Goal: Information Seeking & Learning: Learn about a topic

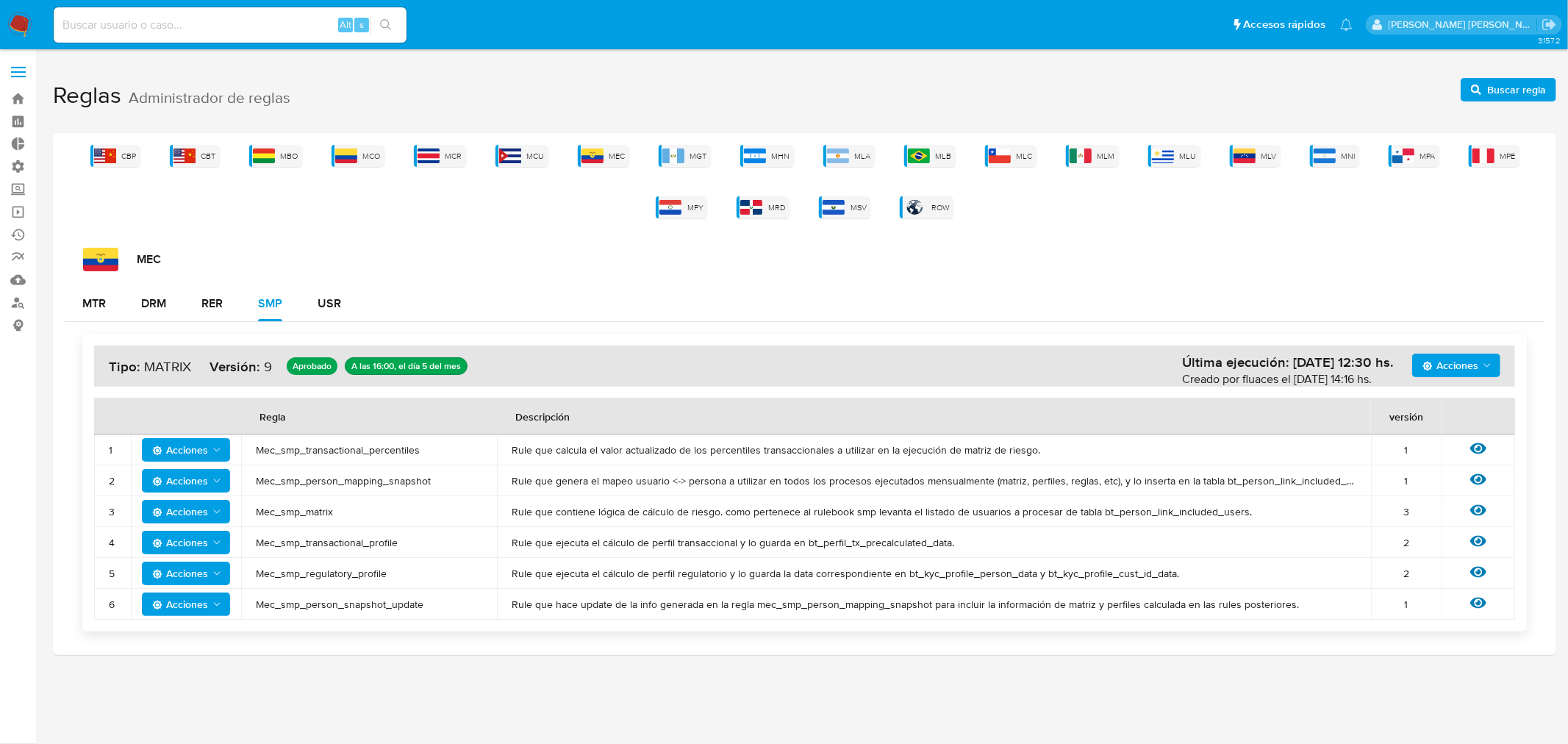
click at [189, 27] on input at bounding box center [230, 25] width 353 height 19
paste input "YMKguU5ZtPz8QJjvWaa2i6VM"
type input "YMKguU5ZtPz8QJjvWaa2i6VM"
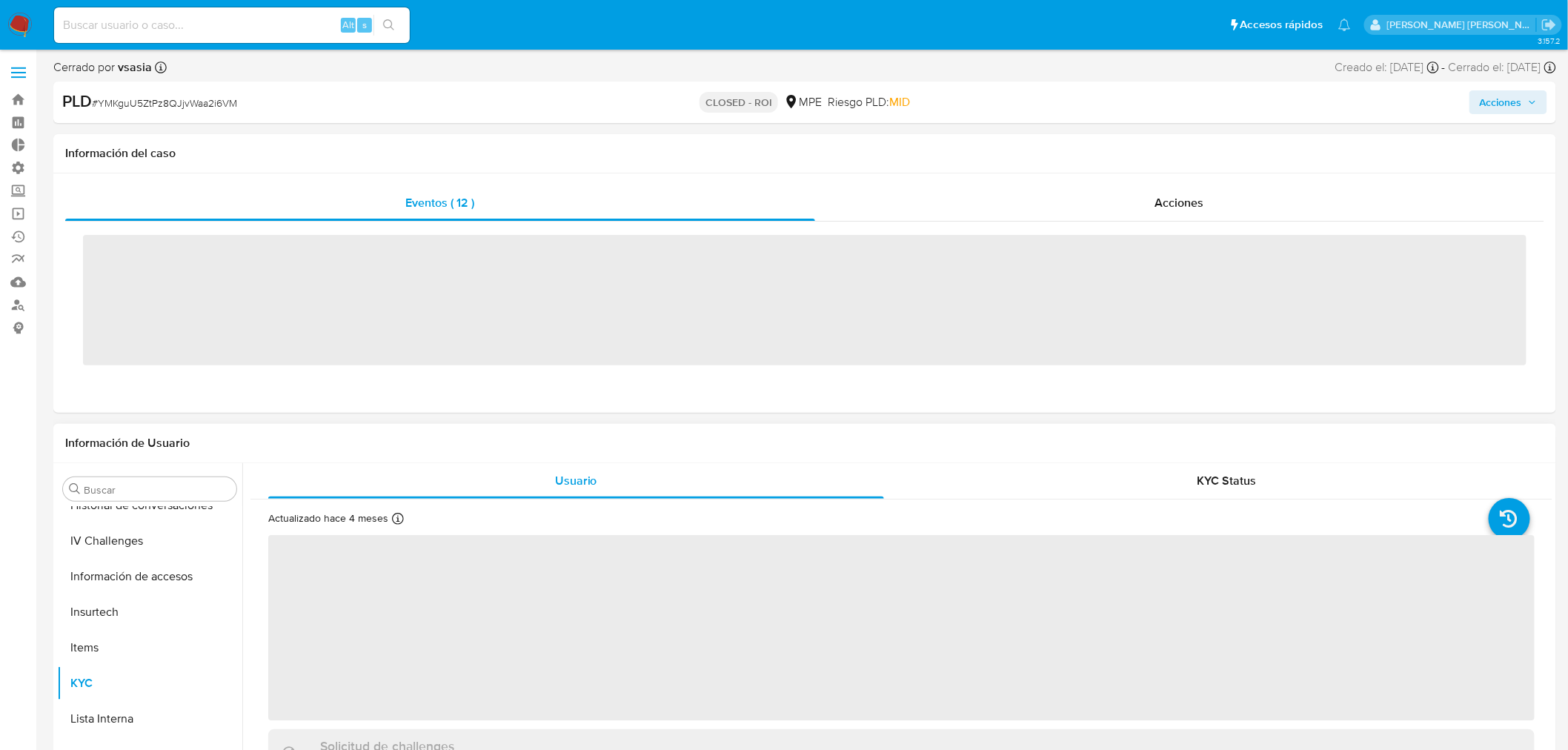
scroll to position [625, 0]
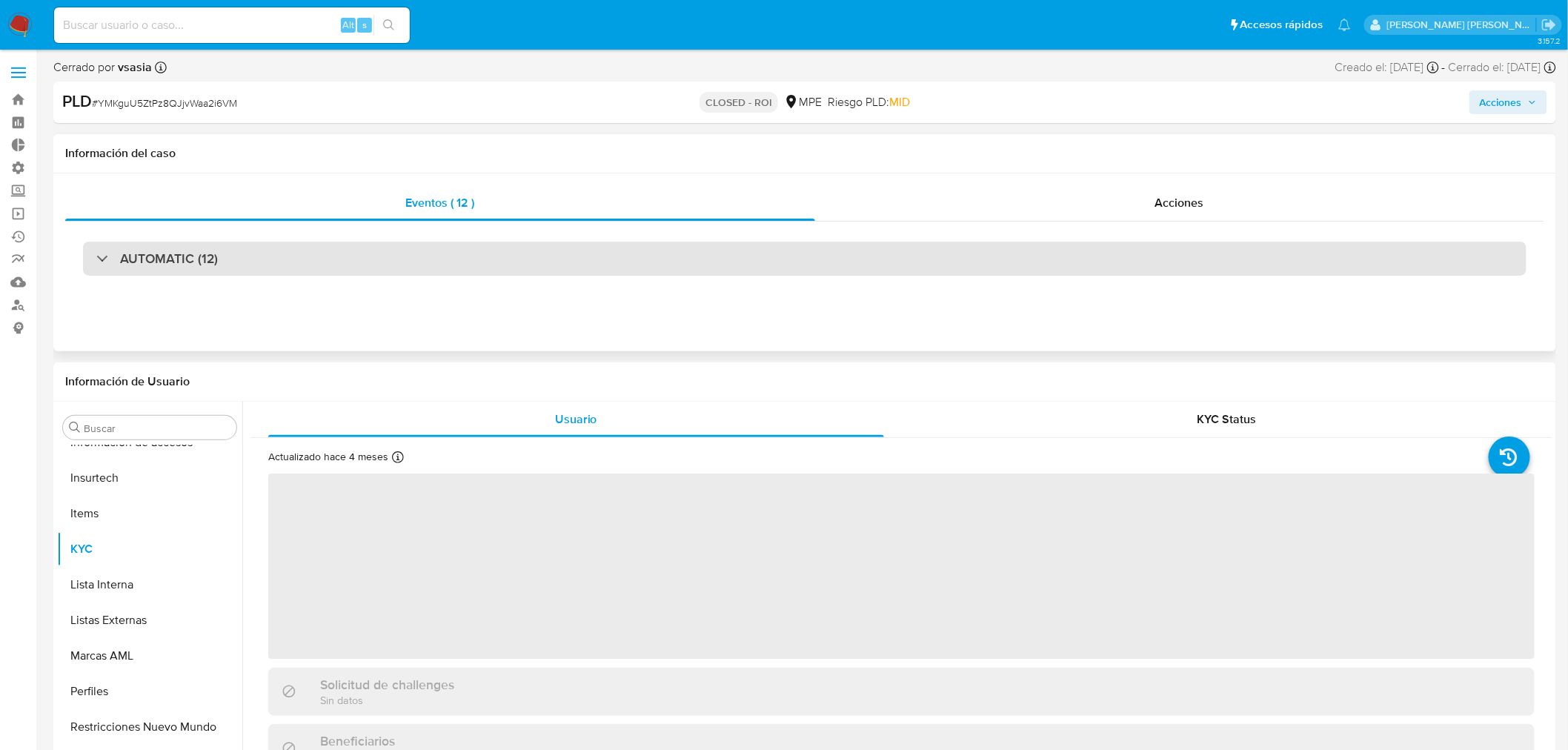
click at [190, 242] on div "AUTOMATIC (12)" at bounding box center [804, 259] width 1443 height 34
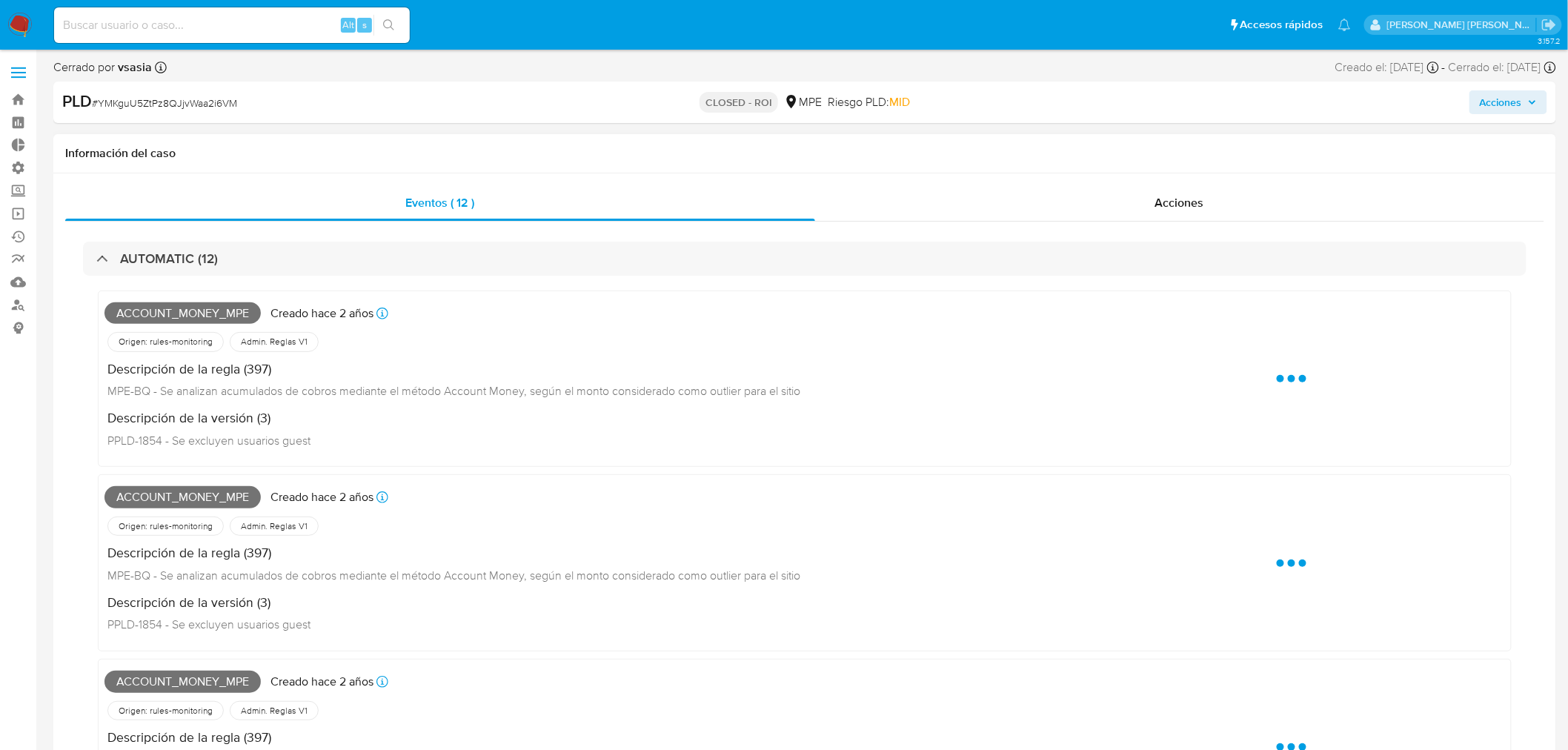
select select "10"
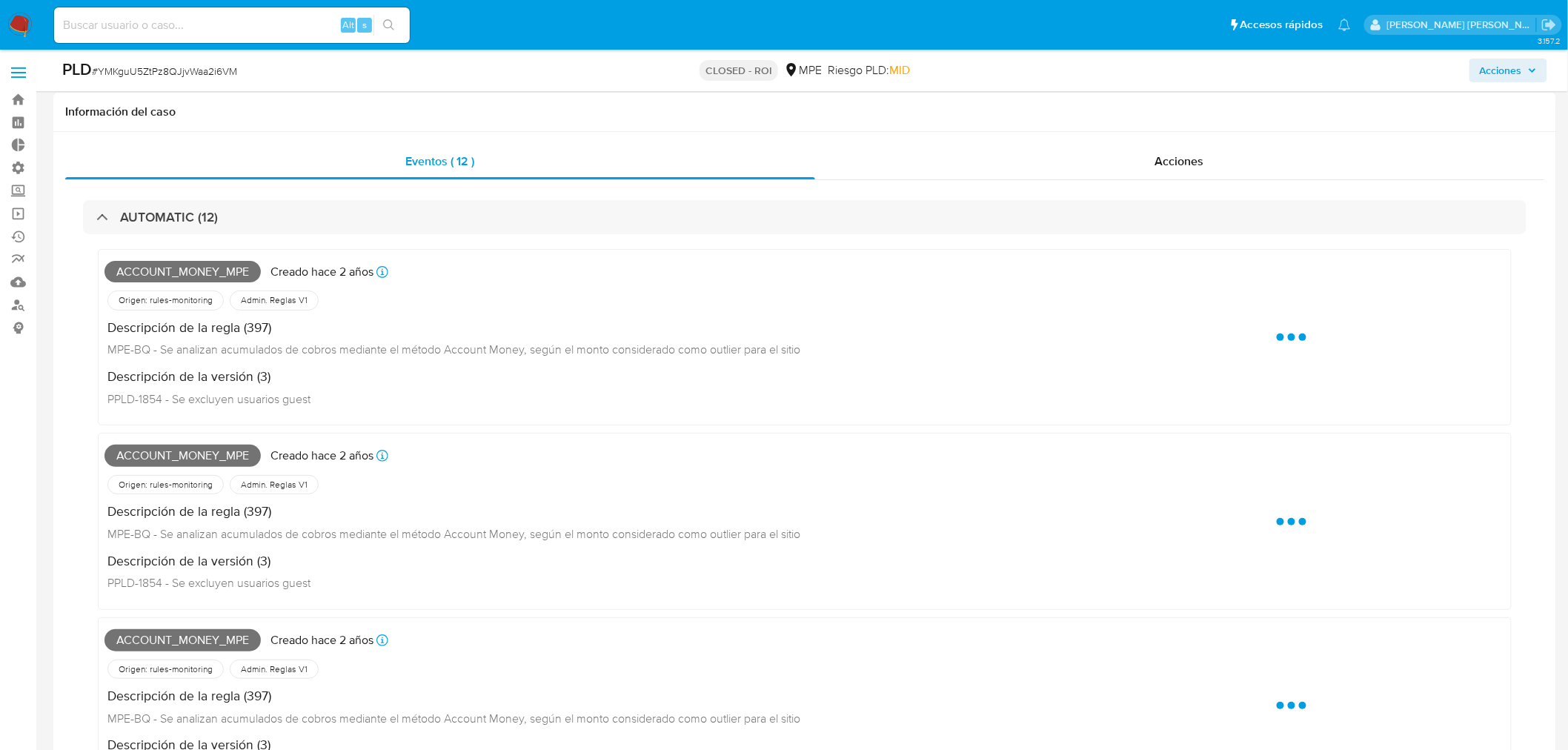
scroll to position [494, 0]
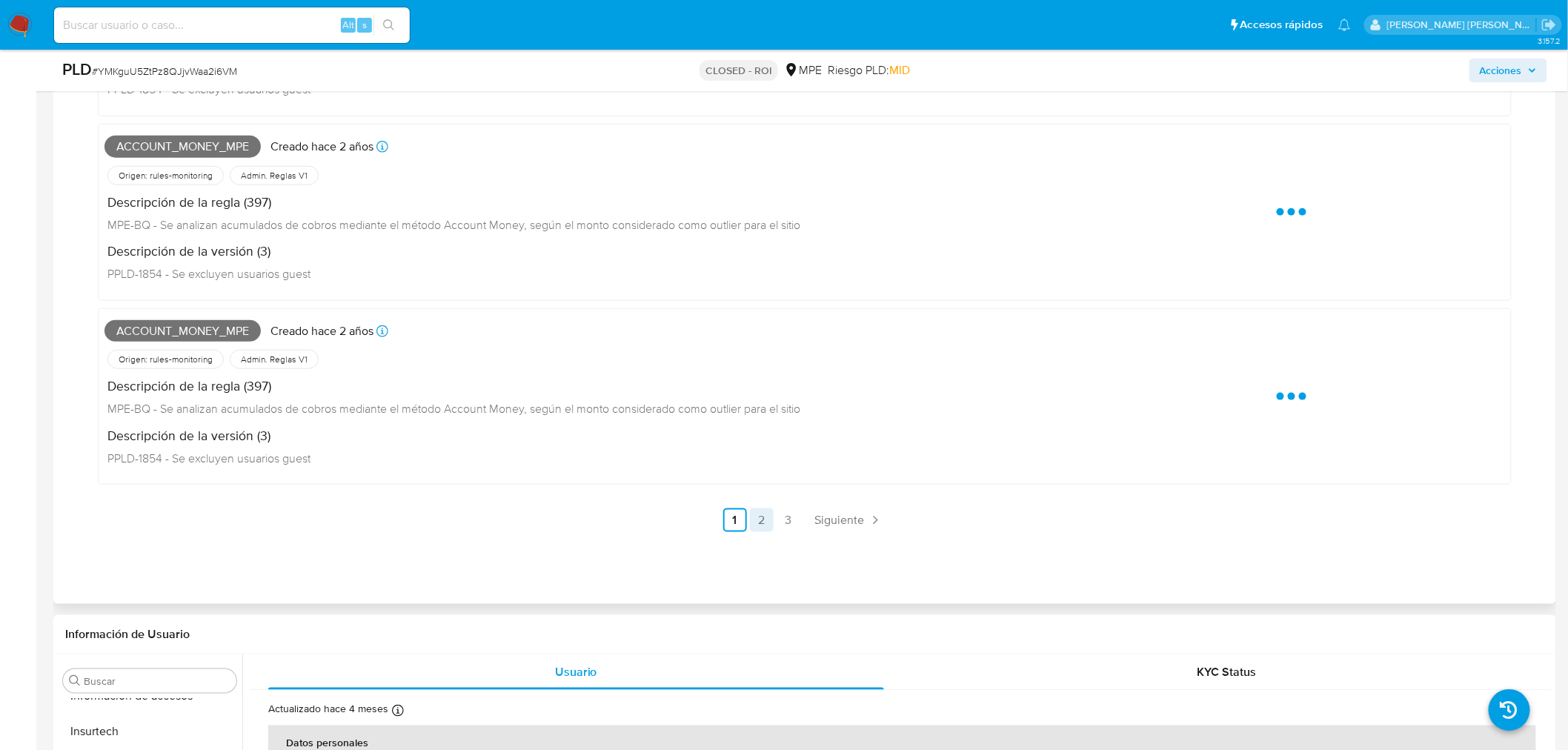
click at [766, 521] on link "2" at bounding box center [761, 520] width 23 height 23
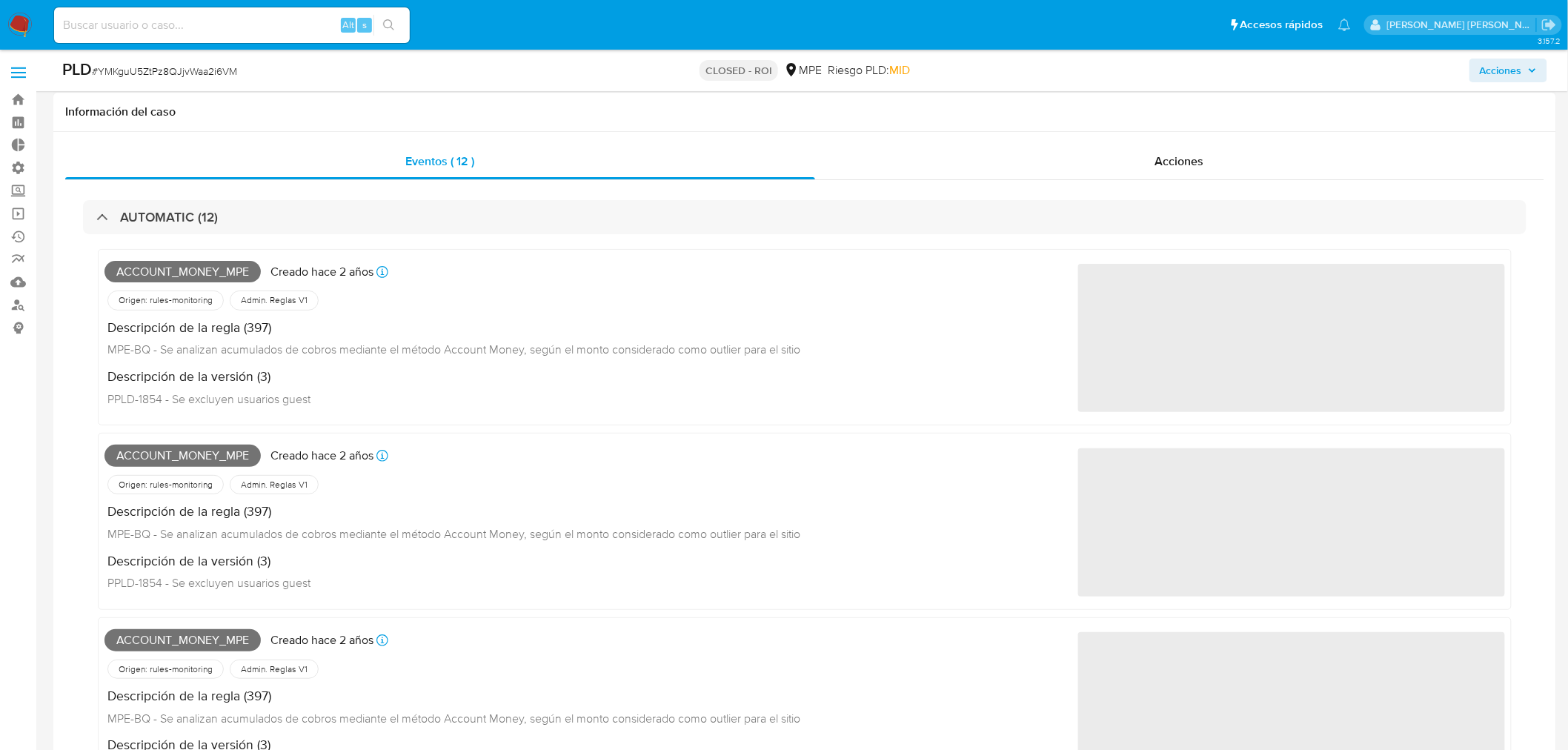
scroll to position [576, 0]
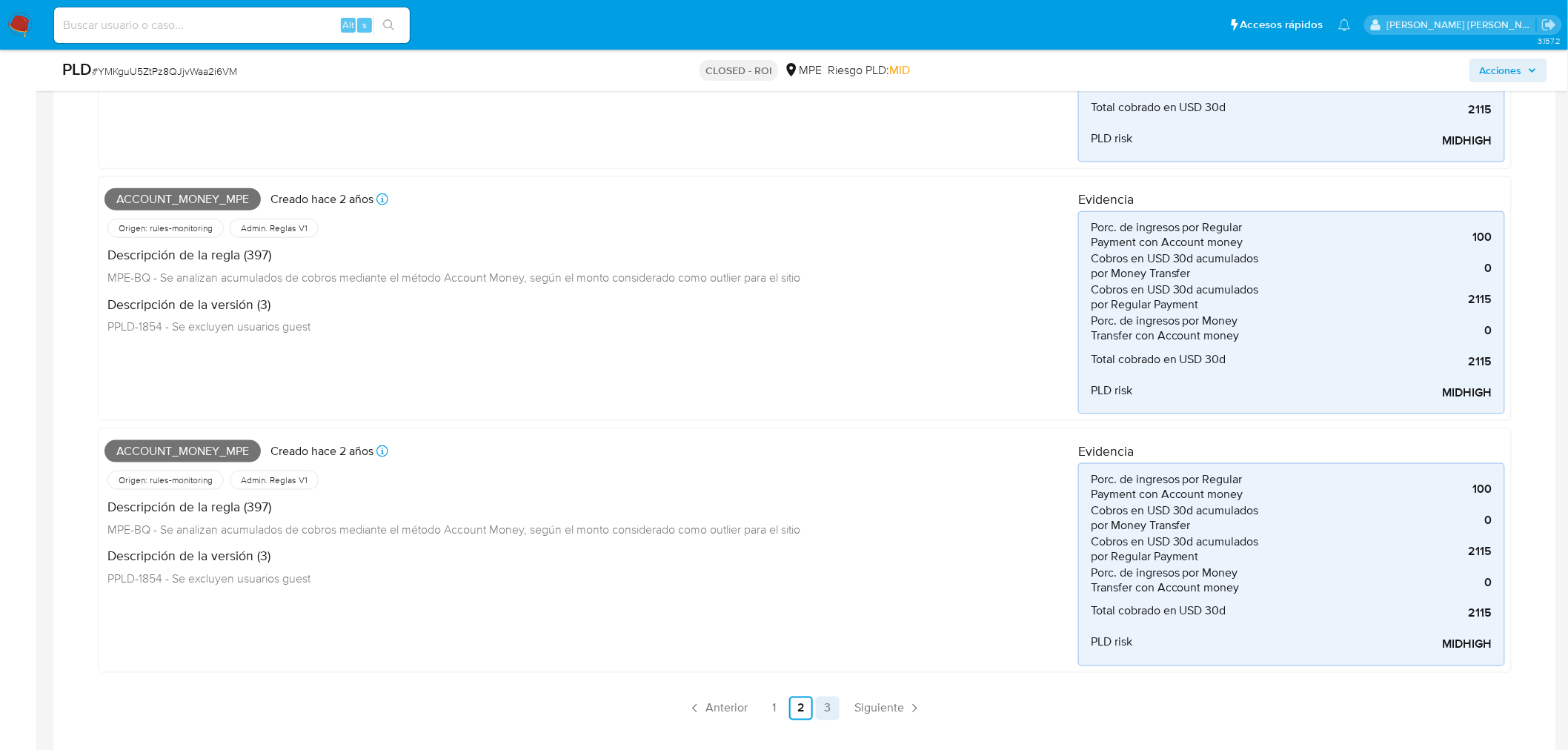
click at [817, 706] on link "3" at bounding box center [828, 708] width 23 height 23
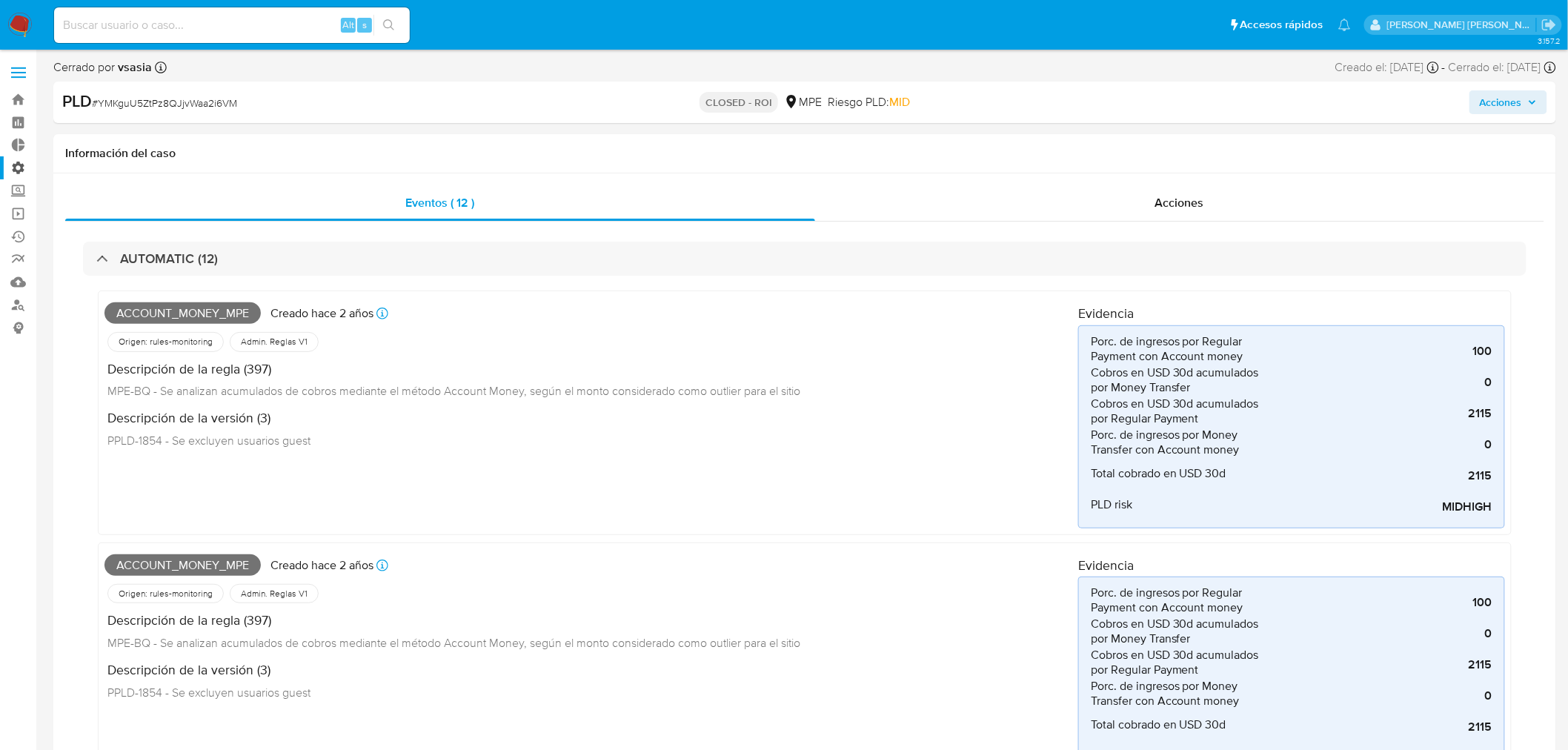
click at [18, 169] on label "Administración" at bounding box center [88, 167] width 177 height 23
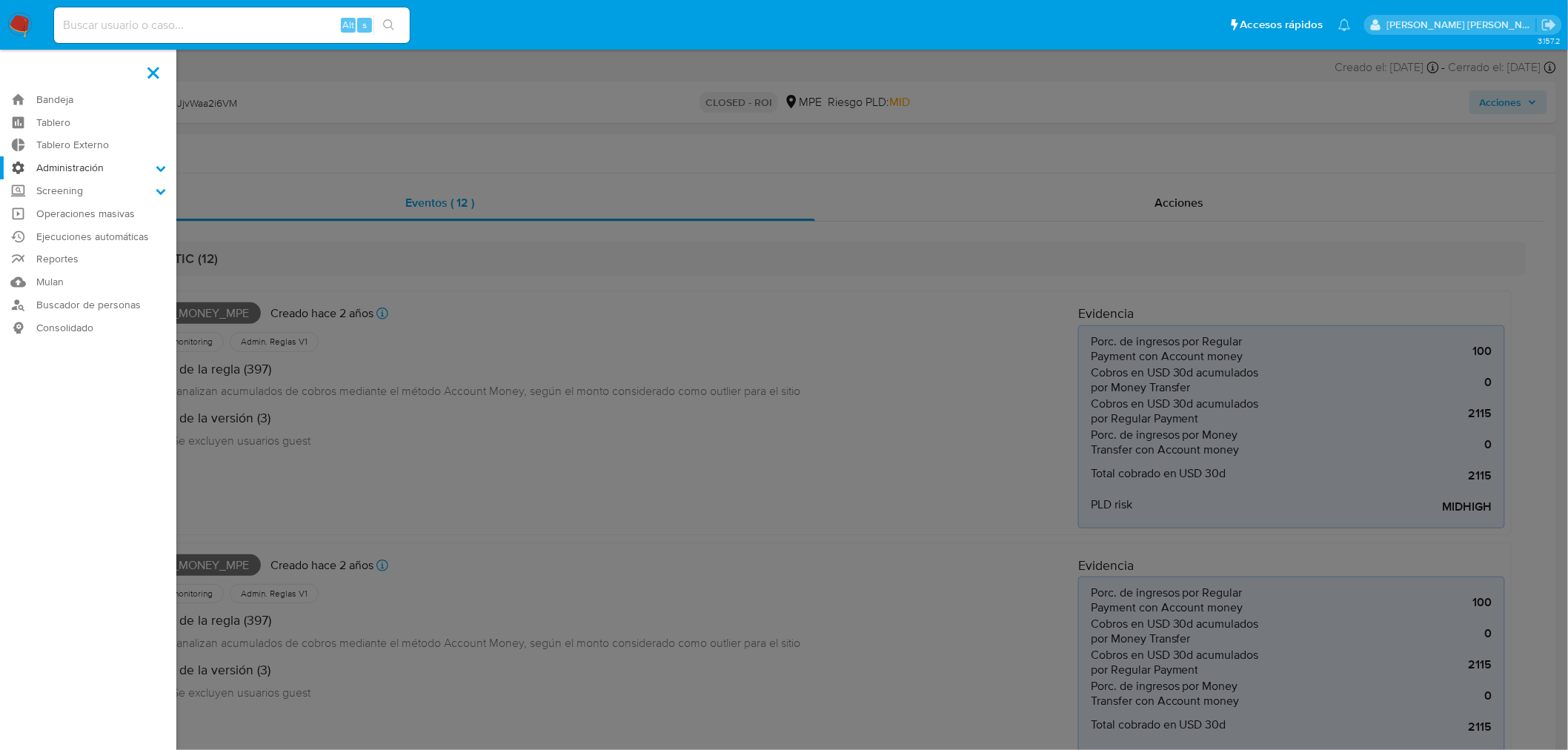
click at [0, 0] on input "Administración" at bounding box center [0, 0] width 0 height 0
click at [83, 188] on link "Reglas" at bounding box center [88, 188] width 177 height 18
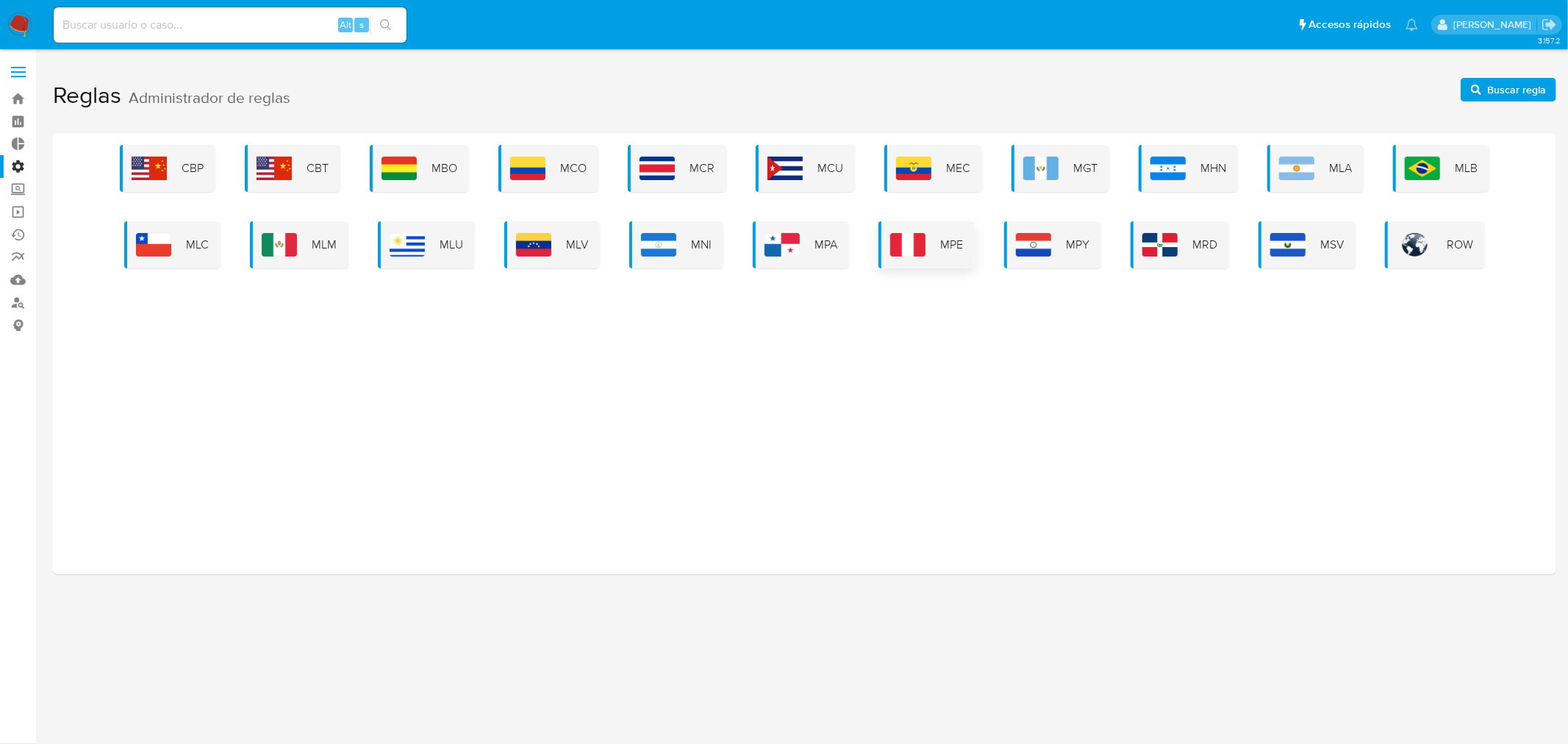
click at [928, 237] on div "MPE" at bounding box center [926, 245] width 96 height 47
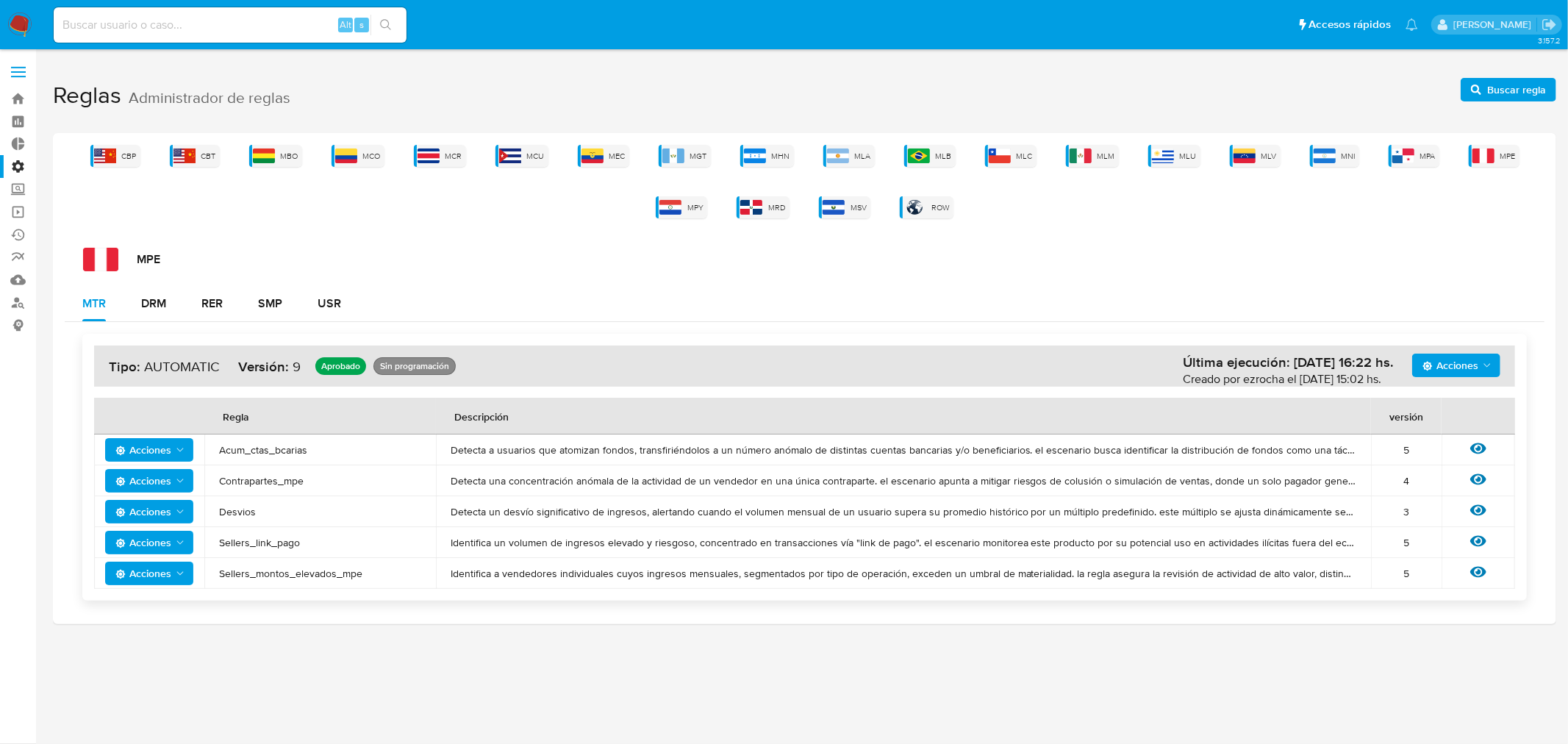
click at [188, 13] on div "Alt s" at bounding box center [230, 25] width 353 height 36
click at [189, 17] on input at bounding box center [230, 25] width 353 height 19
paste input "YMKguU5ZtPz8QJjvWaa2i6VM"
type input "YMKguU5ZtPz8QJjvWaa2i6VM"
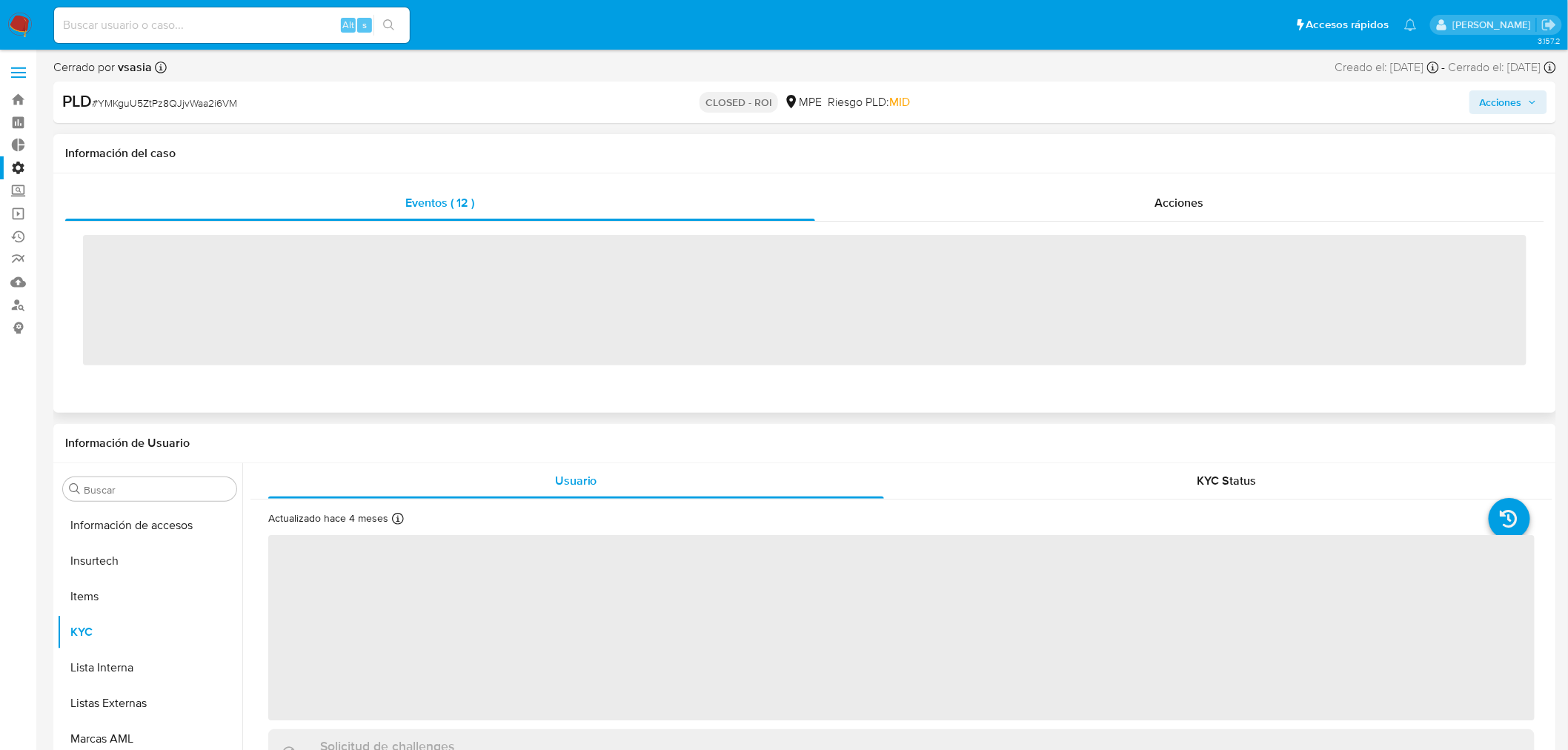
scroll to position [625, 0]
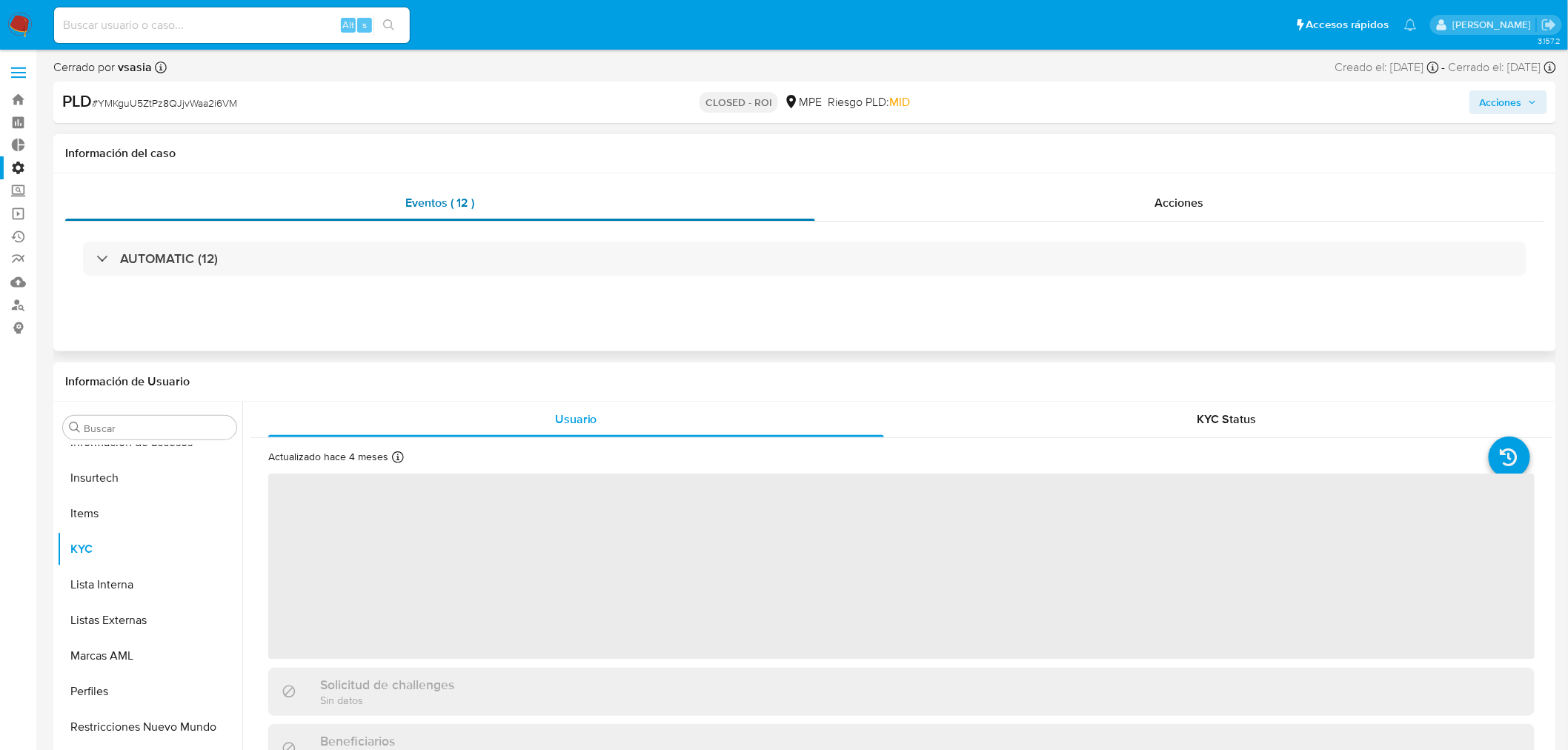
click at [433, 217] on div "Eventos ( 12 )" at bounding box center [440, 203] width 750 height 36
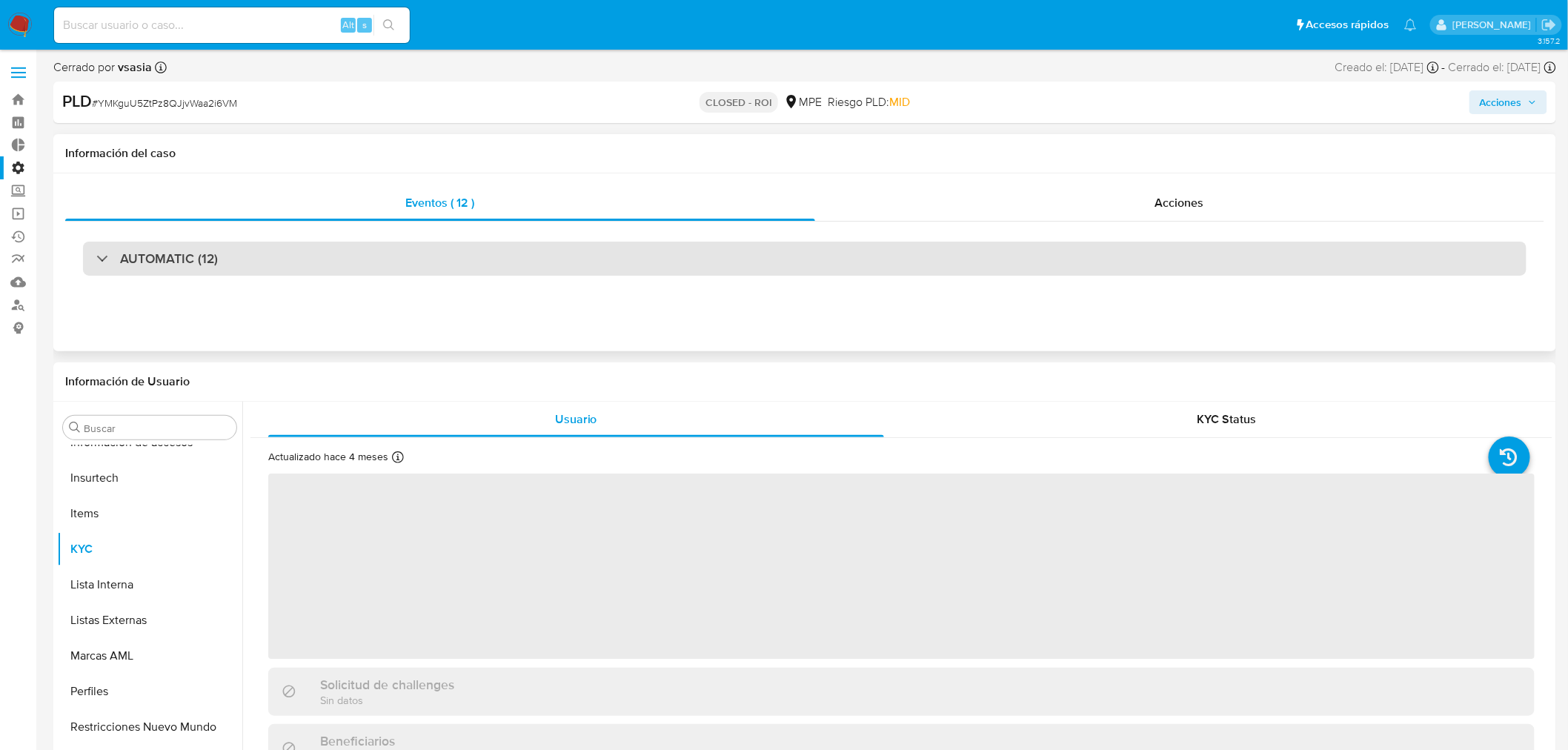
click at [412, 259] on div "AUTOMATIC (12)" at bounding box center [804, 259] width 1443 height 34
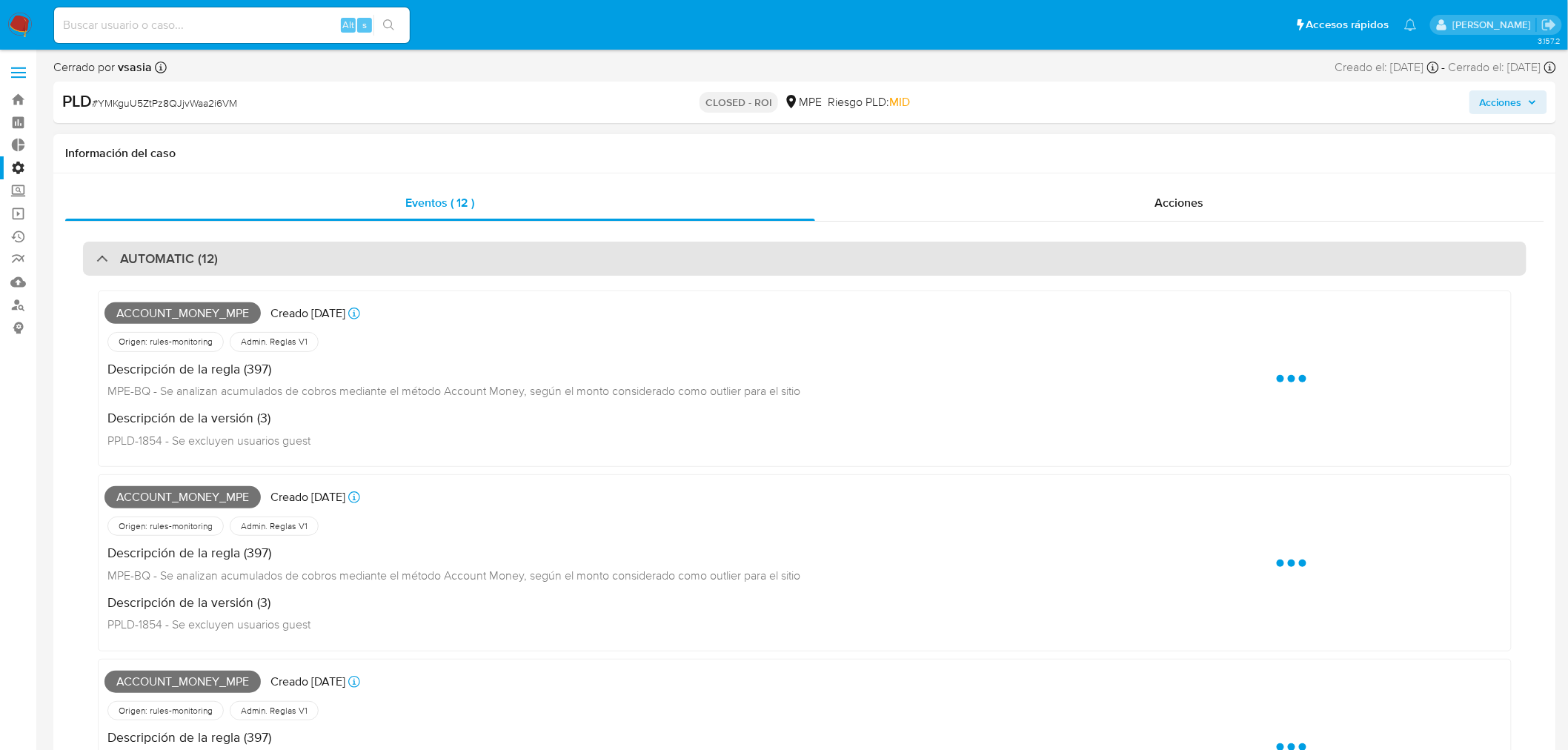
select select "10"
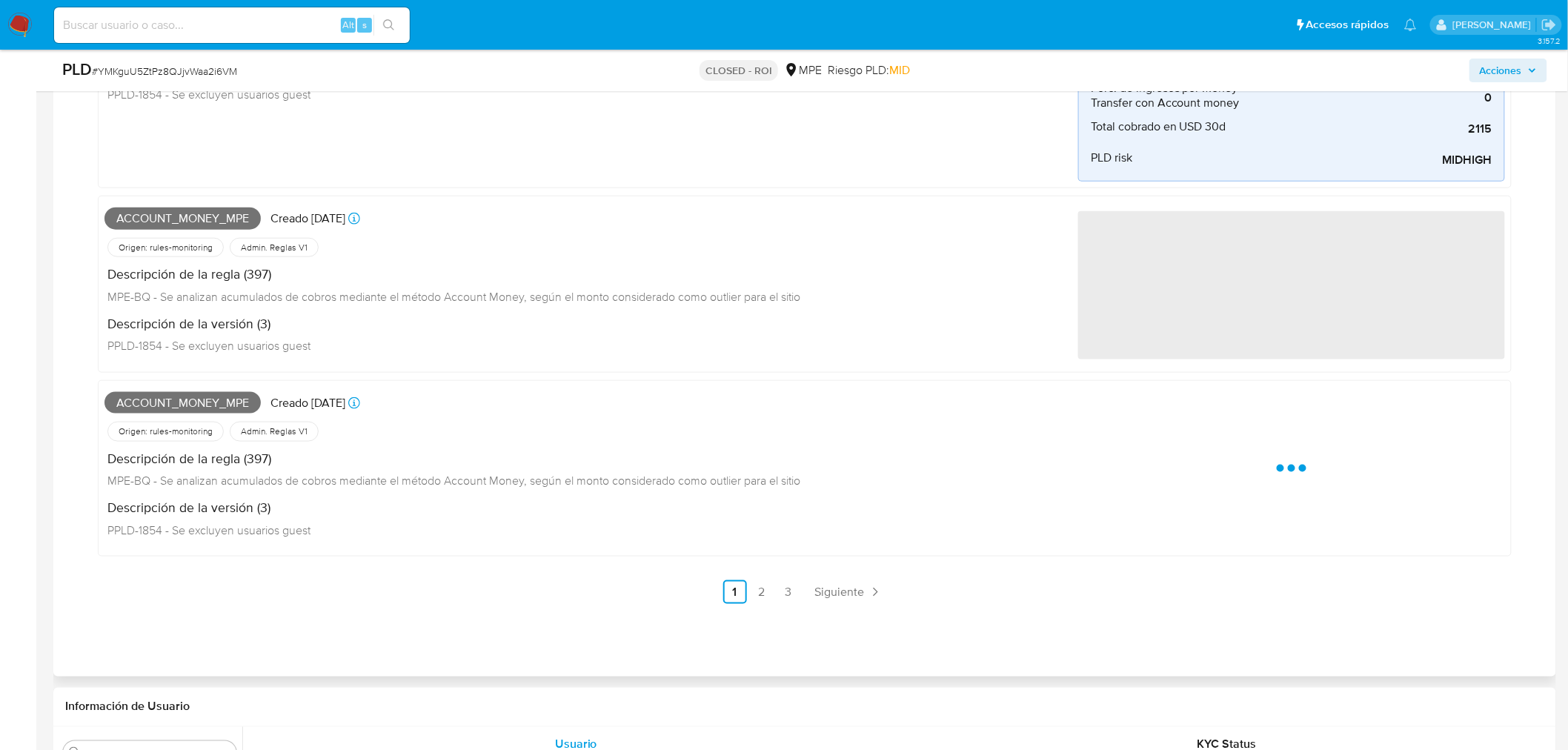
scroll to position [1049, 0]
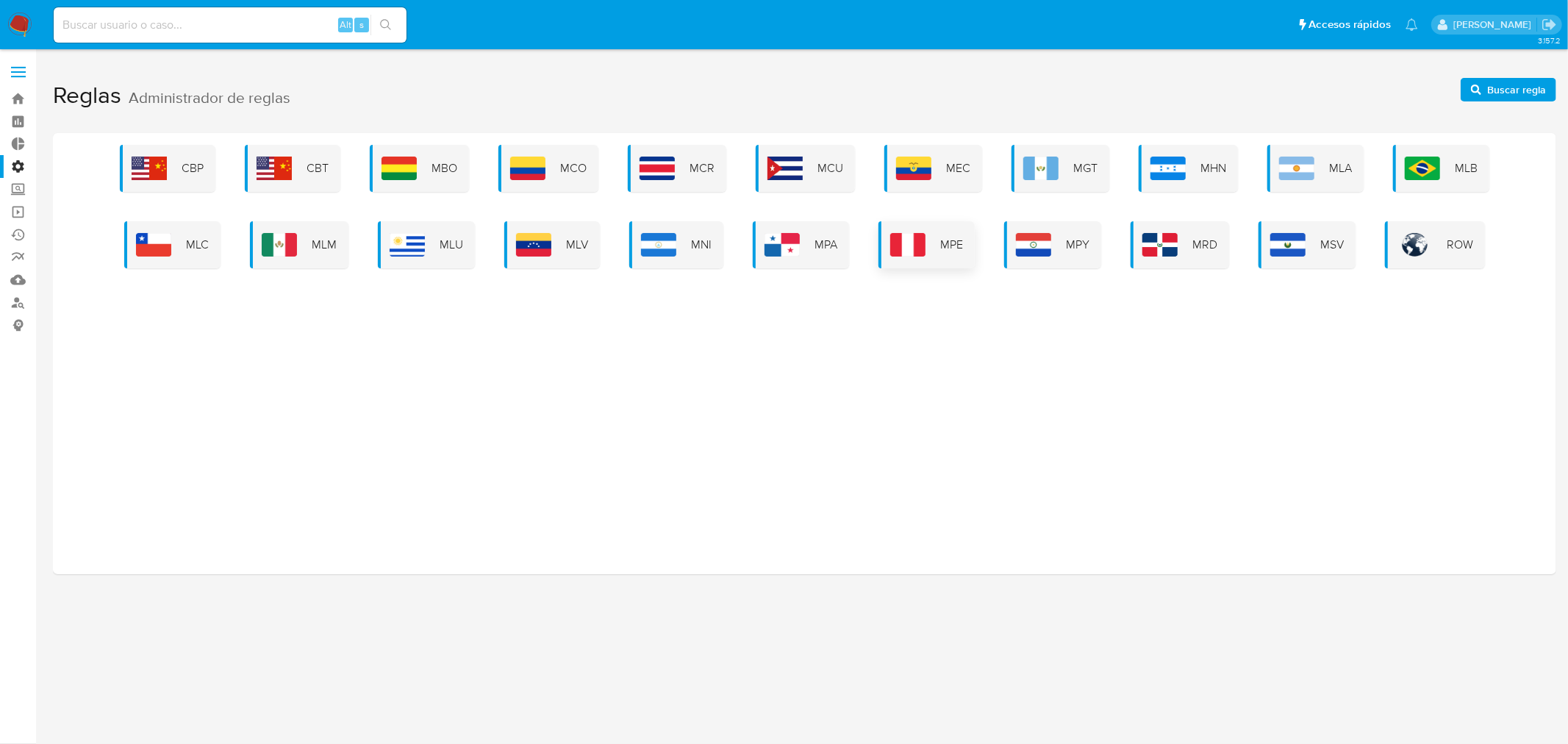
click at [928, 241] on div "MPE" at bounding box center [926, 245] width 96 height 47
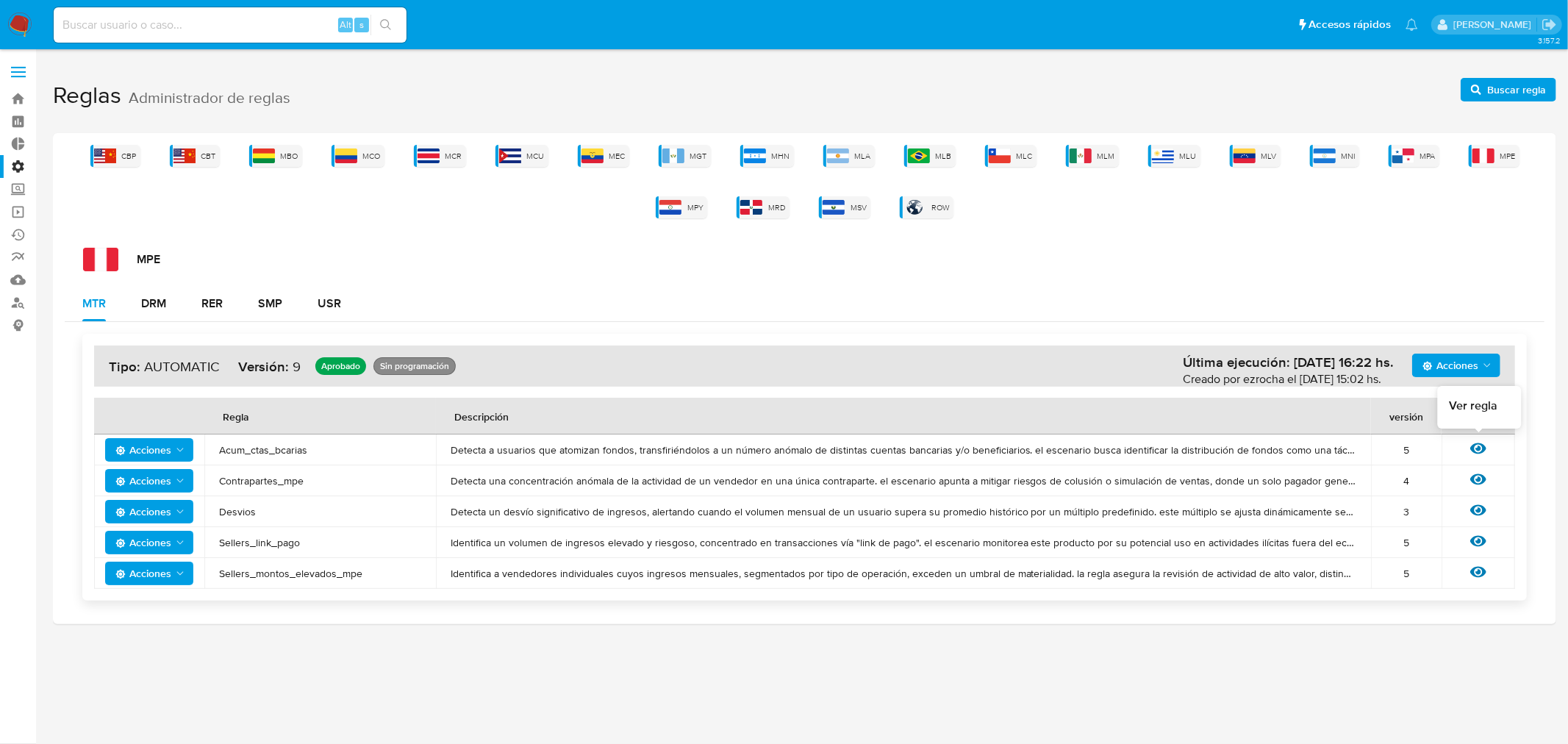
click at [1473, 449] on icon at bounding box center [1478, 448] width 16 height 11
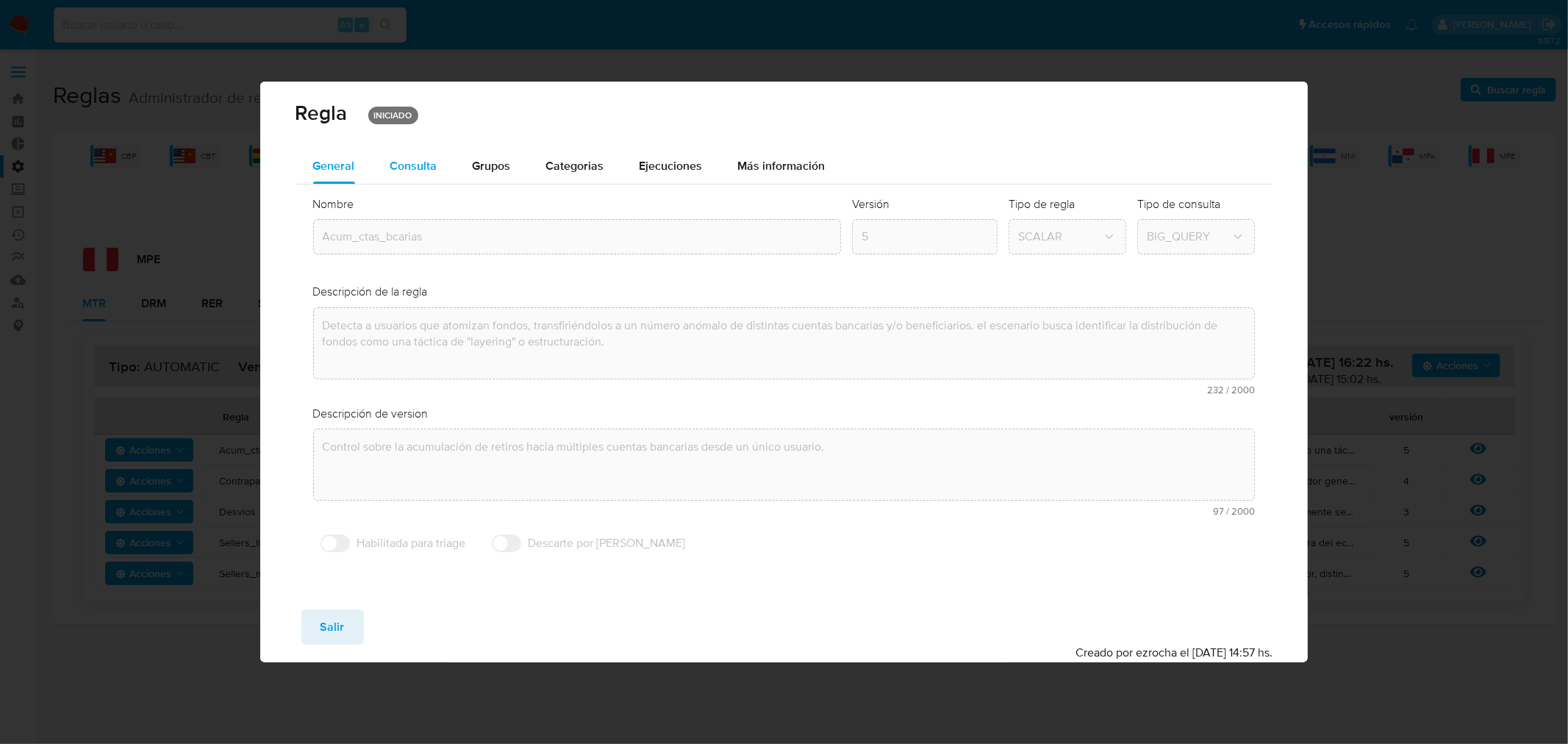
click at [413, 162] on span "Consulta" at bounding box center [413, 166] width 47 height 17
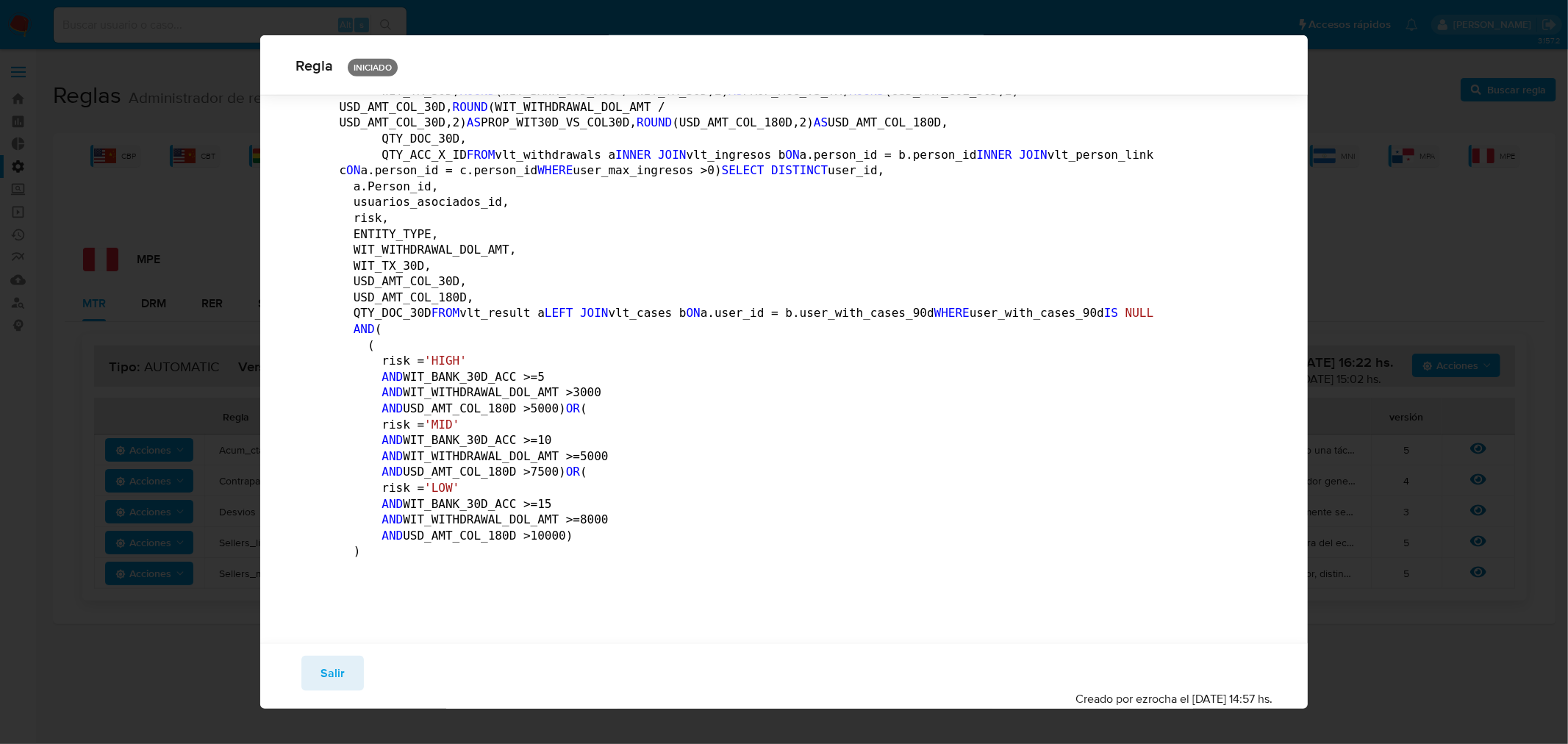
scroll to position [2923, 0]
drag, startPoint x: 380, startPoint y: 318, endPoint x: 461, endPoint y: 337, distance: 83.2
drag, startPoint x: 461, startPoint y: 337, endPoint x: 515, endPoint y: 355, distance: 56.9
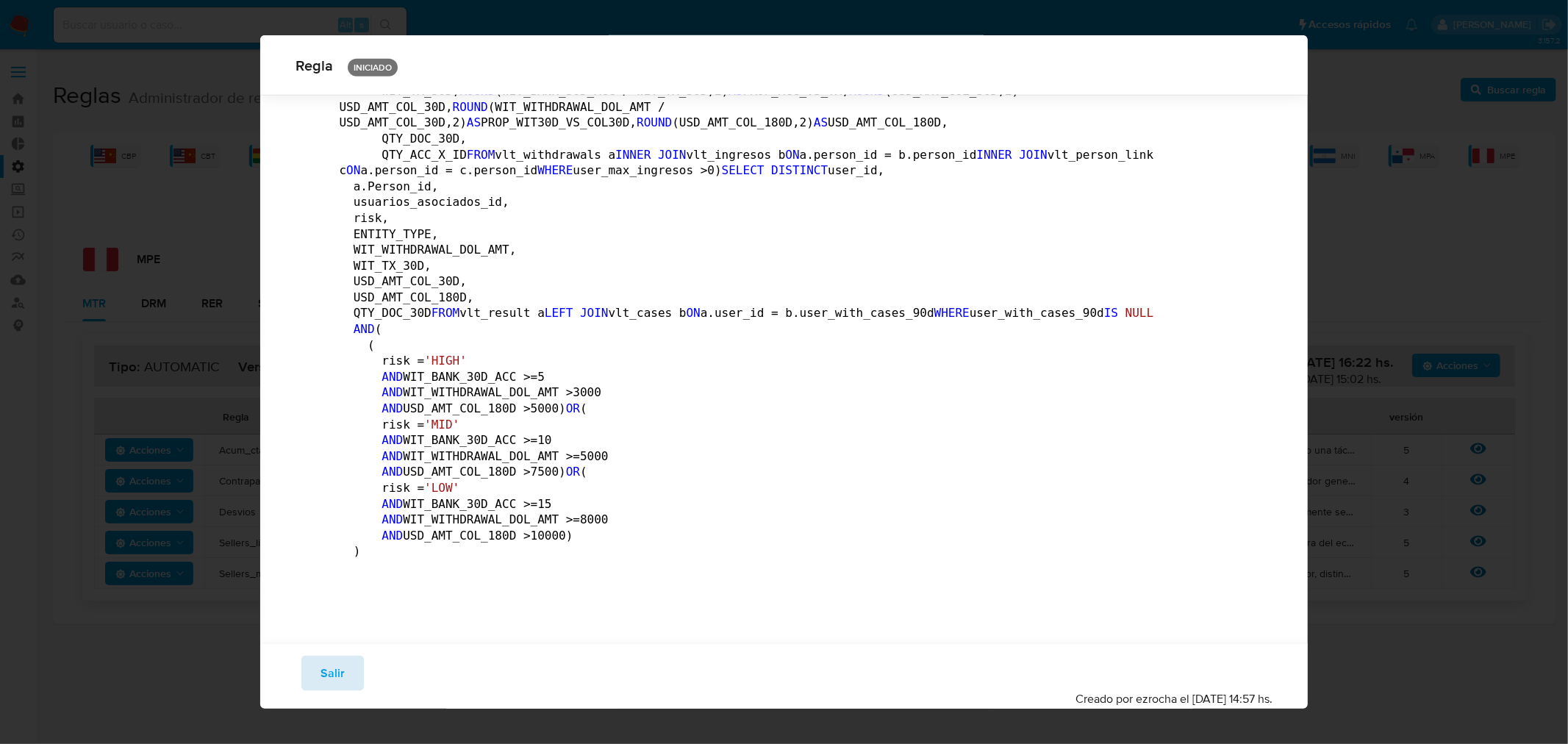
click at [330, 671] on span "Salir" at bounding box center [332, 673] width 24 height 32
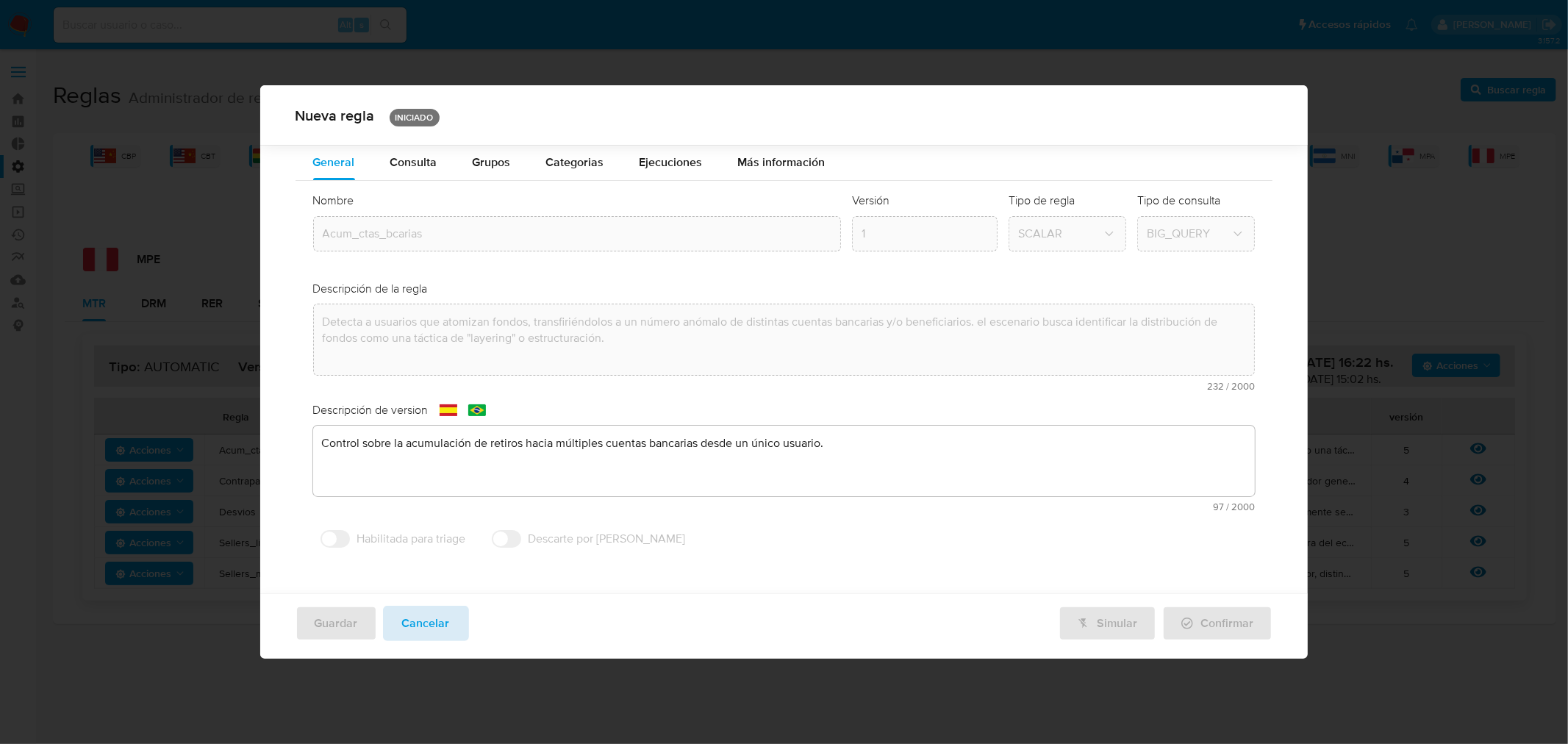
scroll to position [0, 0]
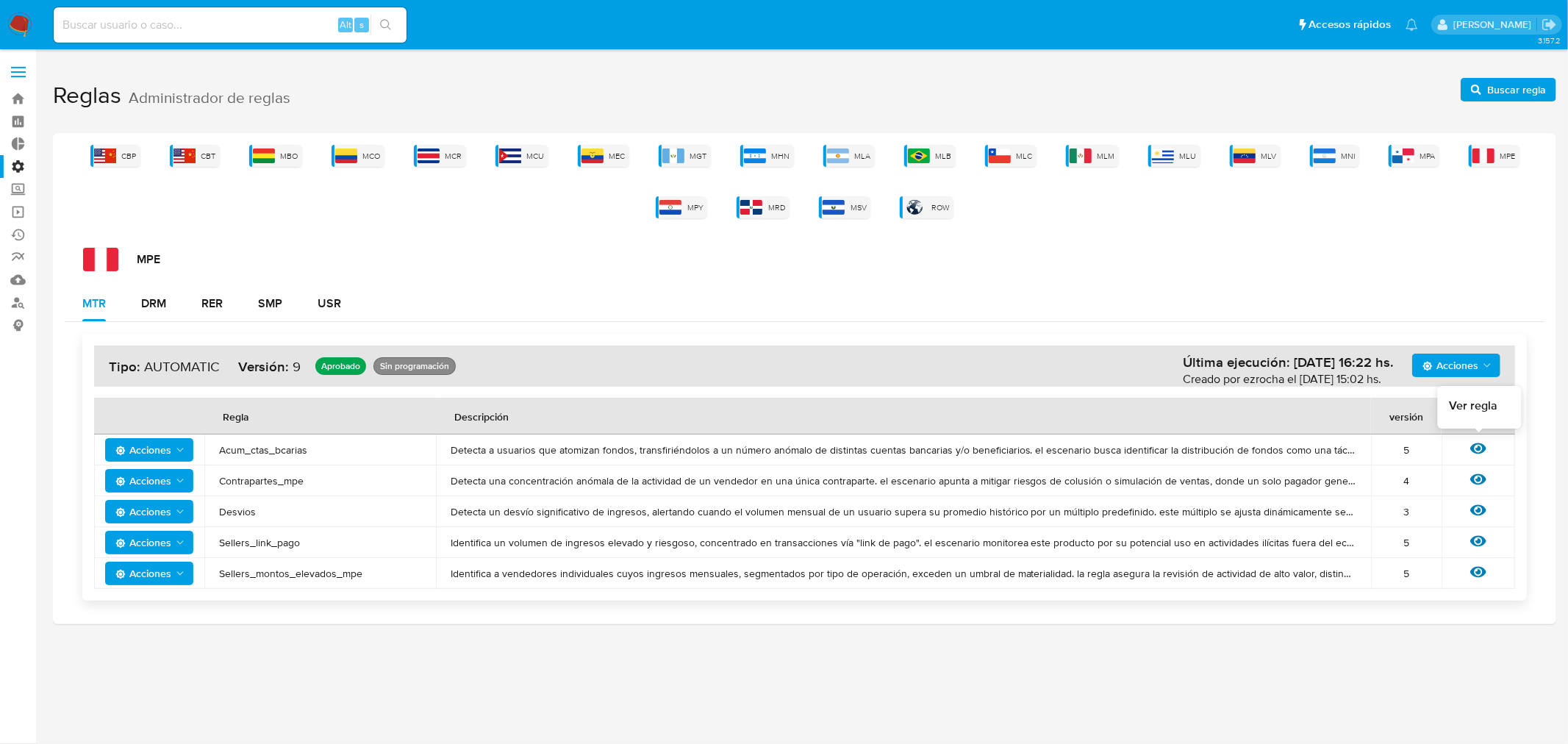
click at [1473, 447] on icon at bounding box center [1478, 448] width 16 height 11
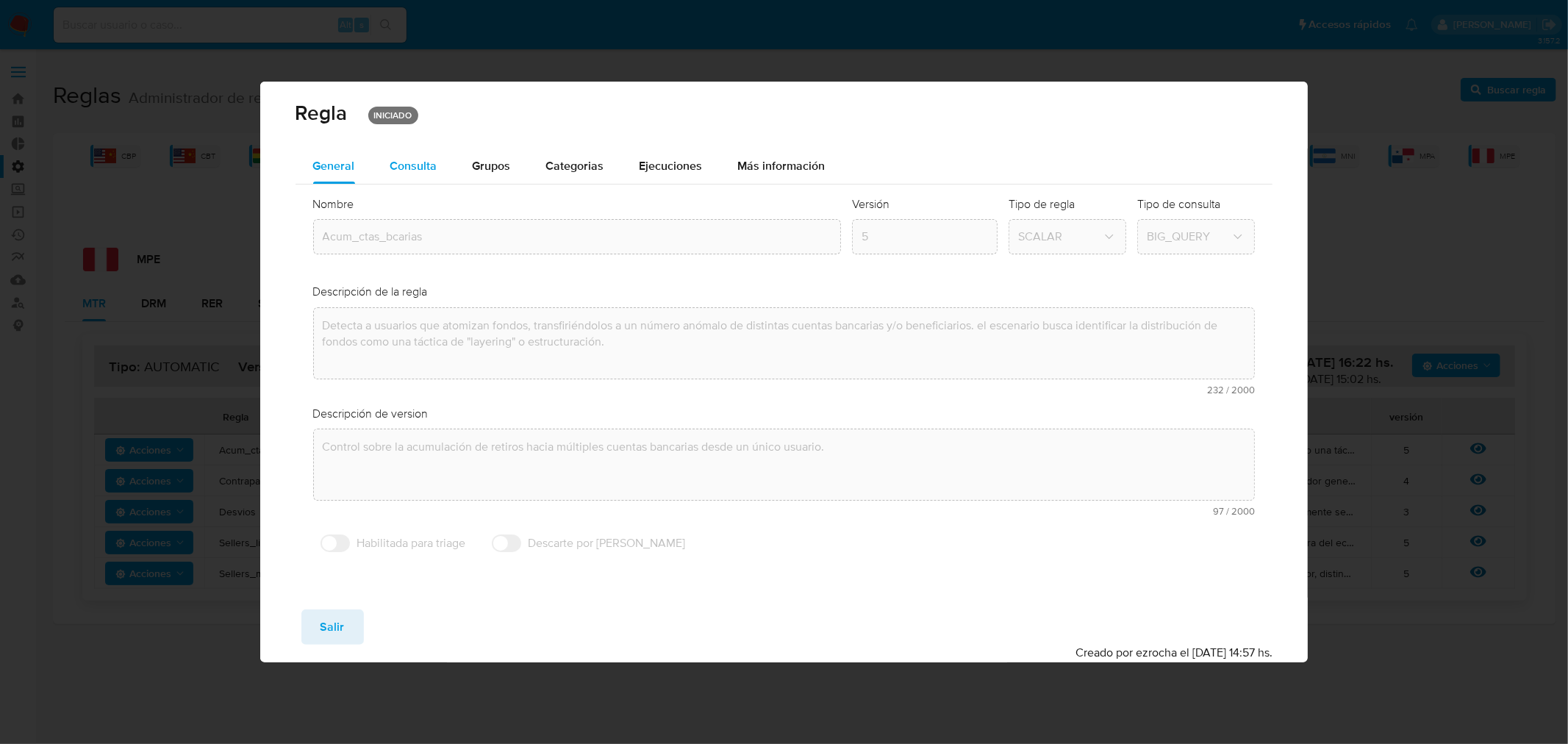
click at [413, 163] on span "Consulta" at bounding box center [413, 166] width 47 height 17
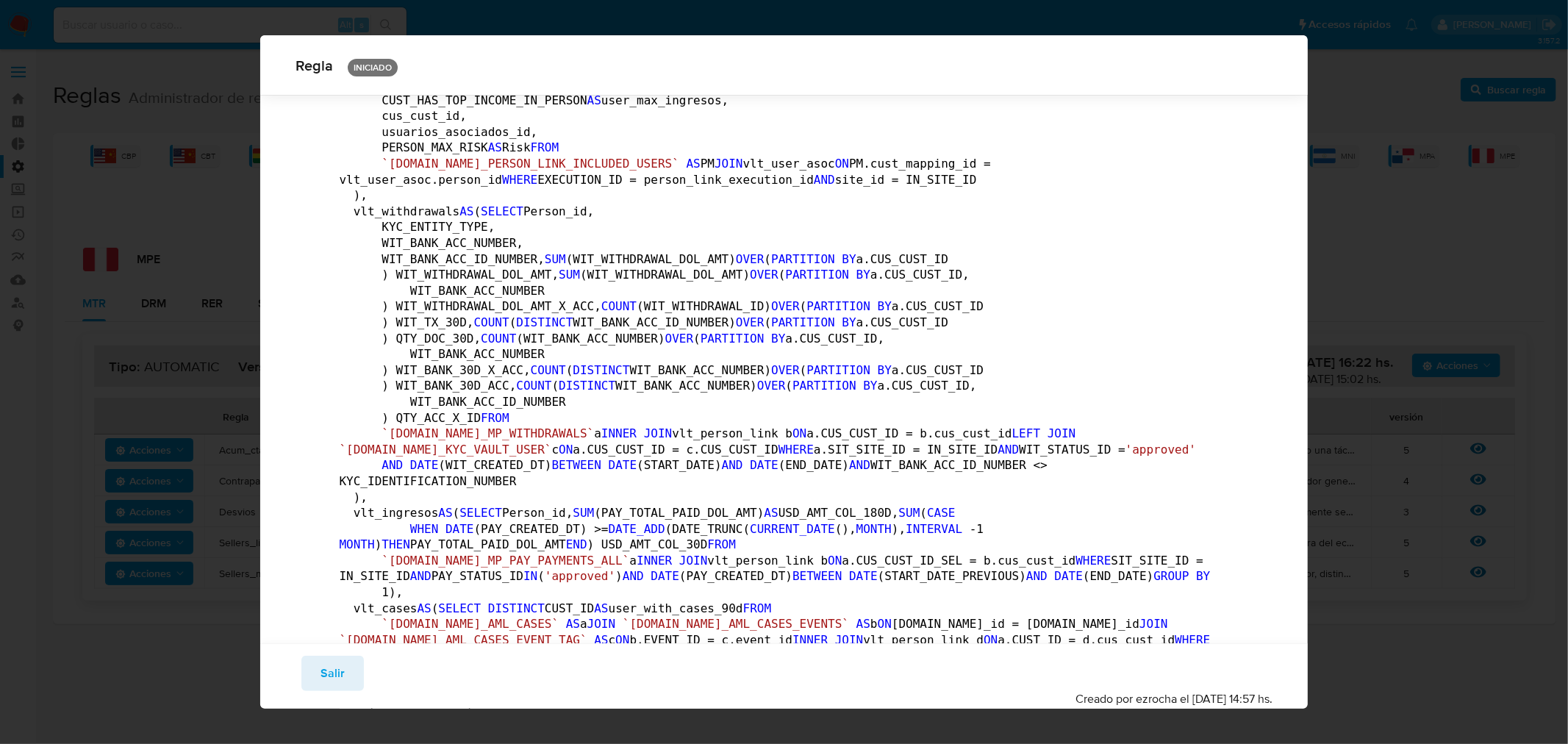
scroll to position [482, 0]
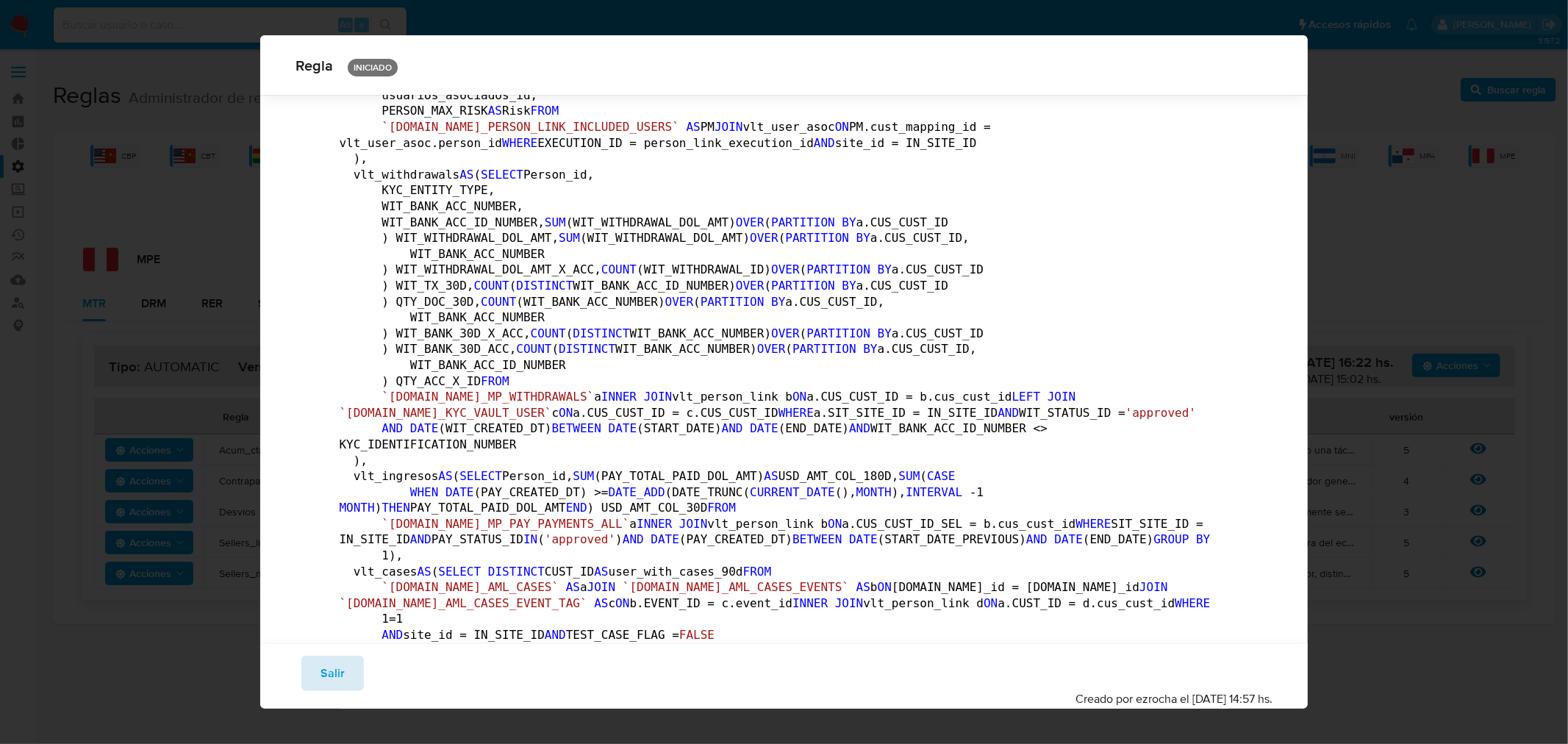
click at [349, 674] on button "Salir" at bounding box center [332, 673] width 62 height 36
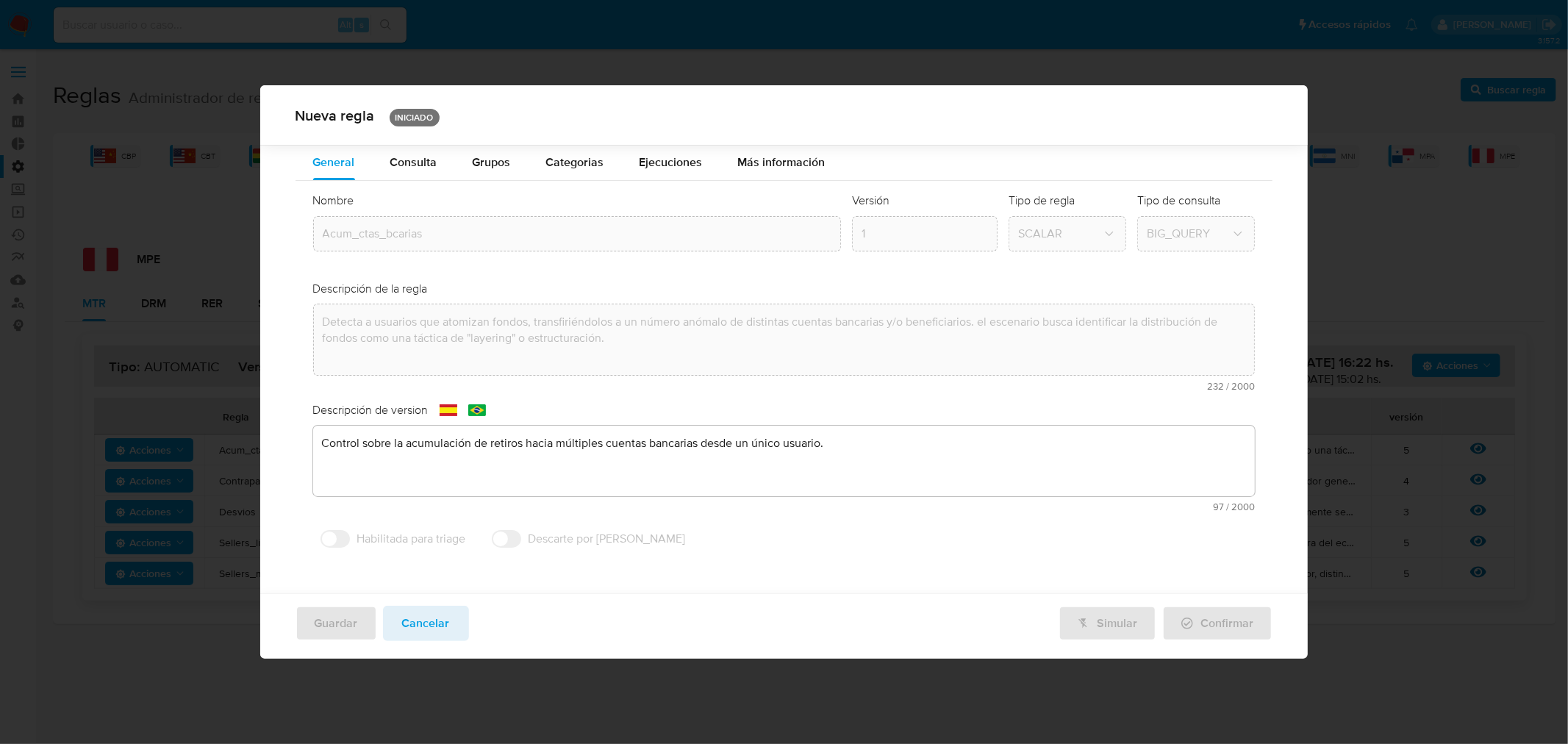
scroll to position [0, 0]
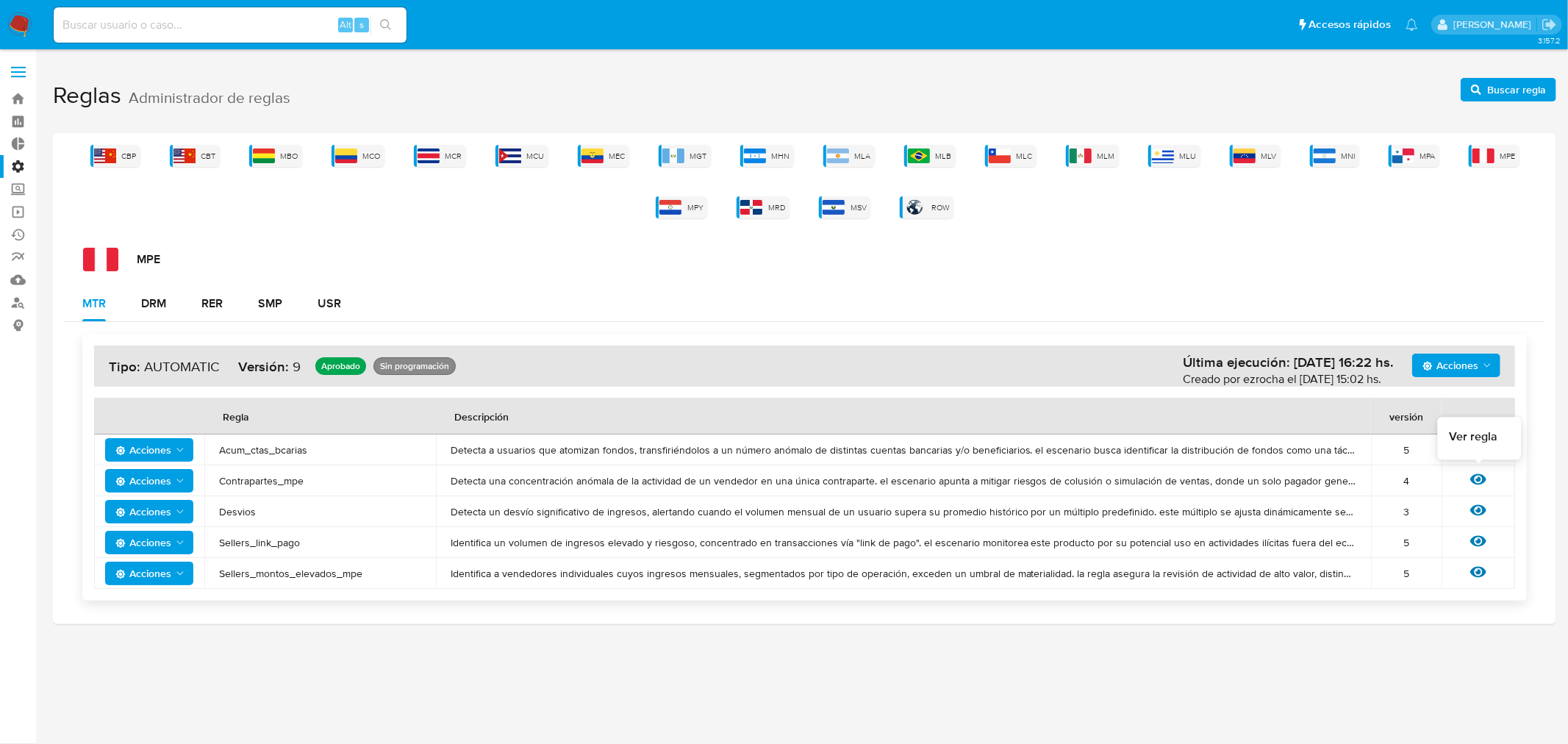
click at [1482, 480] on icon at bounding box center [1478, 479] width 16 height 11
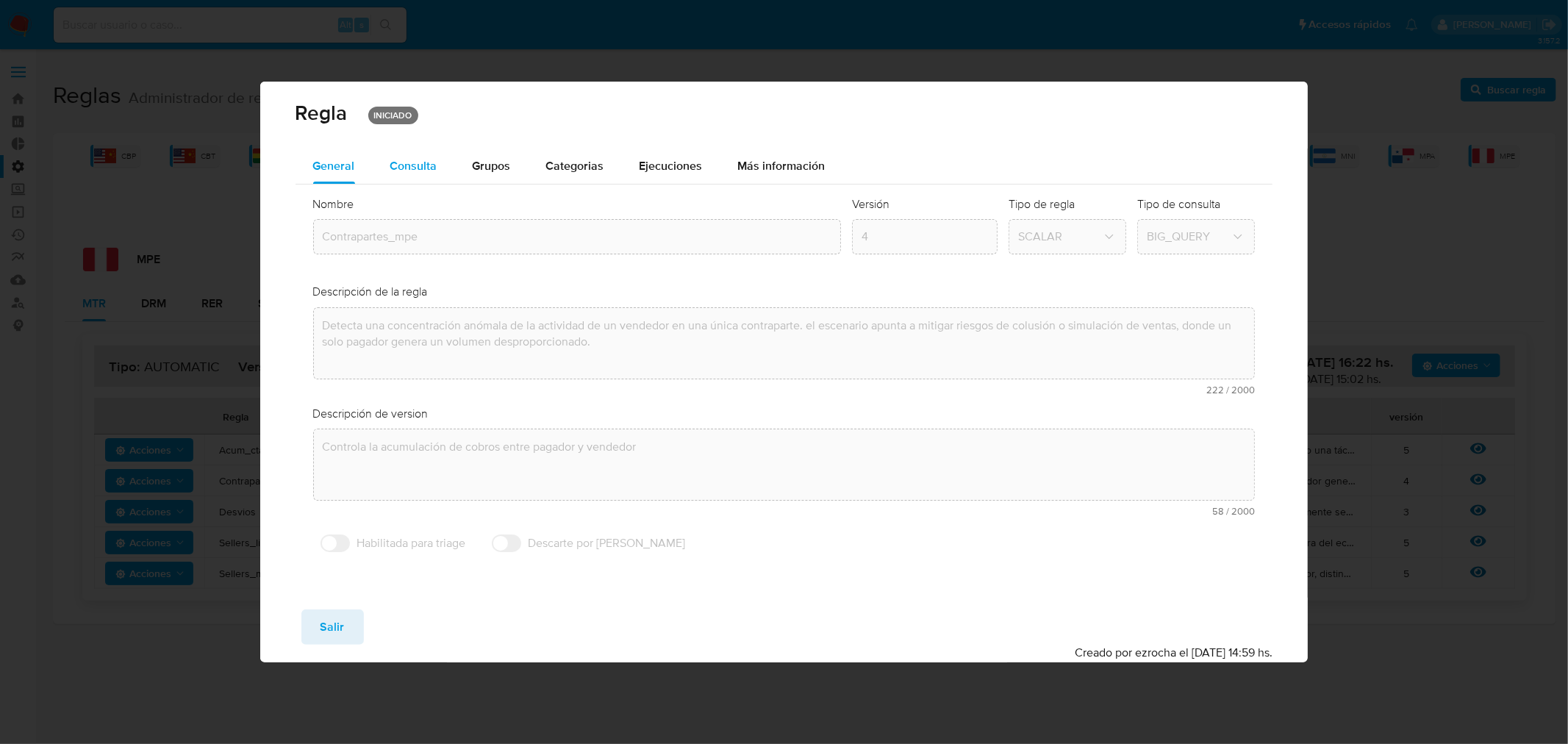
click at [419, 164] on span "Consulta" at bounding box center [413, 166] width 47 height 17
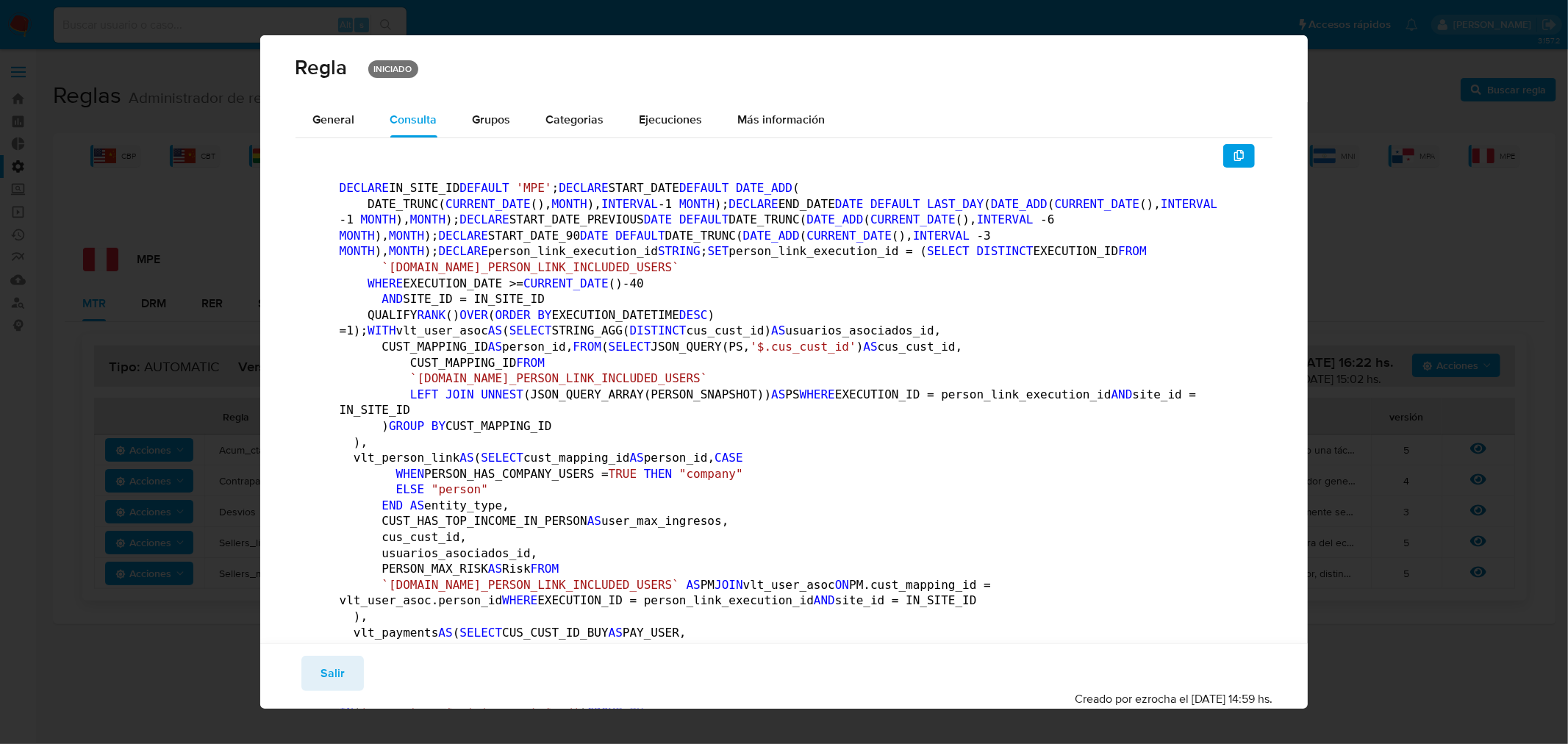
scroll to position [75, 0]
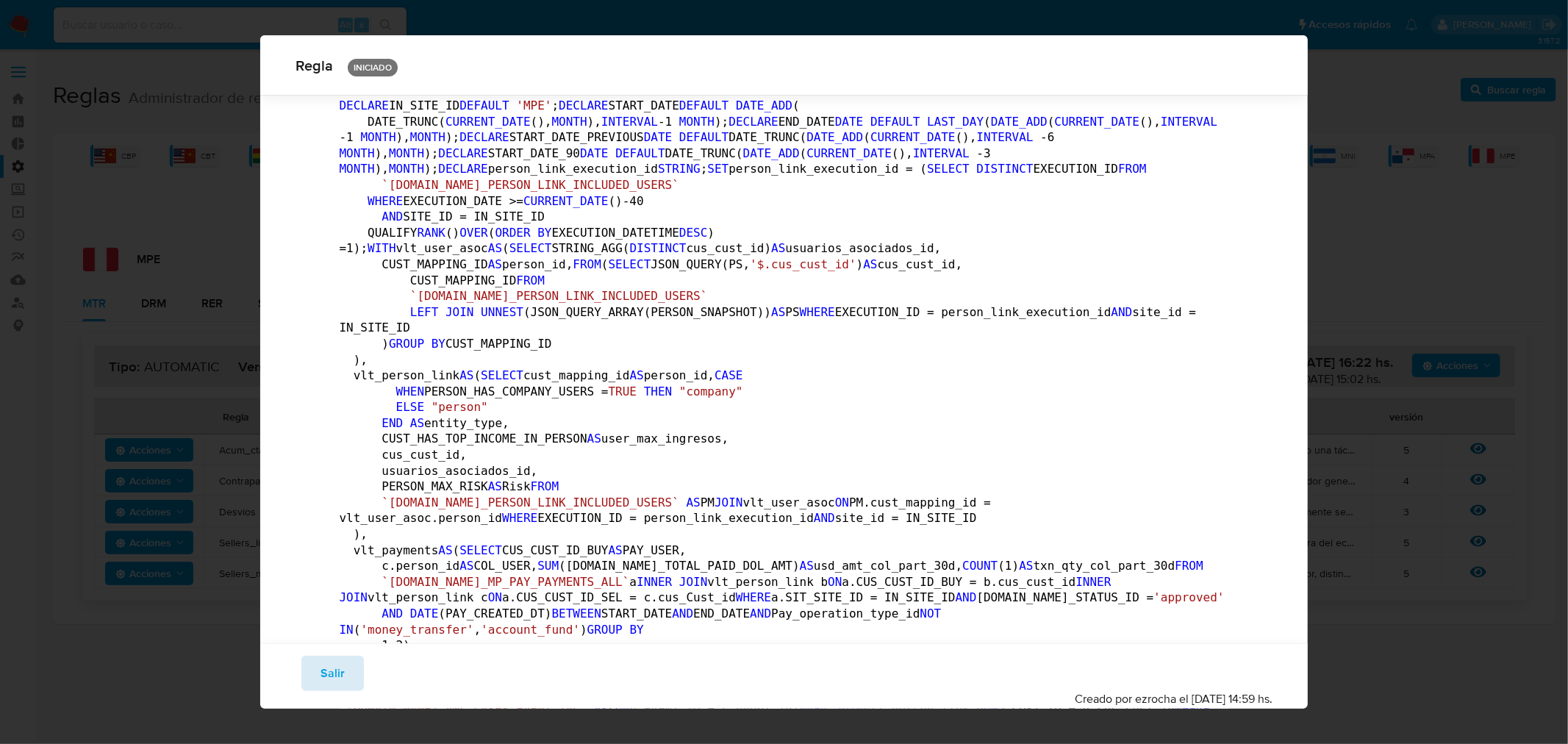
click at [328, 669] on span "Salir" at bounding box center [332, 673] width 24 height 32
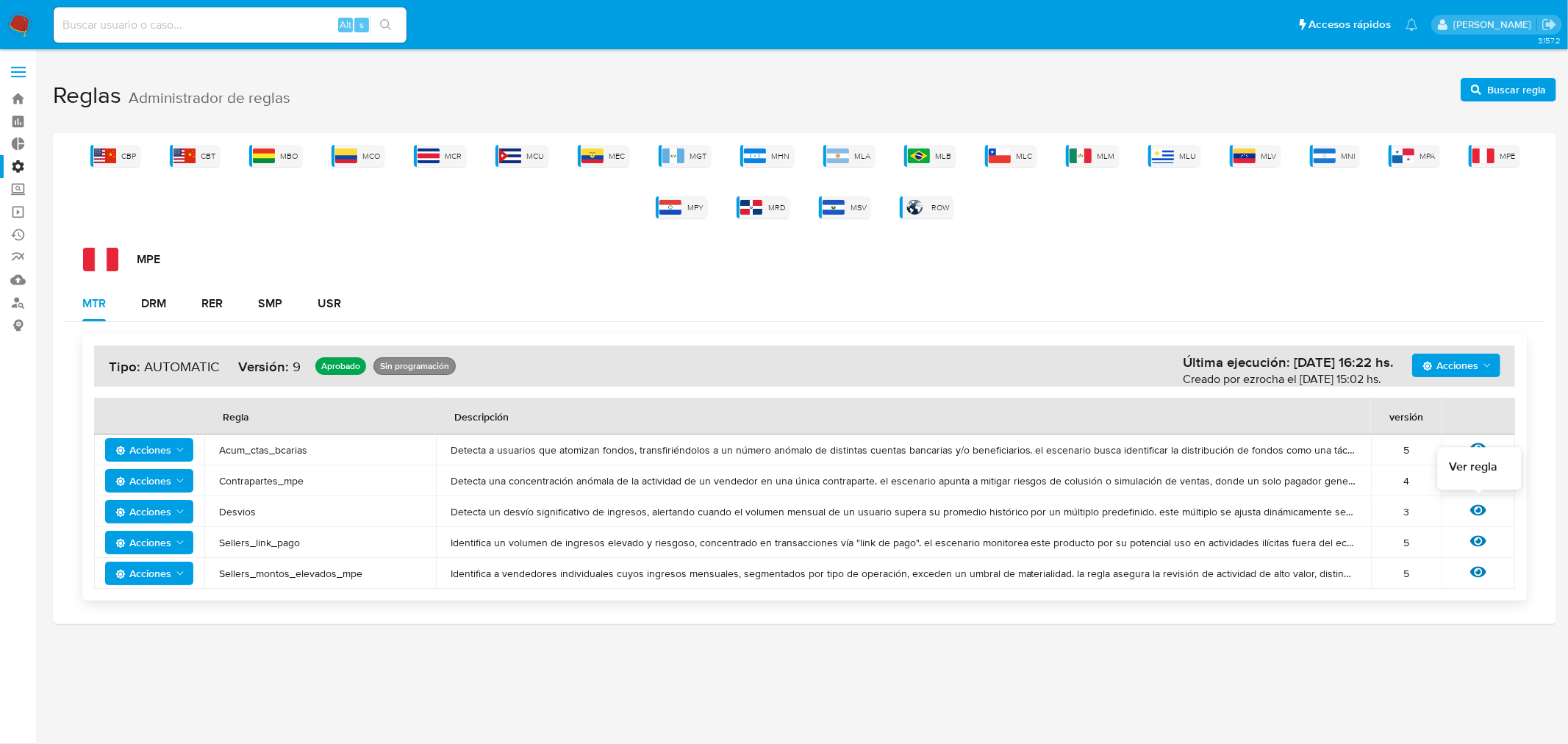
click at [1479, 509] on icon at bounding box center [1478, 510] width 16 height 11
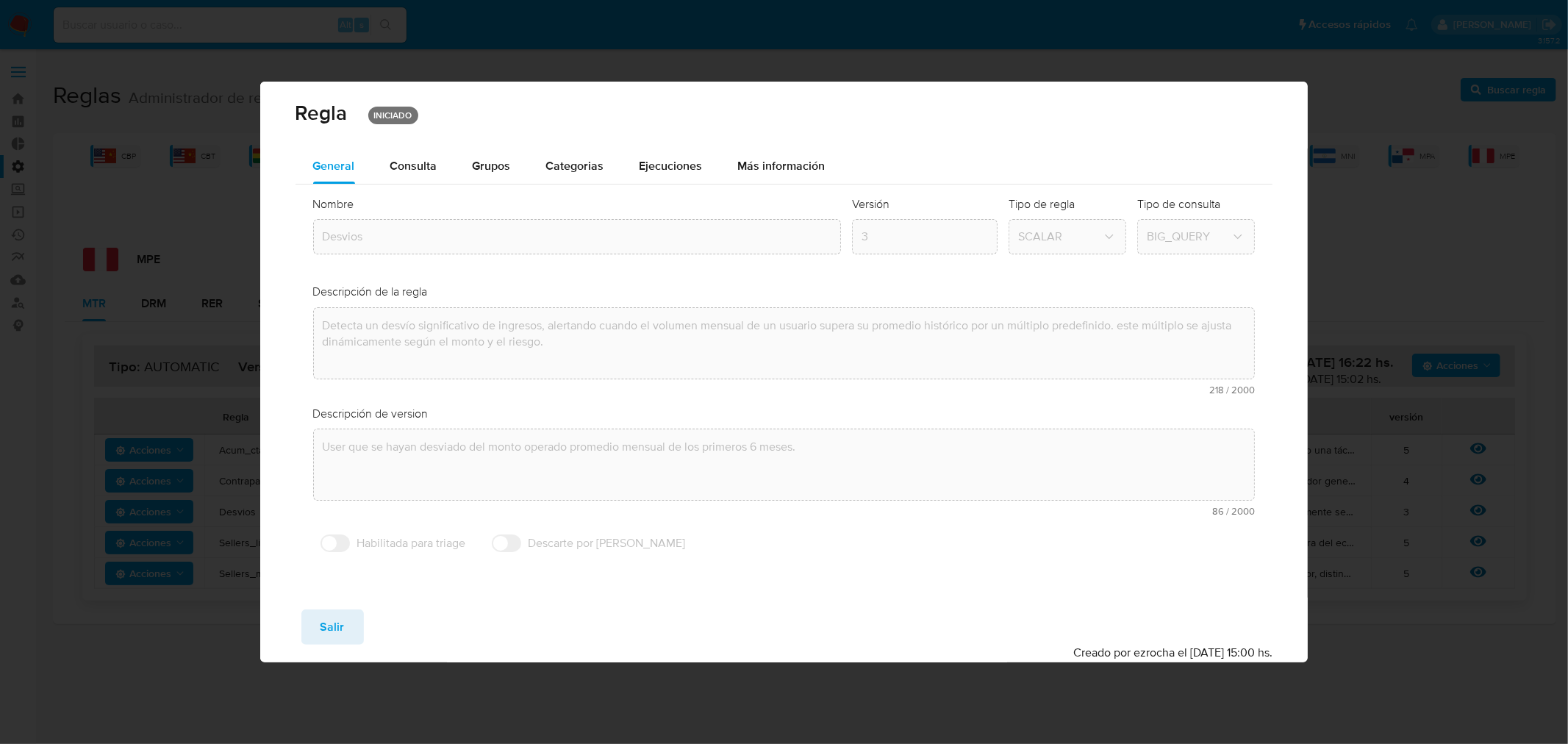
click at [413, 166] on span "Consulta" at bounding box center [413, 166] width 47 height 17
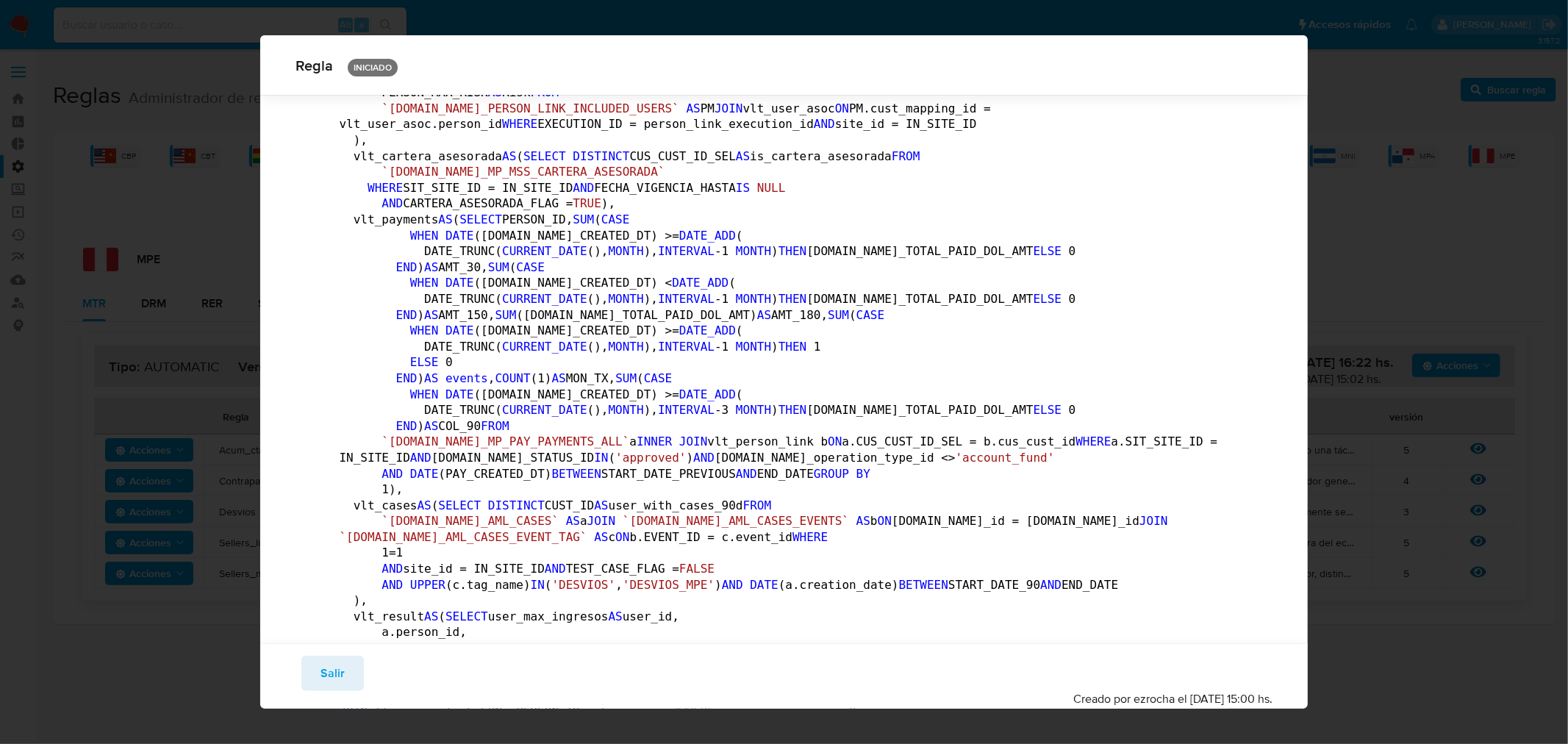
scroll to position [320, 0]
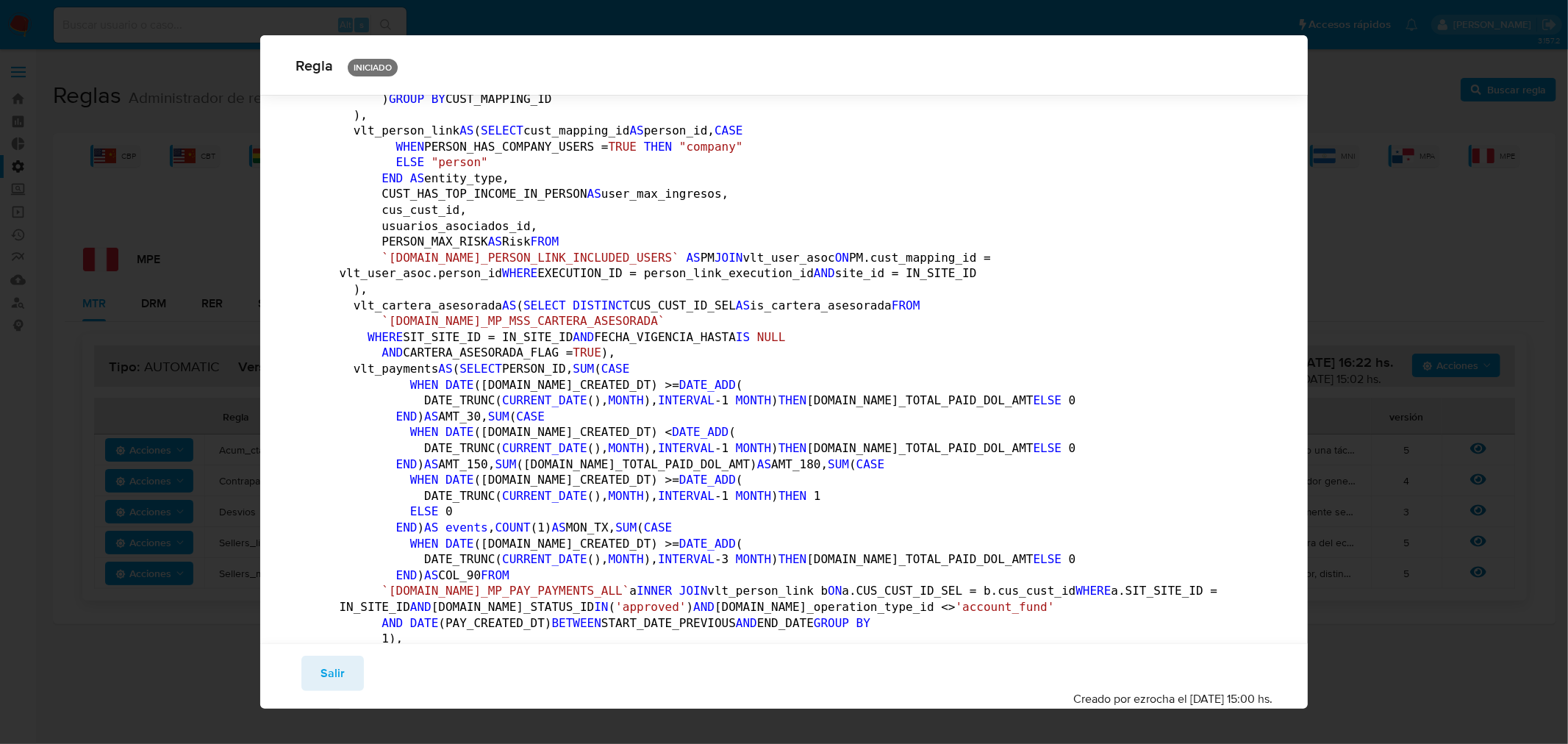
click at [325, 678] on span "Salir" at bounding box center [332, 673] width 24 height 32
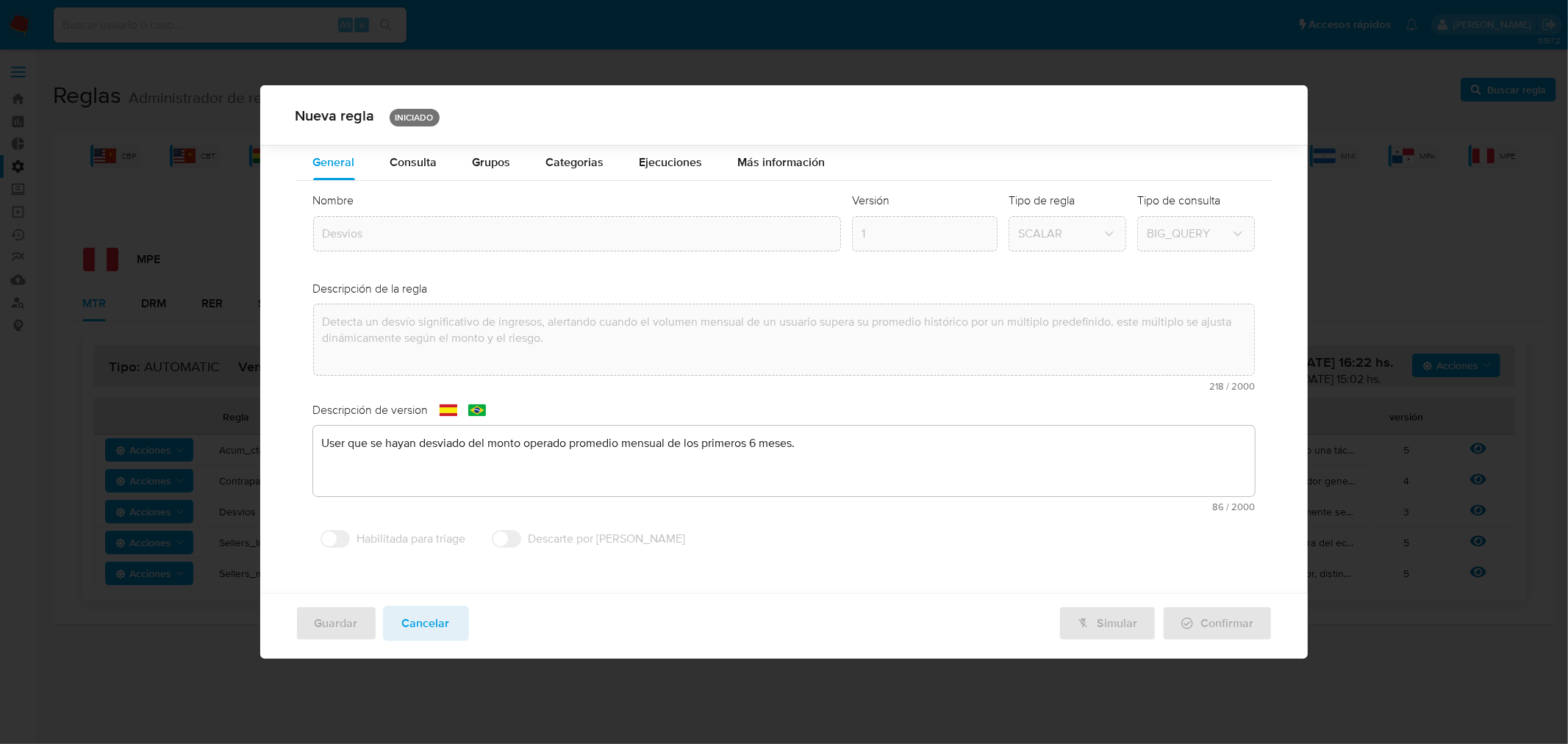
scroll to position [0, 0]
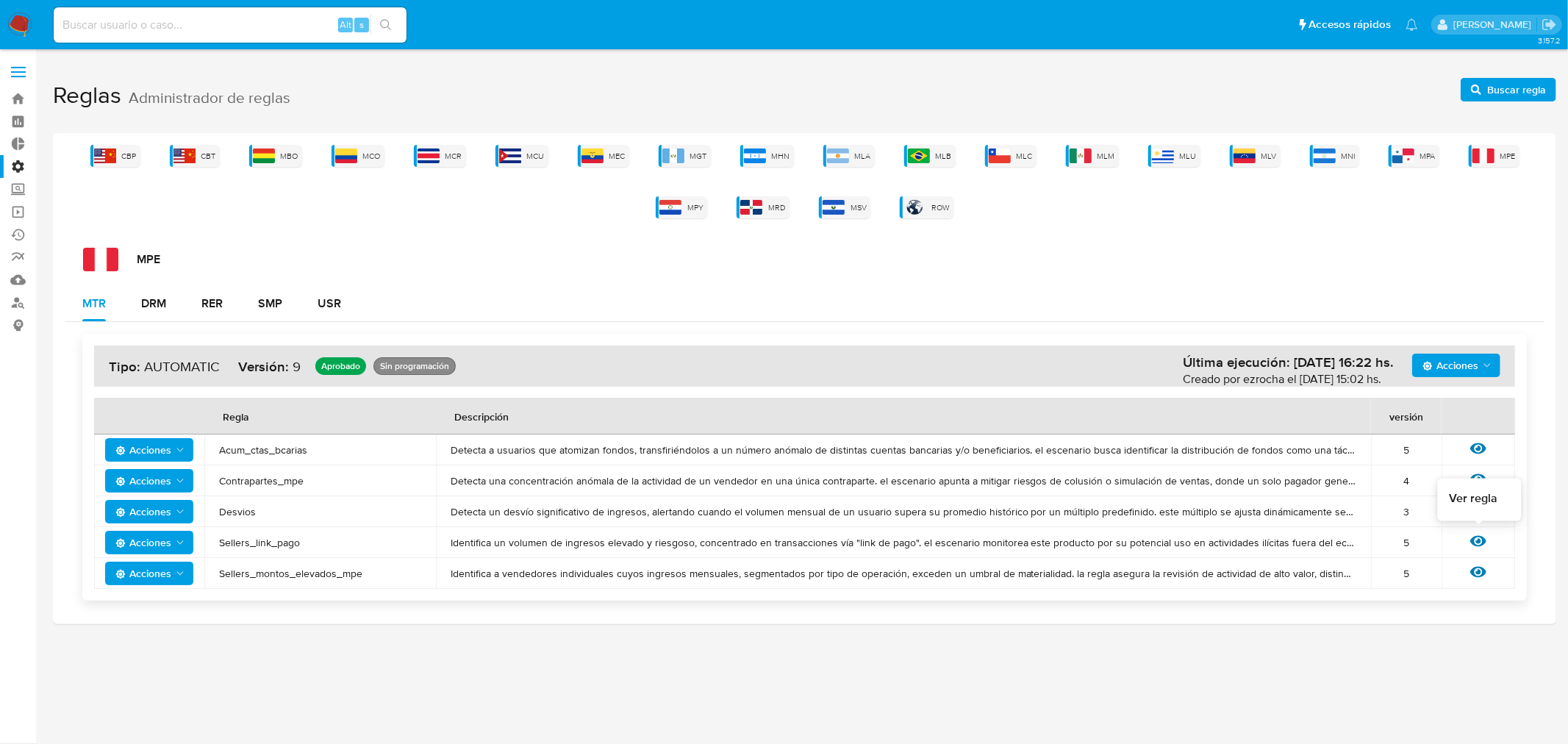
click at [1483, 537] on icon at bounding box center [1478, 541] width 16 height 11
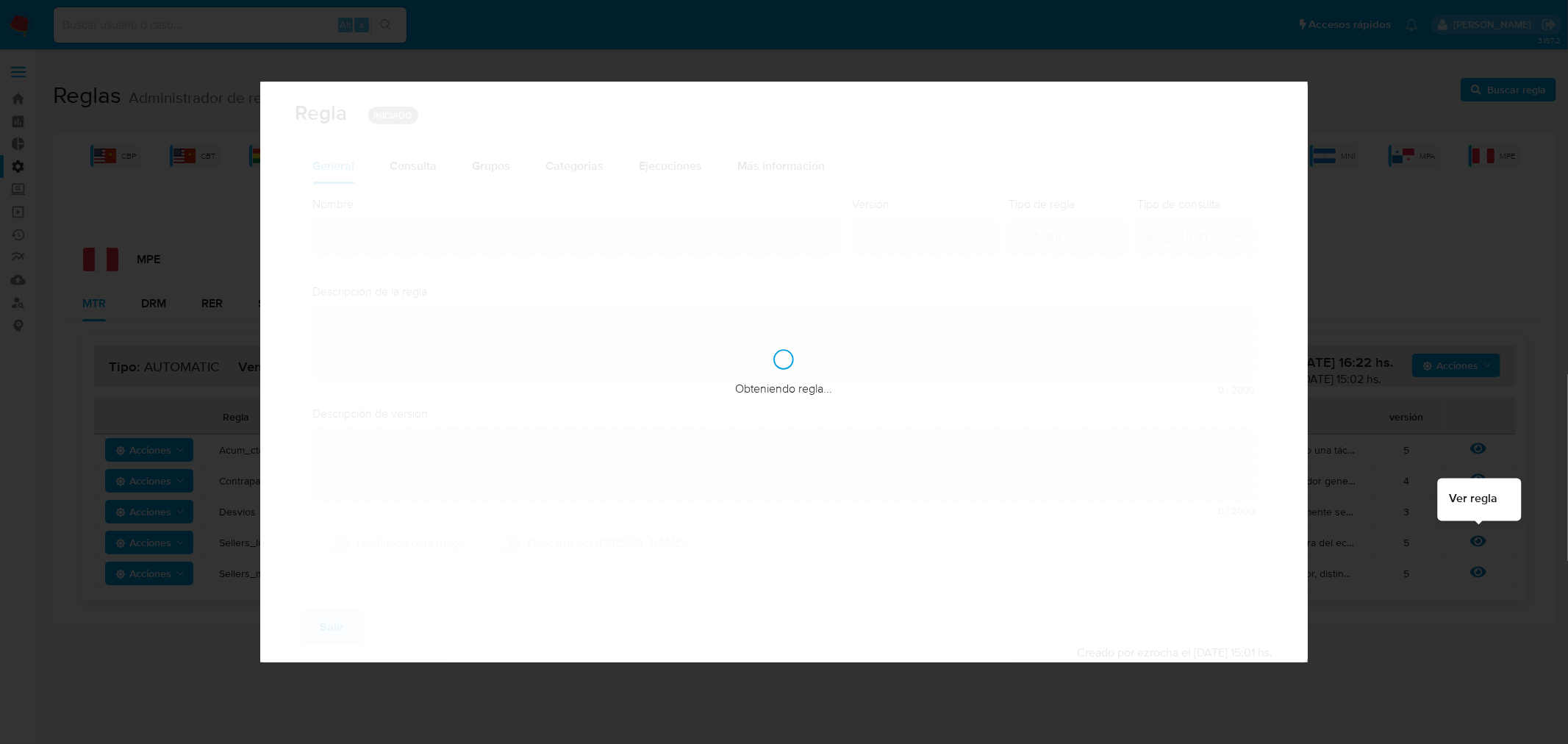
type input "Sellers_link_pago"
type textarea "Identifica un volumen de ingresos elevado y riesgoso, concentrado en transaccio…"
type textarea "Se controla sellers con mayor acumulacion de cobros mediante el producto link d…"
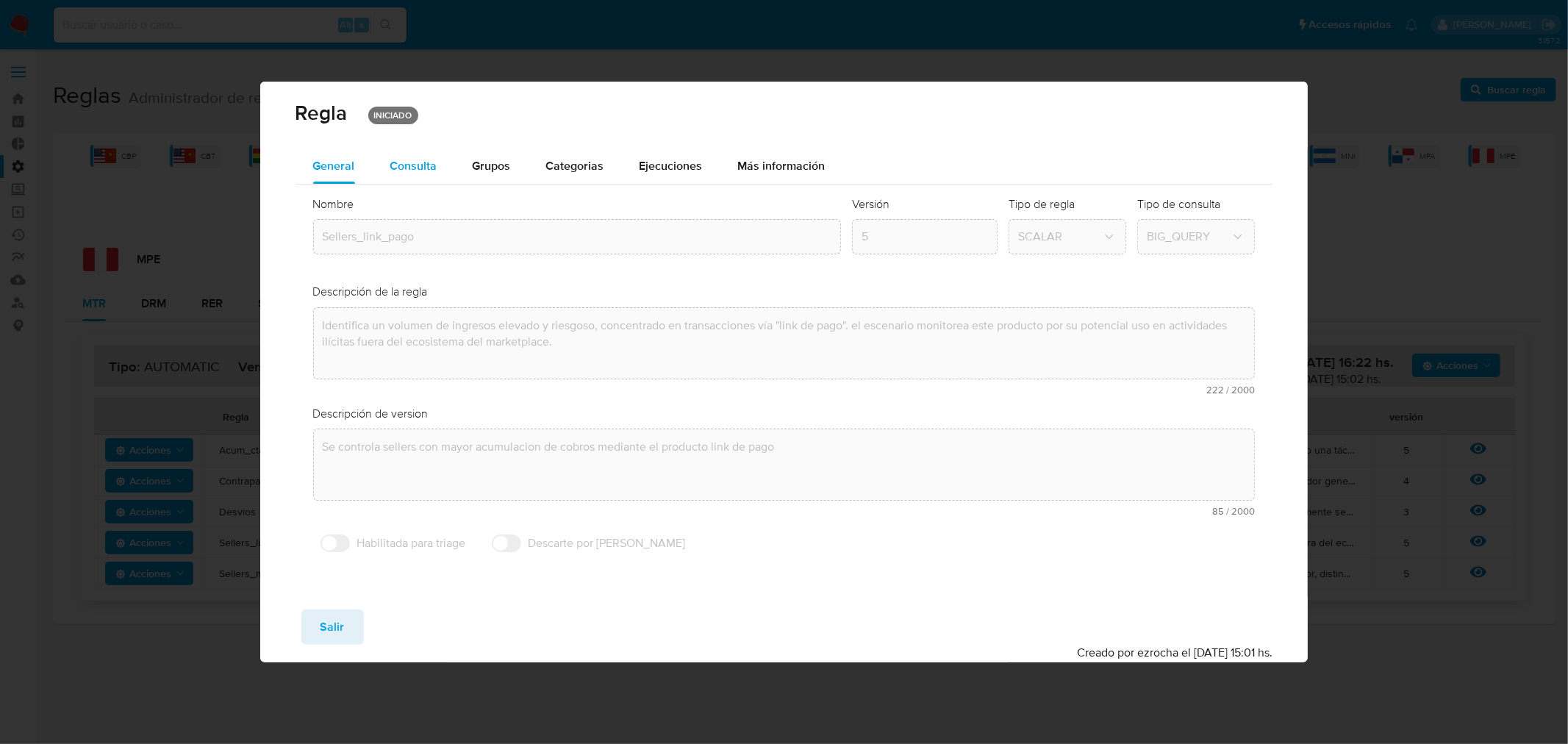
click at [400, 171] on span "Consulta" at bounding box center [413, 166] width 47 height 17
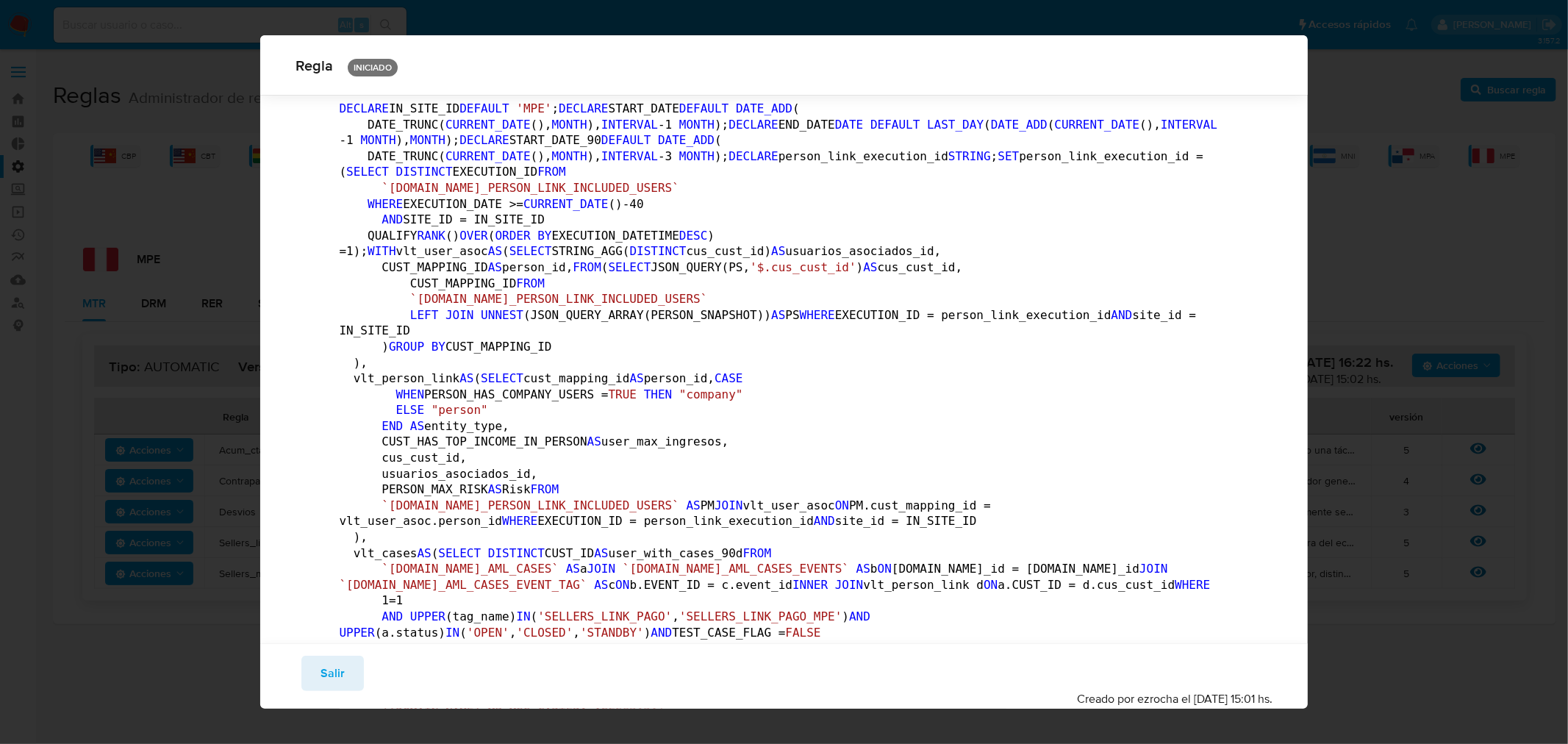
scroll to position [401, 0]
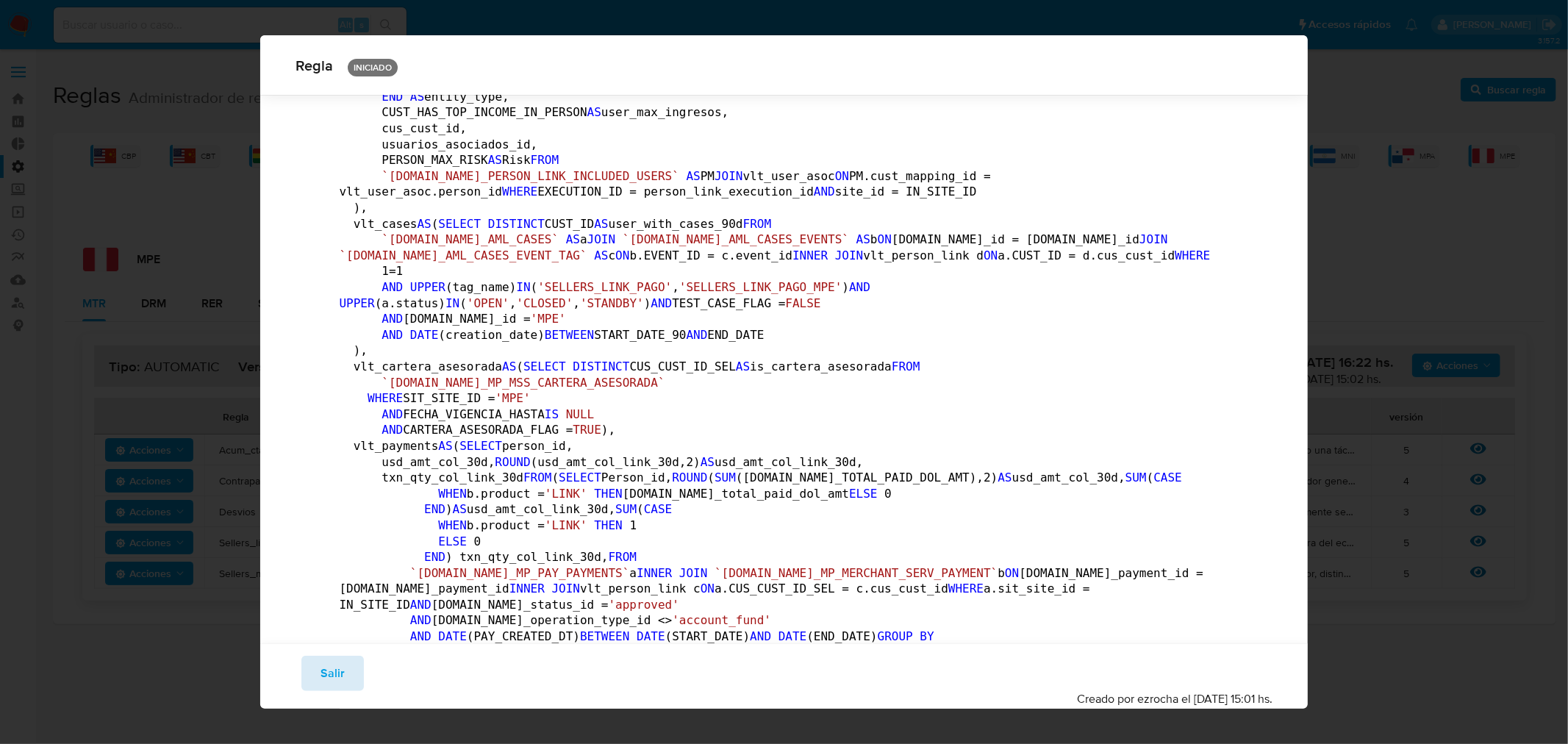
click at [335, 673] on span "Salir" at bounding box center [332, 673] width 24 height 32
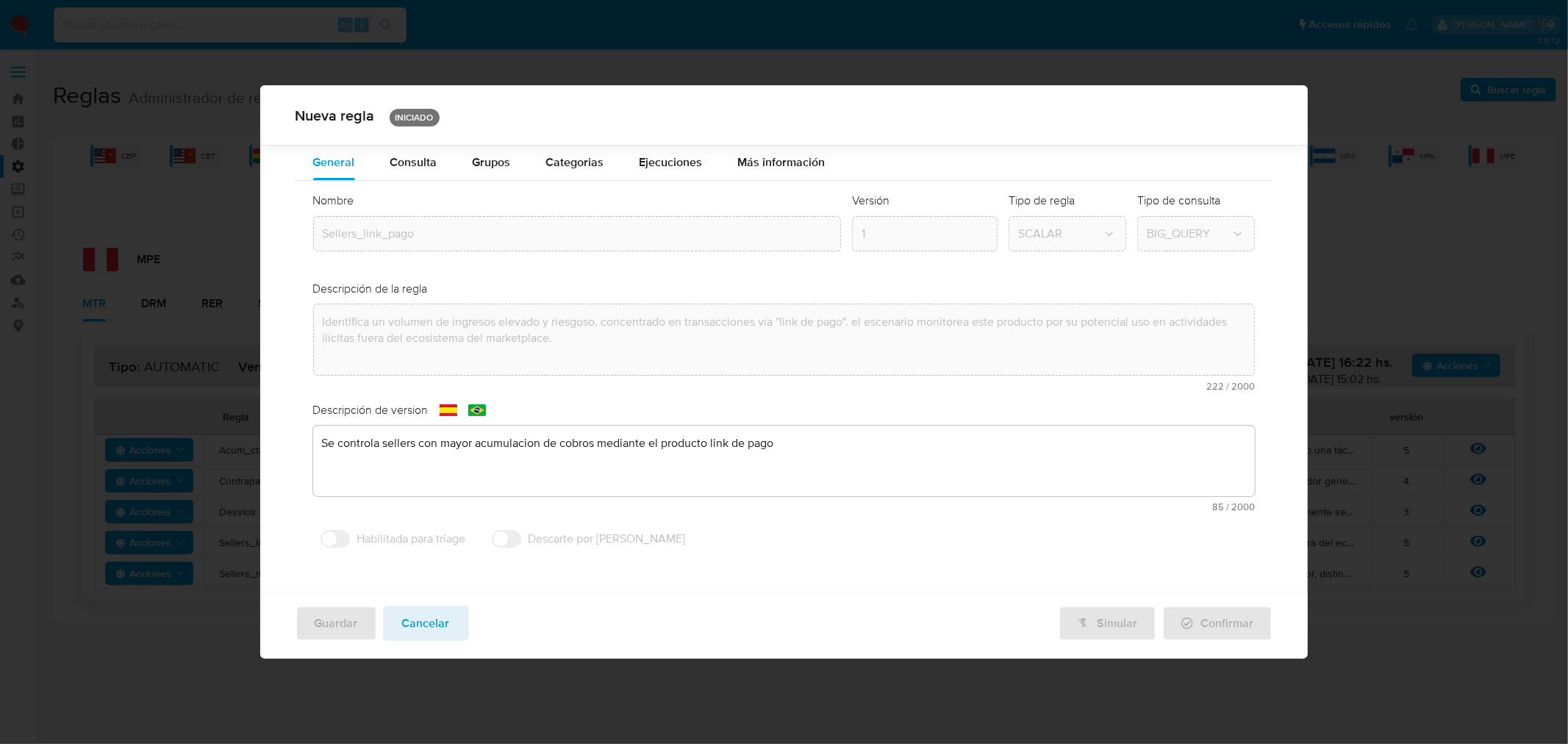
scroll to position [0, 0]
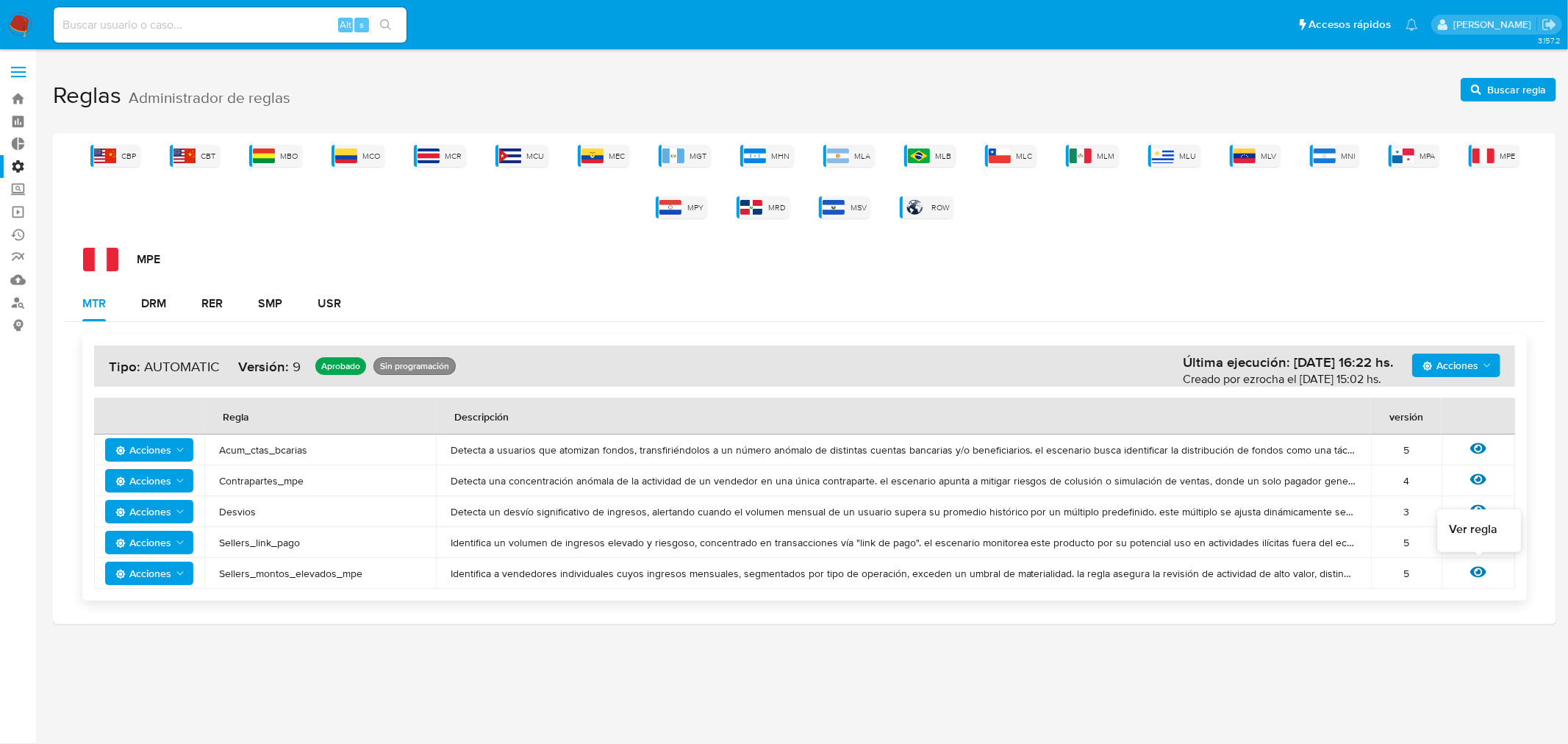
click at [1479, 571] on icon at bounding box center [1478, 572] width 16 height 11
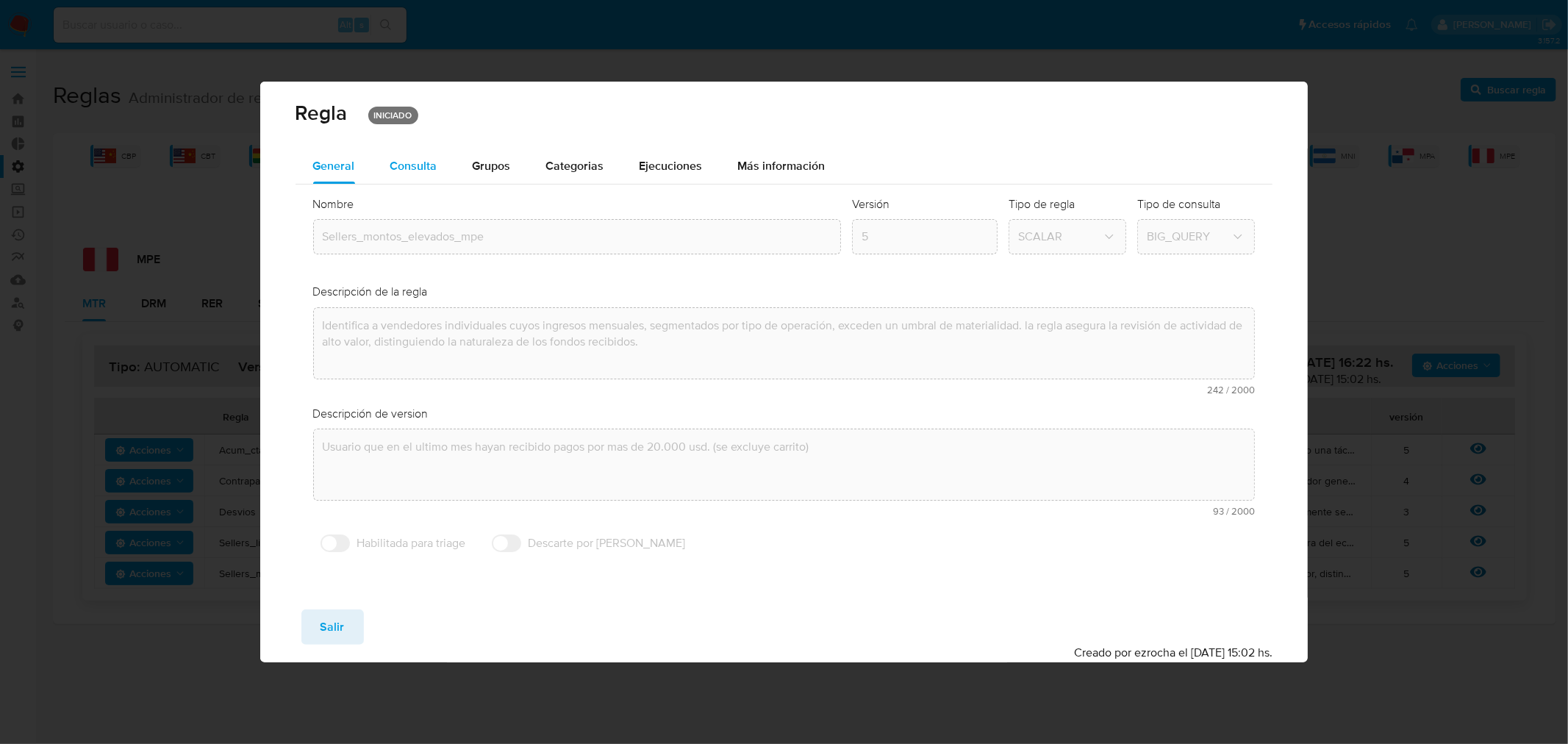
click at [430, 164] on span "Consulta" at bounding box center [413, 166] width 47 height 17
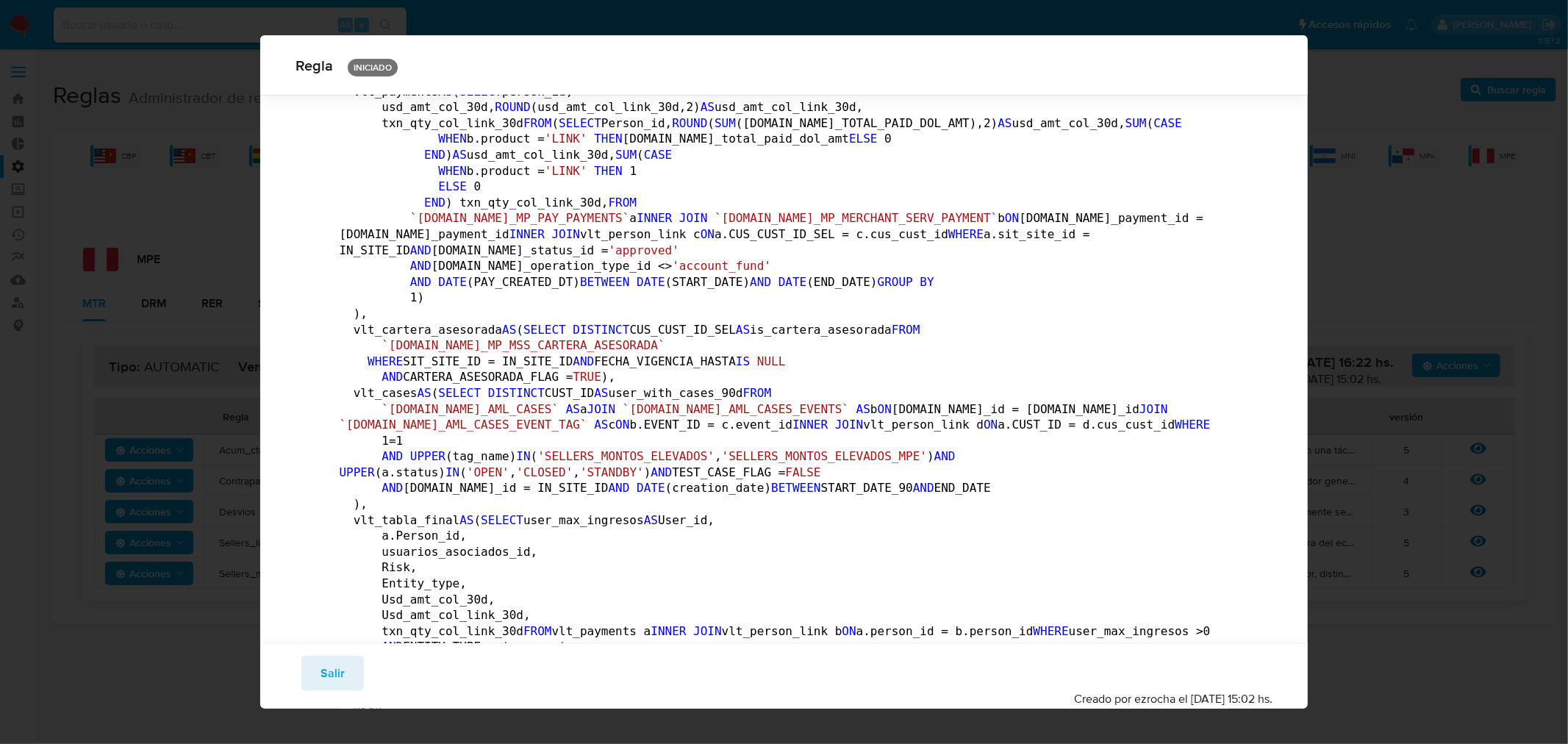
scroll to position [565, 0]
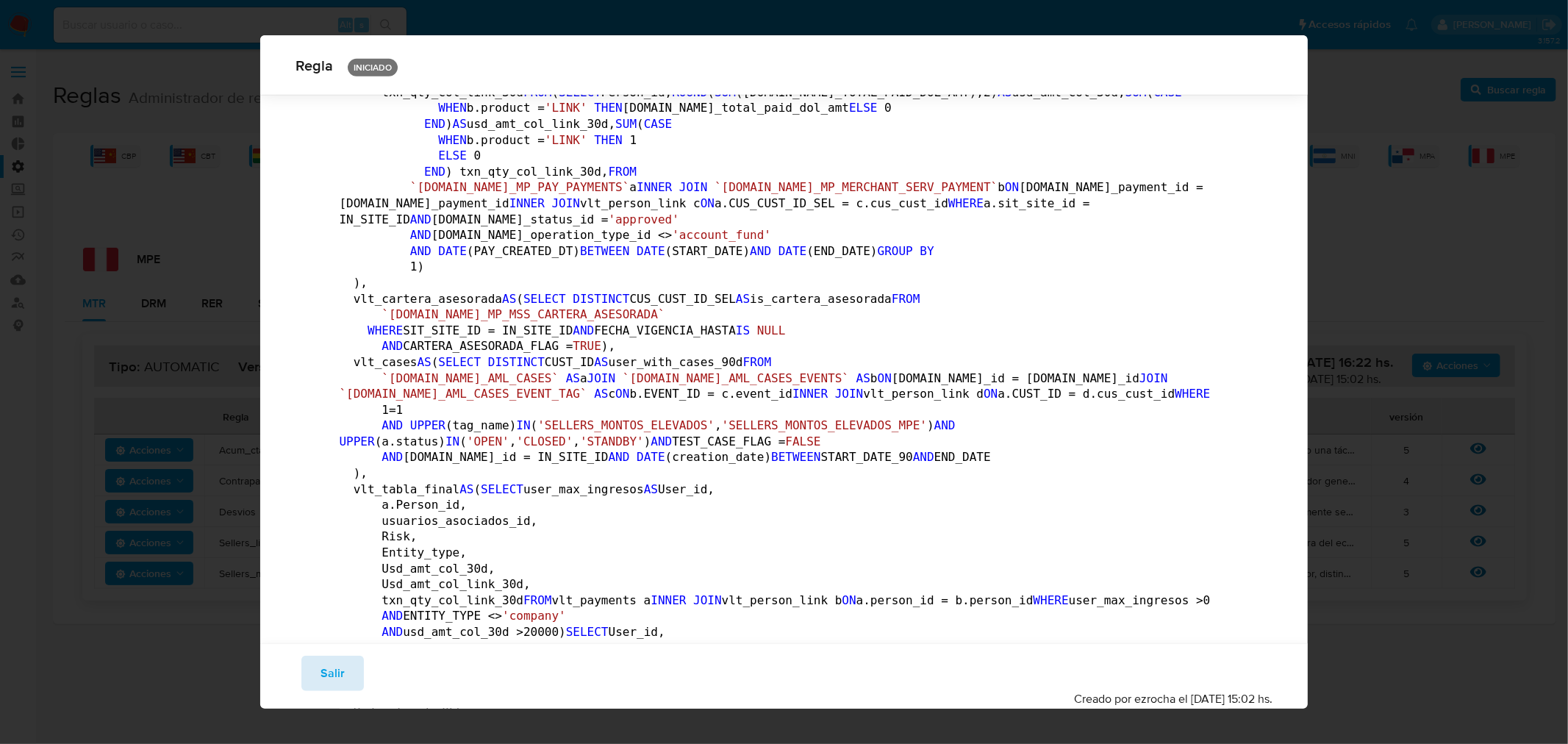
click at [316, 690] on button "Salir" at bounding box center [332, 673] width 62 height 36
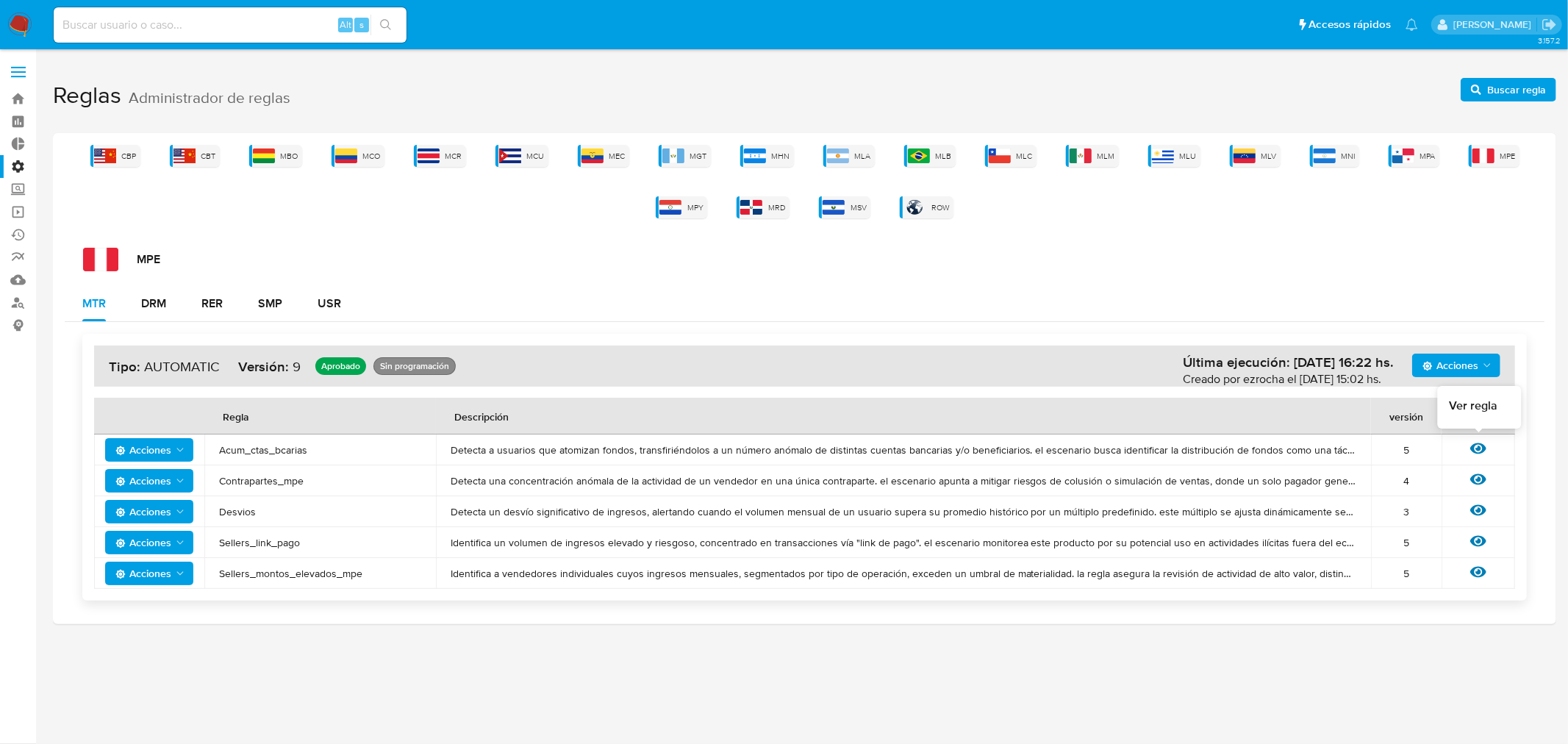
click at [1473, 449] on icon at bounding box center [1478, 448] width 16 height 11
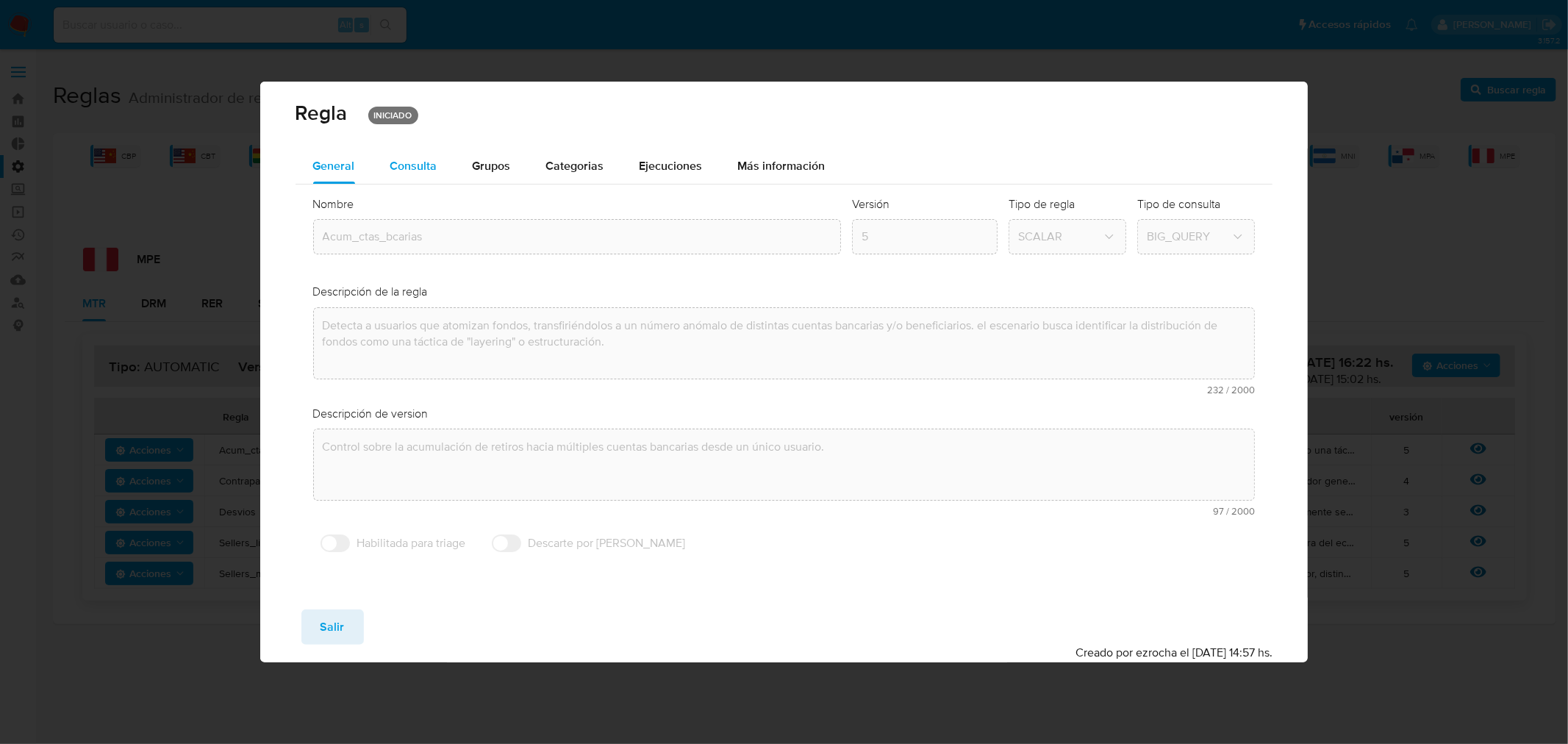
click at [400, 158] on span "Consulta" at bounding box center [413, 166] width 47 height 17
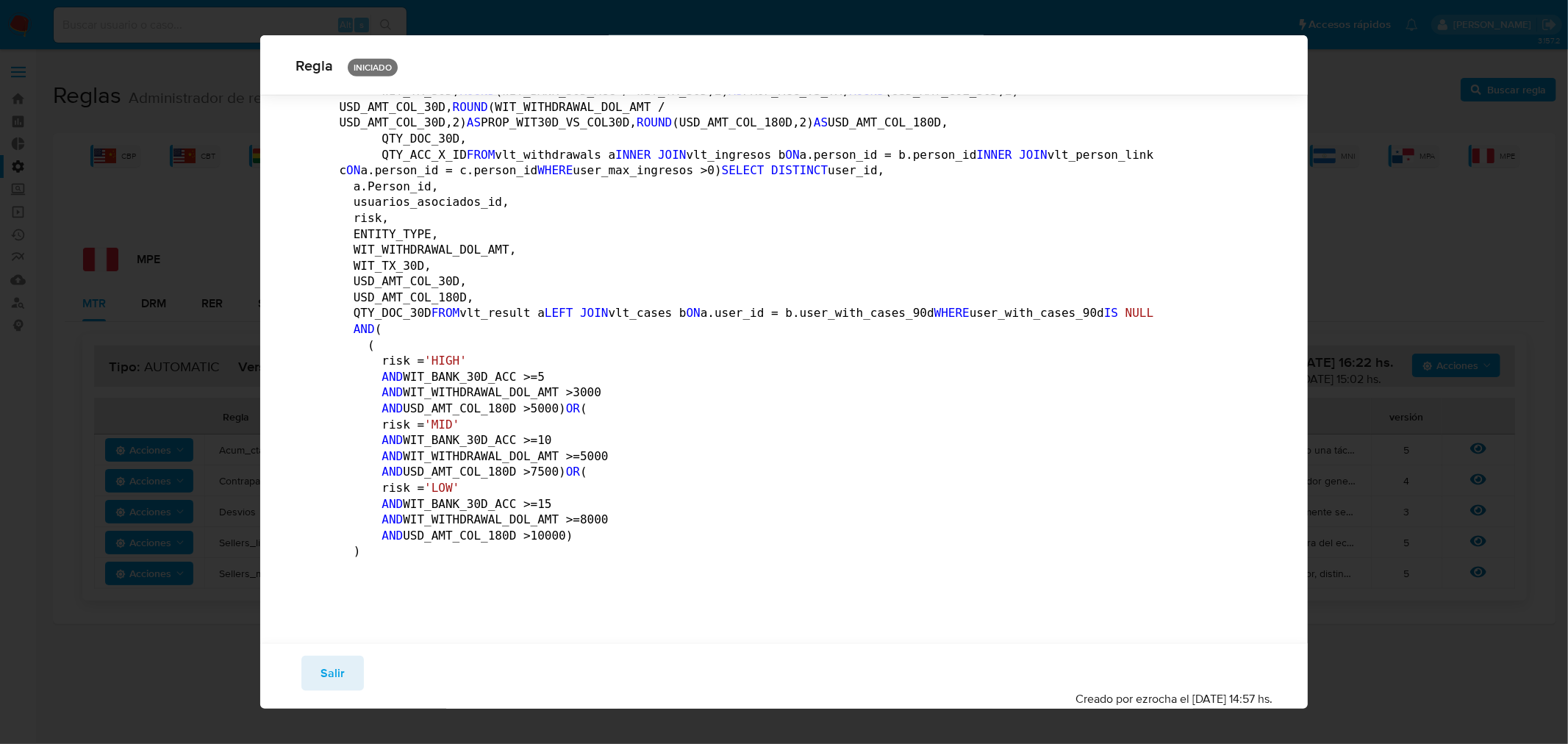
scroll to position [2239, 0]
click at [339, 674] on span "Salir" at bounding box center [332, 673] width 24 height 32
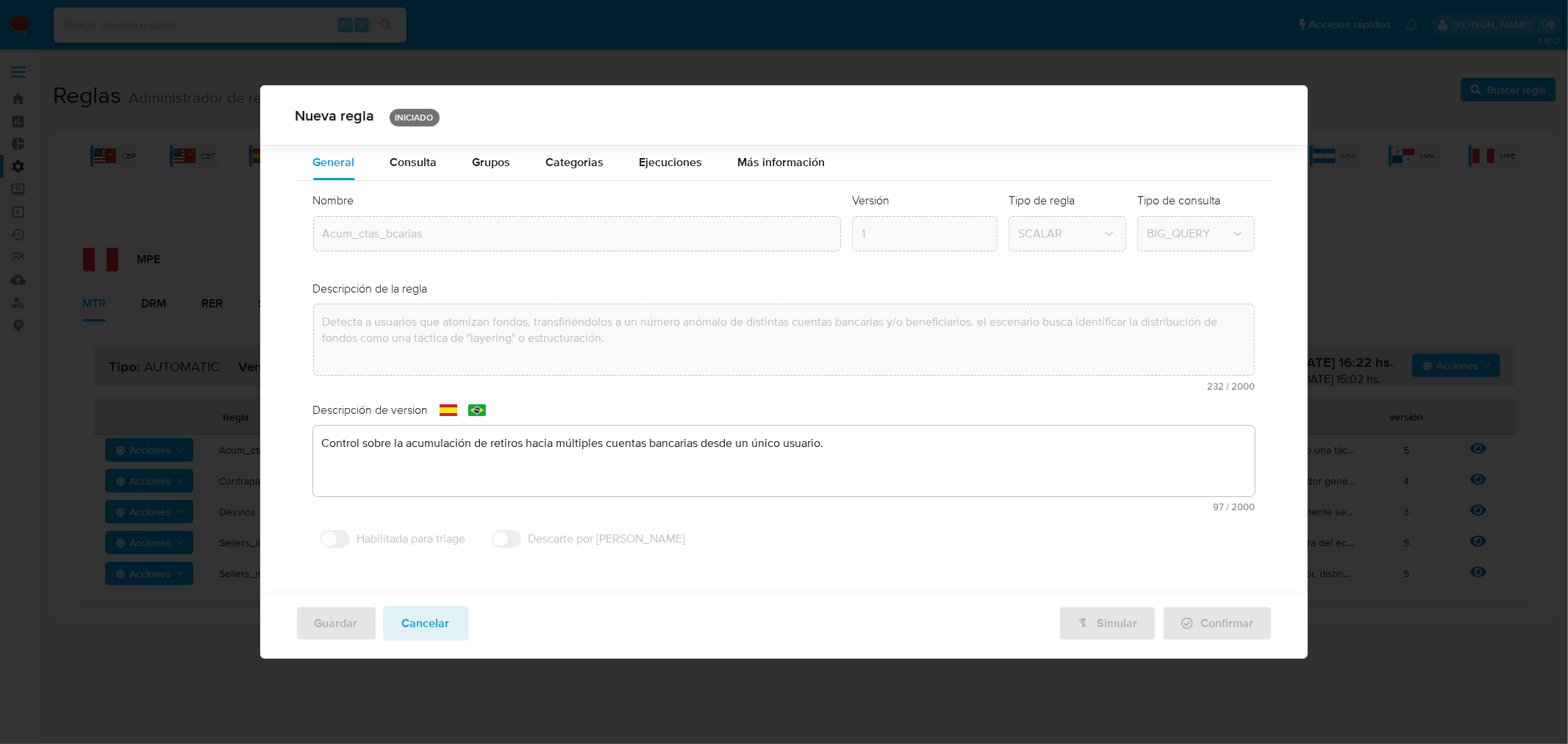
scroll to position [0, 0]
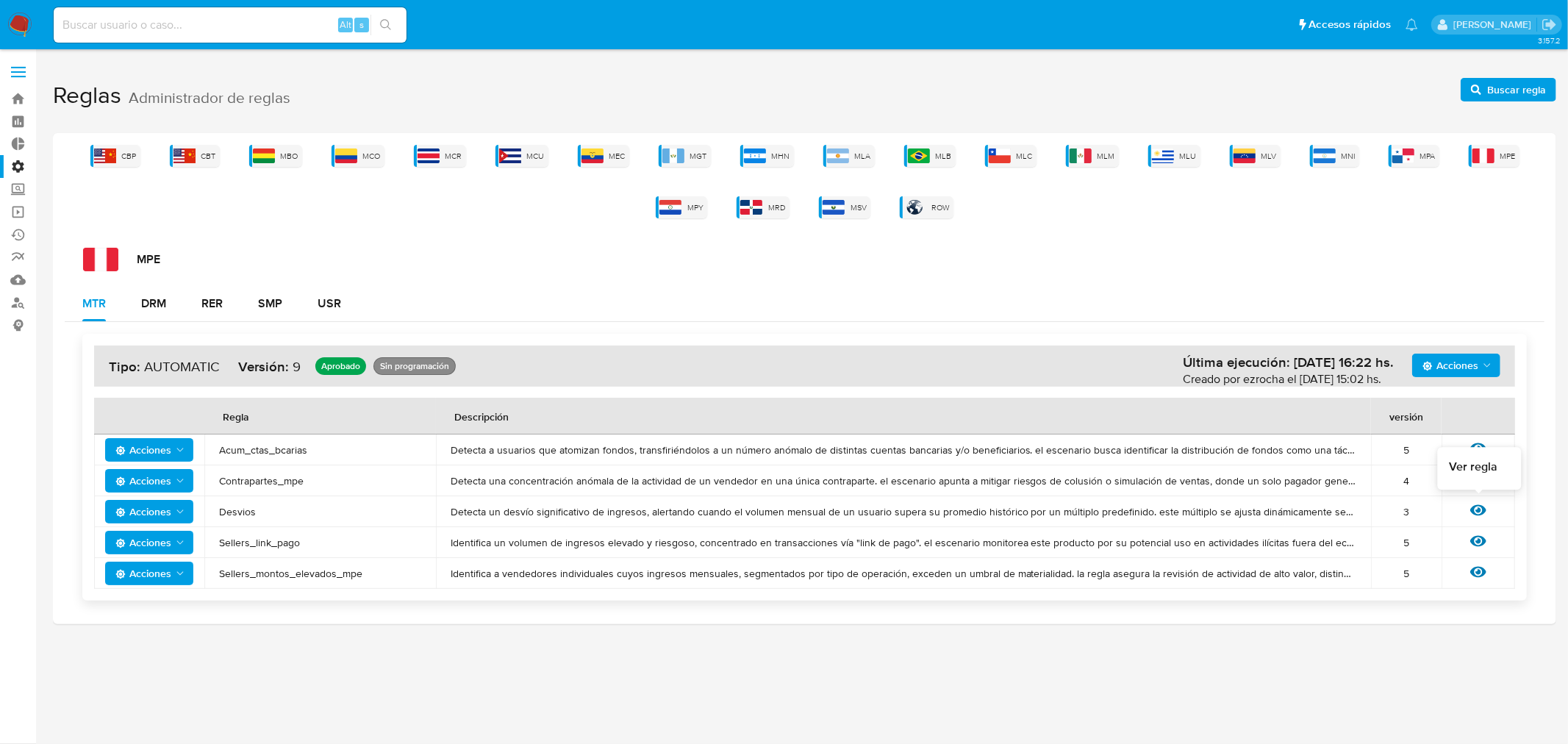
click at [1479, 515] on icon at bounding box center [1478, 510] width 16 height 11
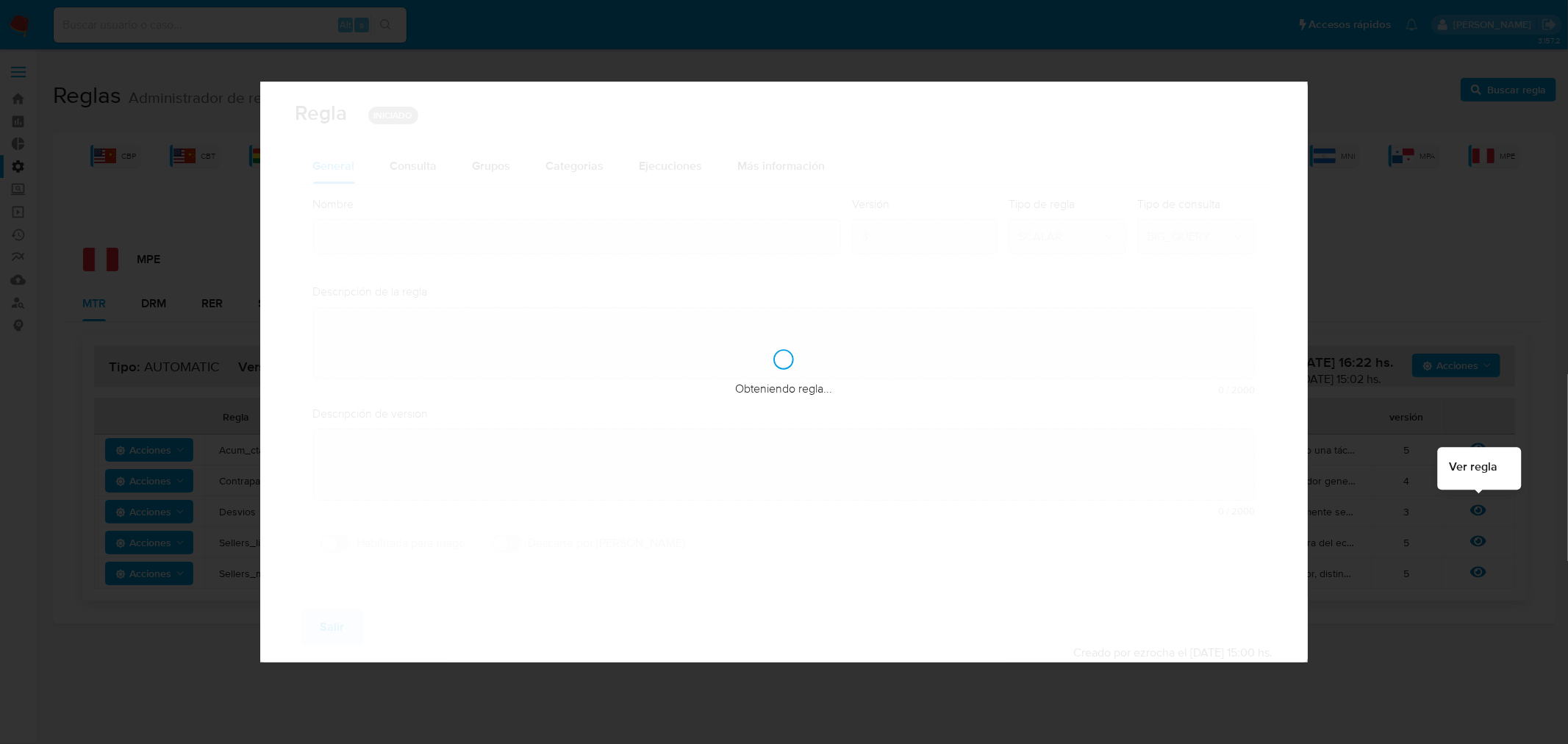
type input "Desvios"
type textarea "Detecta un desvío significativo de ingresos, alertando cuando el volumen mensua…"
type textarea "User que se hayan desviado del monto operado promedio mensual de los primeros 6…"
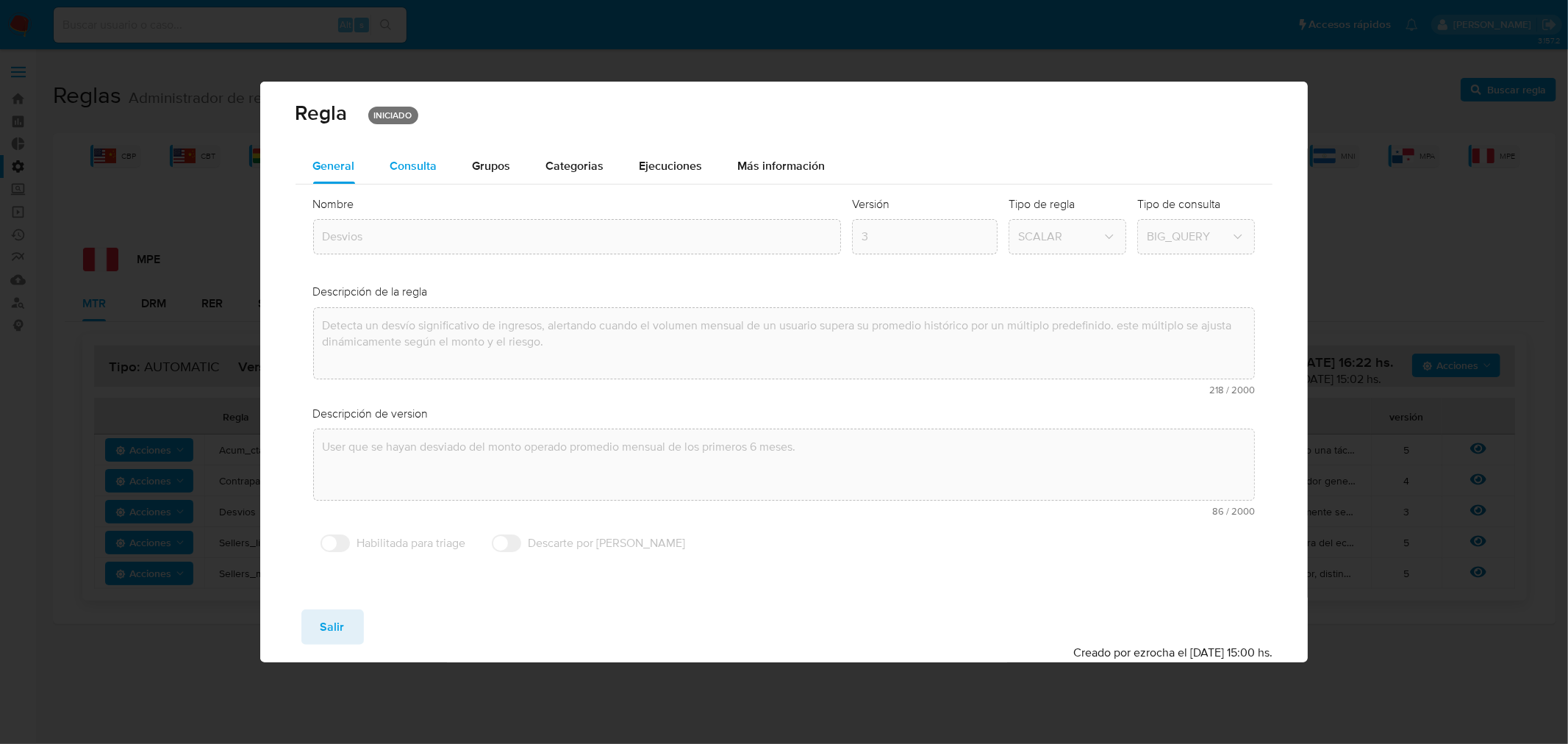
click at [402, 174] on div "Consulta" at bounding box center [413, 166] width 47 height 36
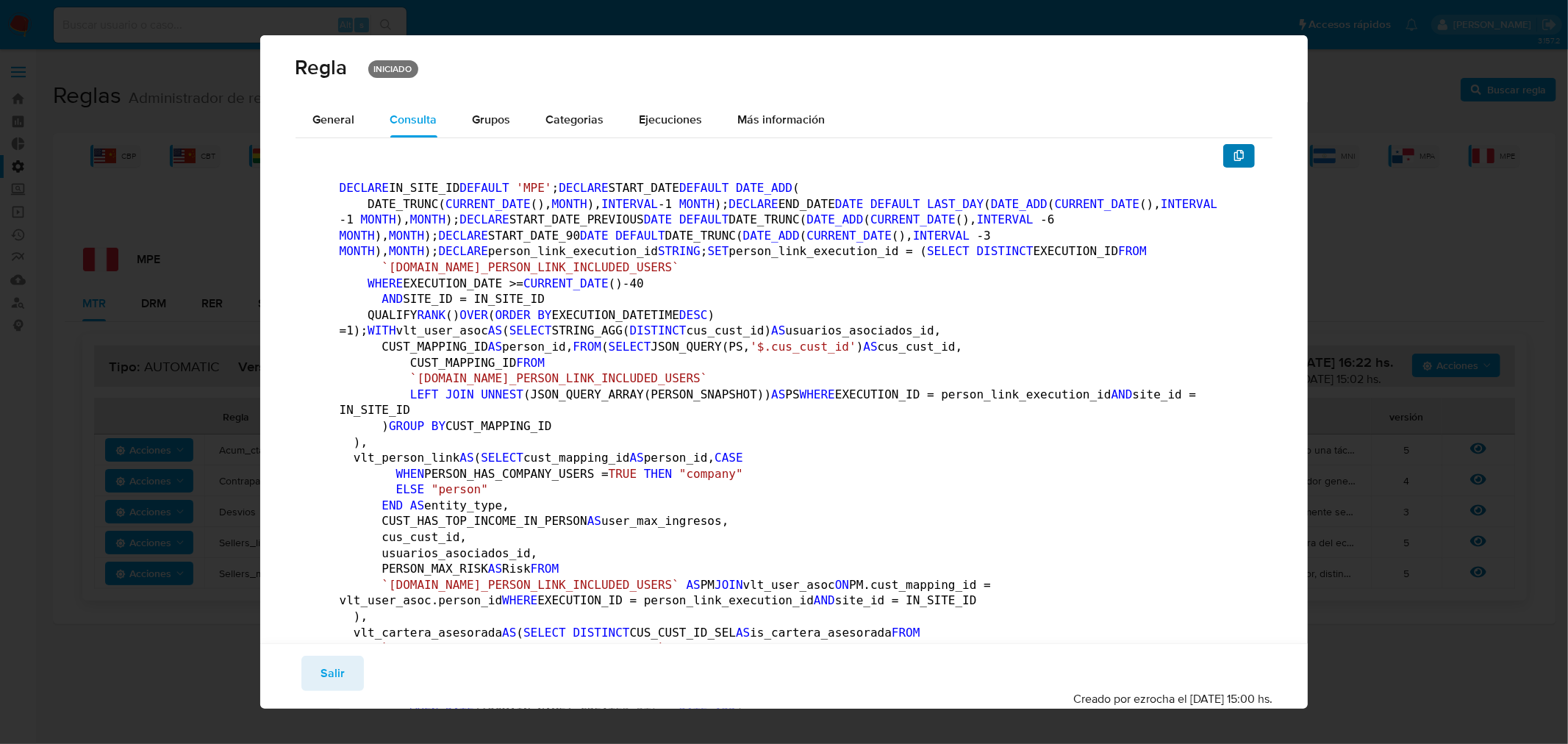
click at [1224, 160] on button "button" at bounding box center [1239, 156] width 32 height 23
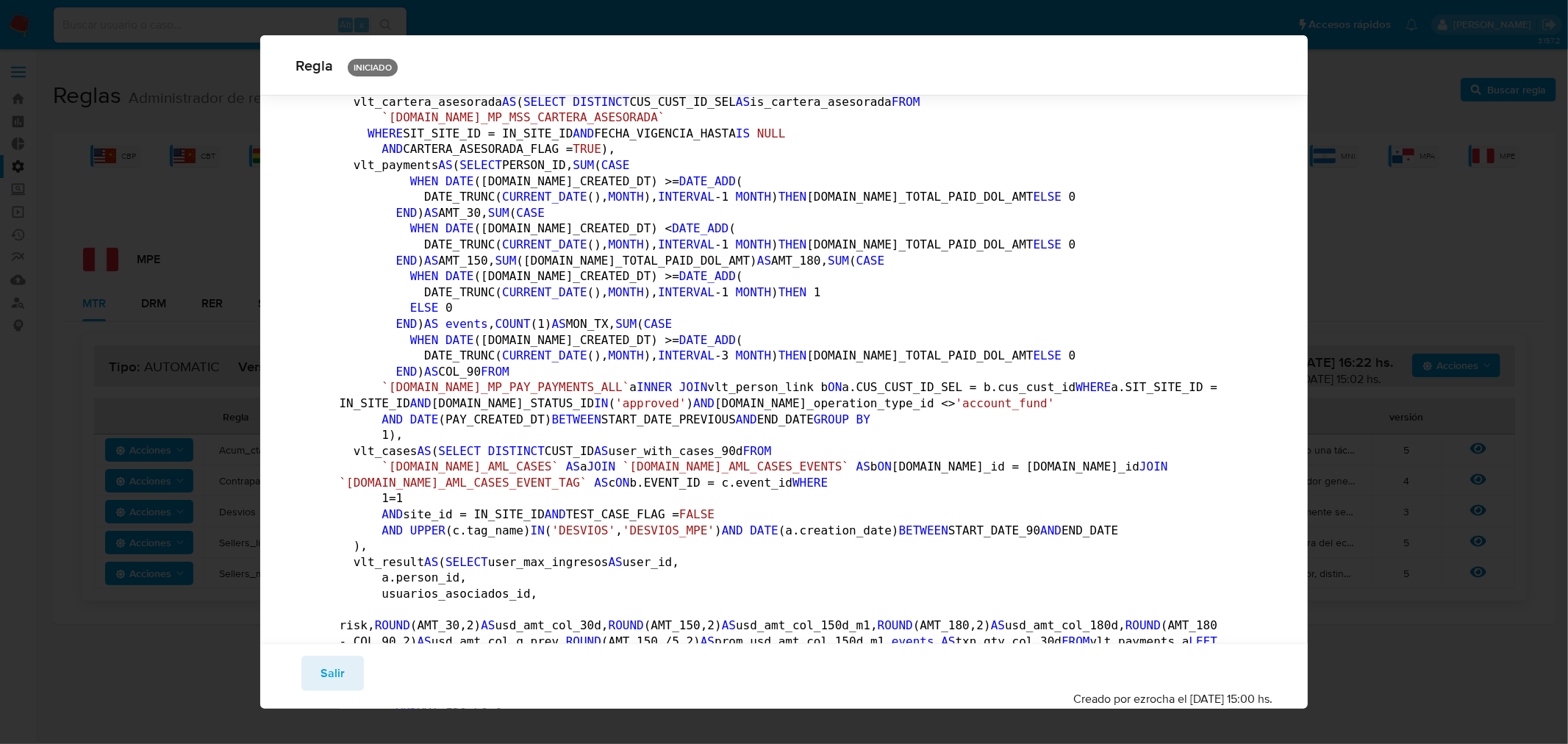
scroll to position [238, 0]
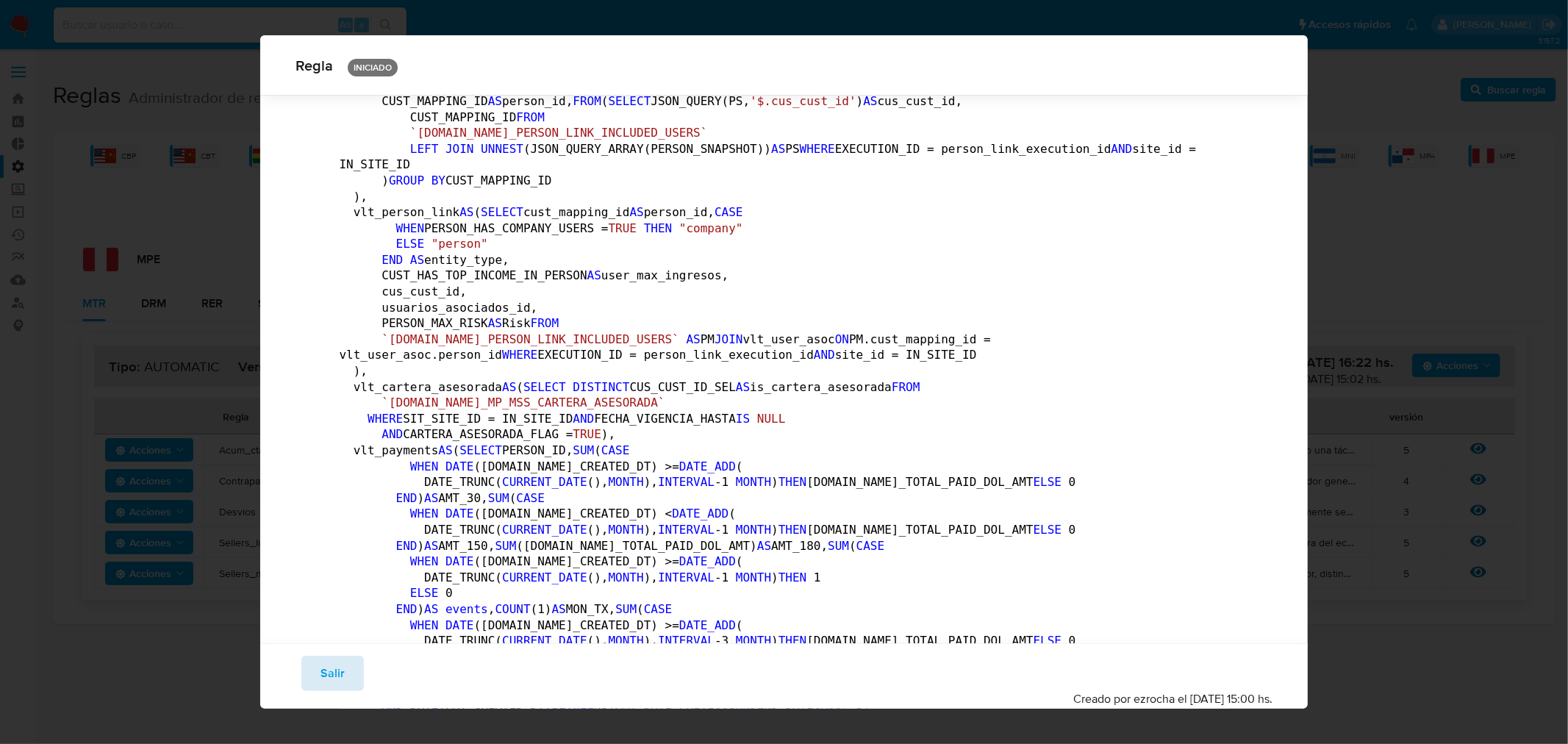
click at [330, 660] on span "Salir" at bounding box center [332, 673] width 24 height 32
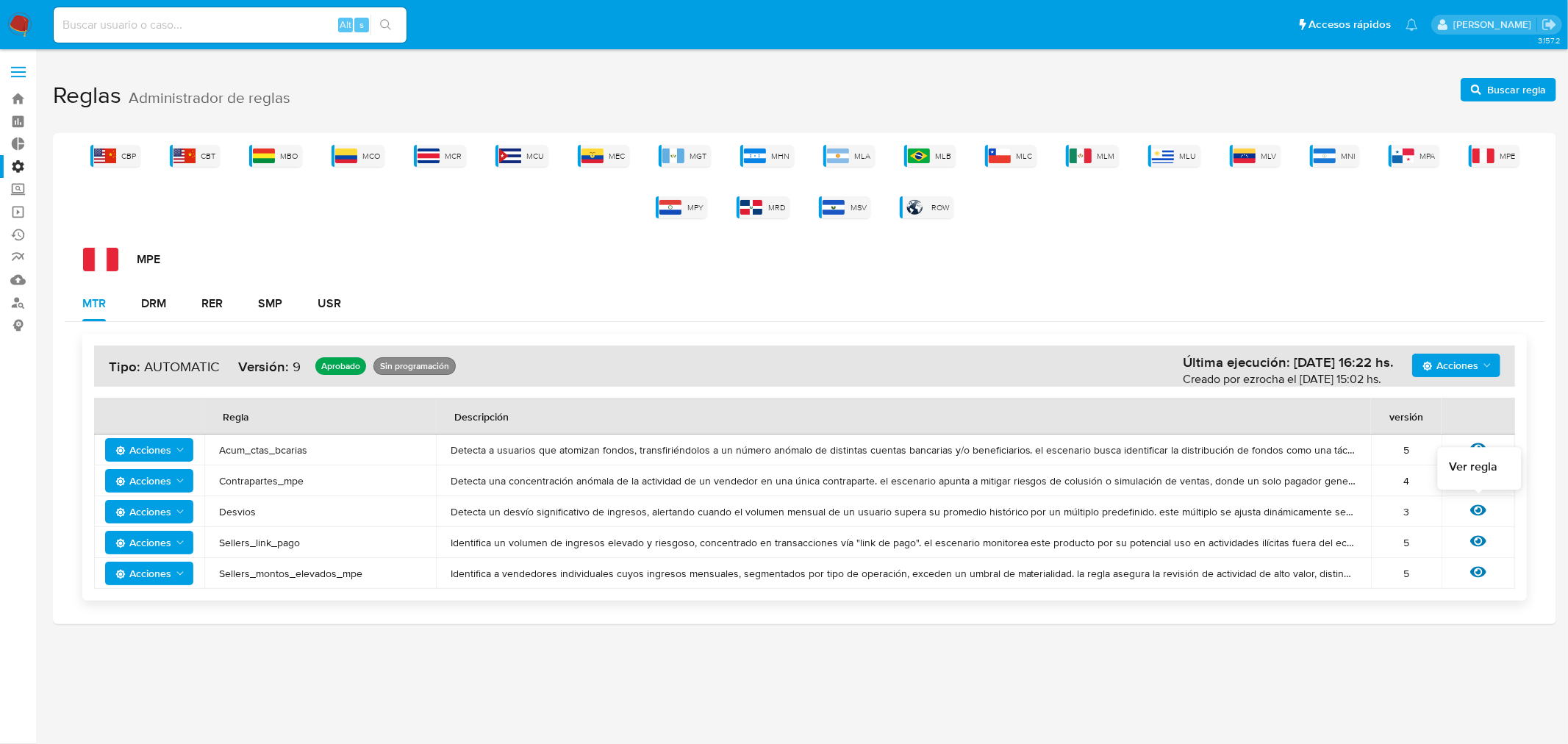
click at [1473, 509] on icon at bounding box center [1478, 510] width 16 height 11
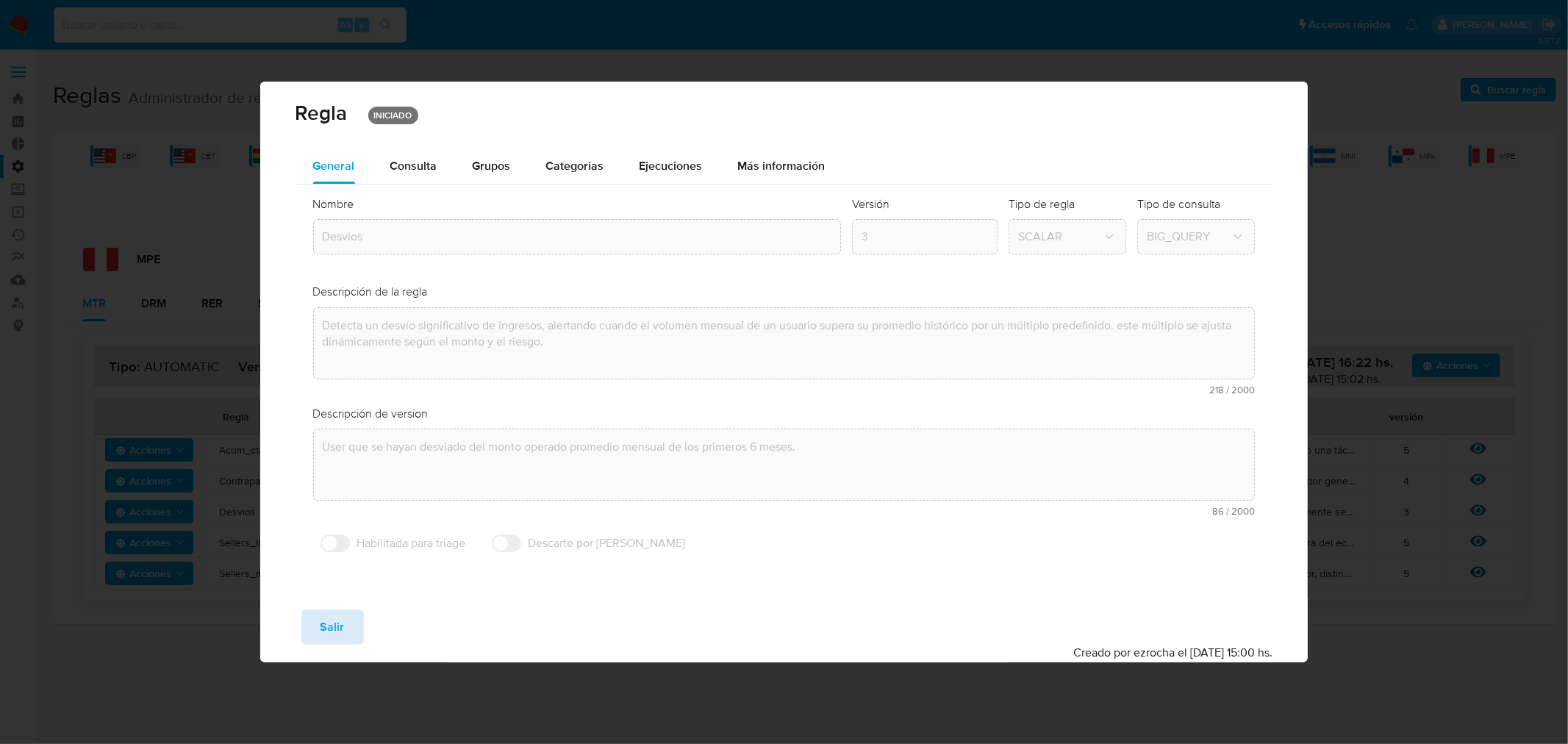
click at [324, 629] on span "Salir" at bounding box center [332, 627] width 24 height 32
type input "1"
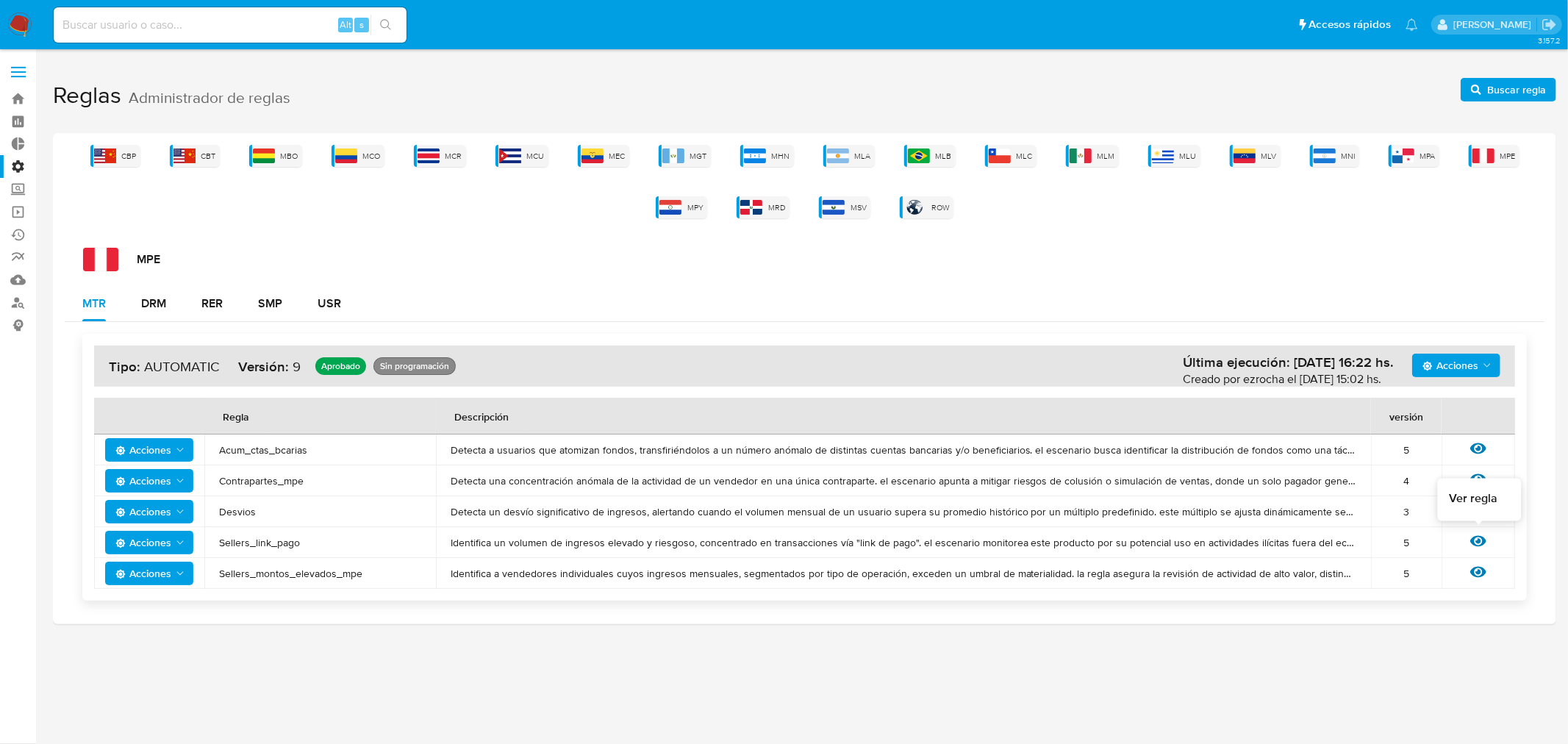
click at [1479, 542] on icon at bounding box center [1478, 541] width 16 height 11
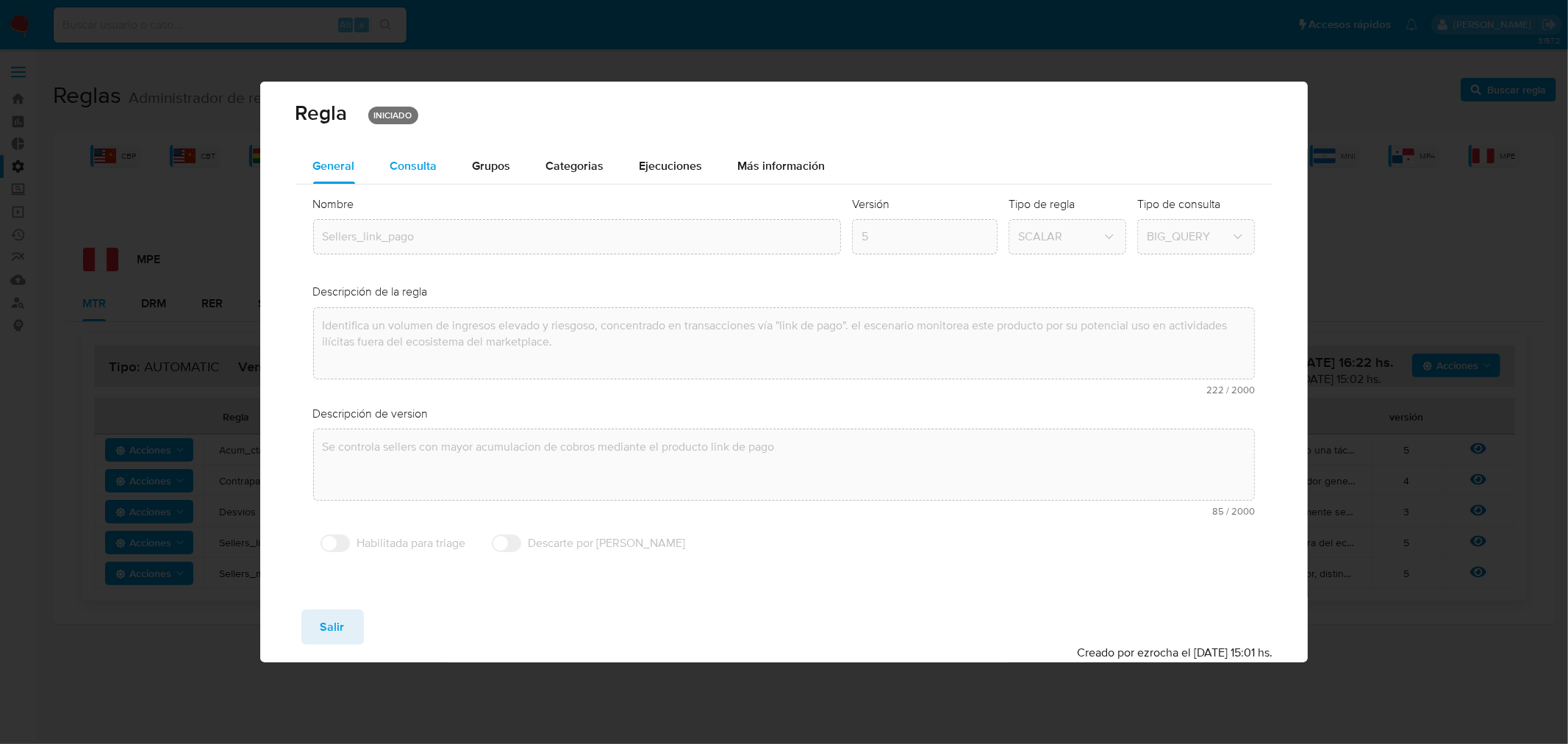
click at [412, 174] on div "Consulta" at bounding box center [413, 166] width 47 height 36
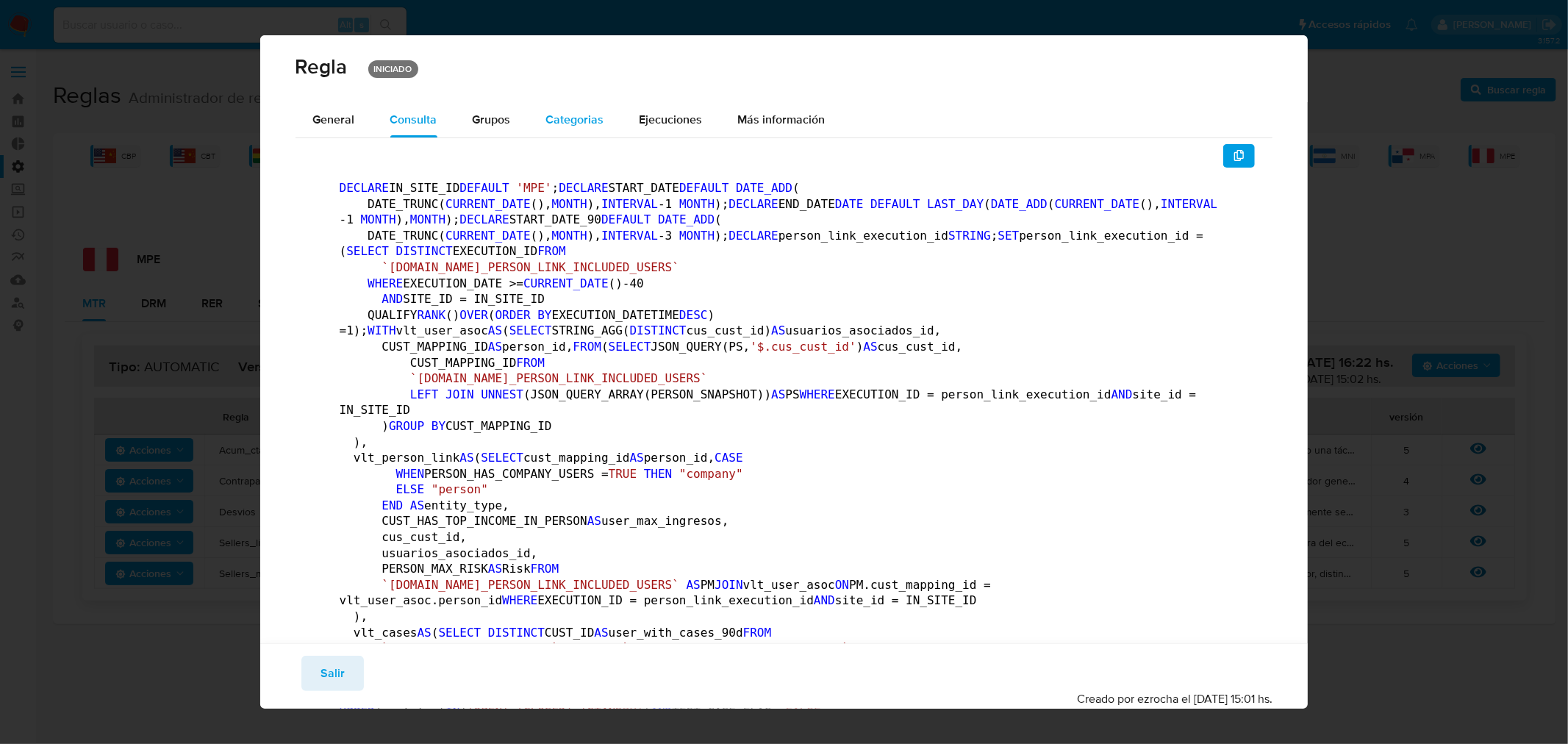
click at [574, 121] on span "Categorias" at bounding box center [575, 120] width 58 height 17
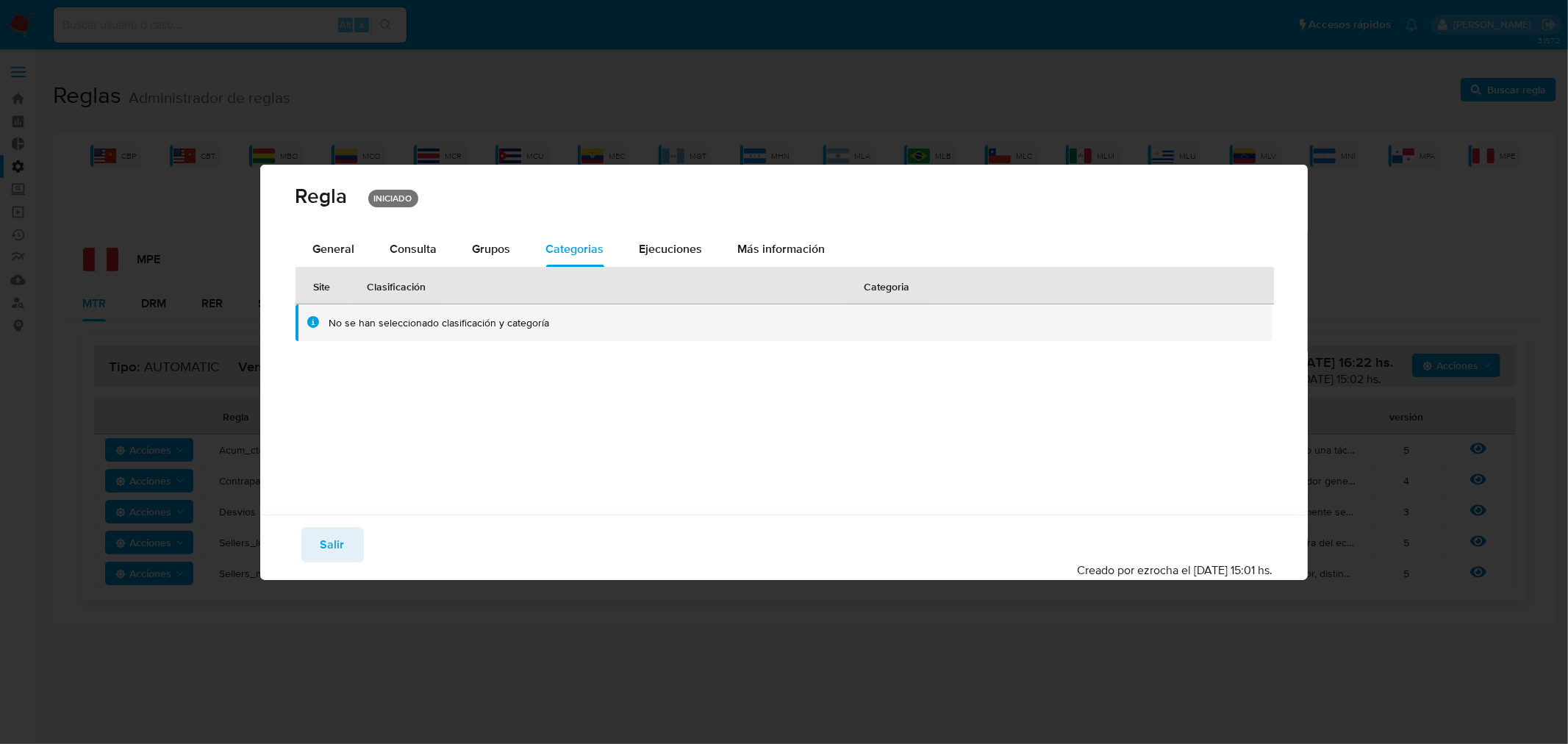
click at [693, 241] on span "Ejecuciones" at bounding box center [671, 249] width 63 height 17
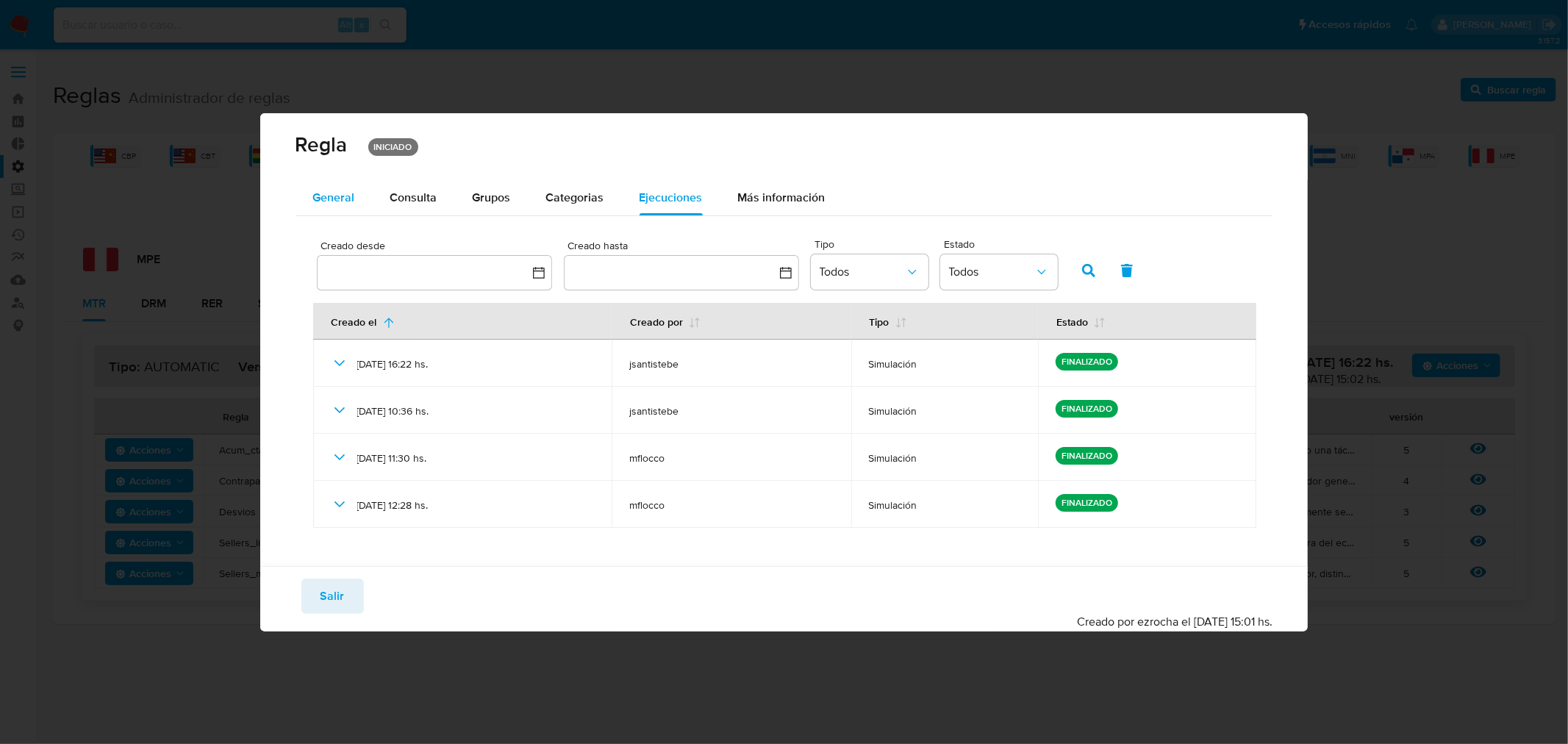
click at [339, 203] on span "General" at bounding box center [334, 198] width 42 height 17
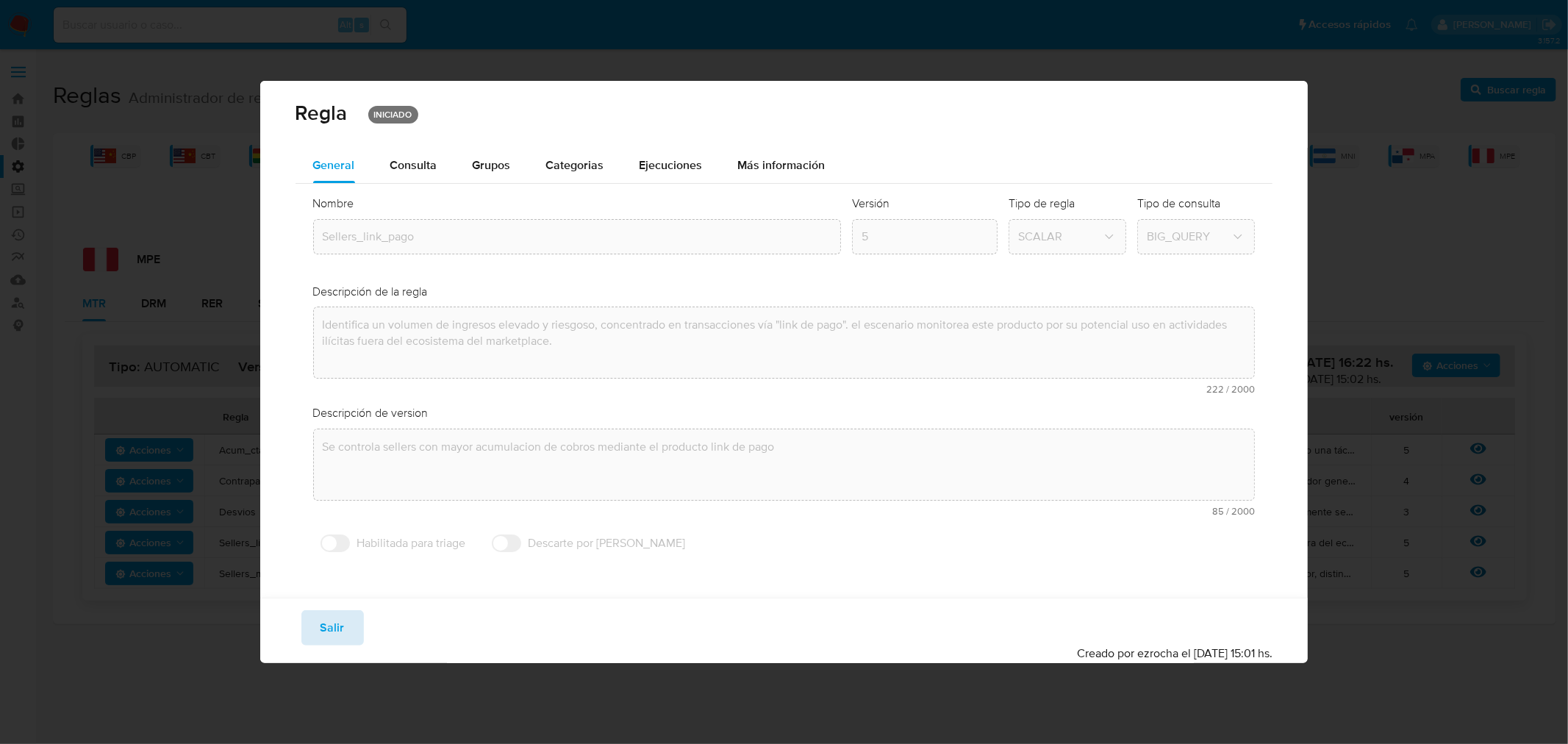
click at [344, 634] on button "Salir" at bounding box center [332, 628] width 62 height 36
type input "1"
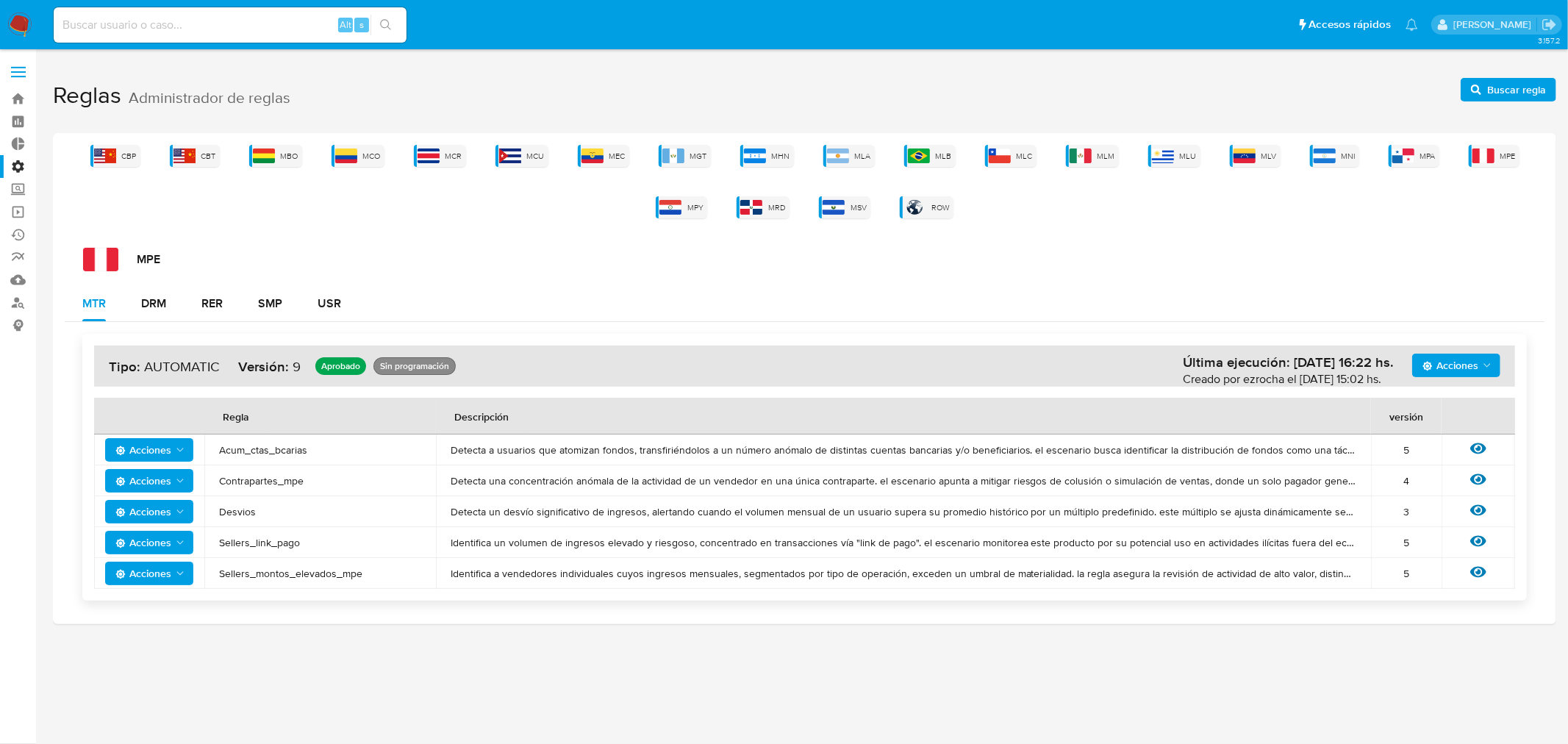
drag, startPoint x: 222, startPoint y: 540, endPoint x: 302, endPoint y: 548, distance: 80.4
click at [302, 548] on span "Sellers_link_pago" at bounding box center [320, 543] width 203 height 13
click at [305, 545] on span "Sellers_link_pago" at bounding box center [320, 543] width 203 height 13
drag, startPoint x: 303, startPoint y: 542, endPoint x: 245, endPoint y: 532, distance: 58.9
click at [245, 532] on td "Sellers_link_pago" at bounding box center [320, 542] width 232 height 31
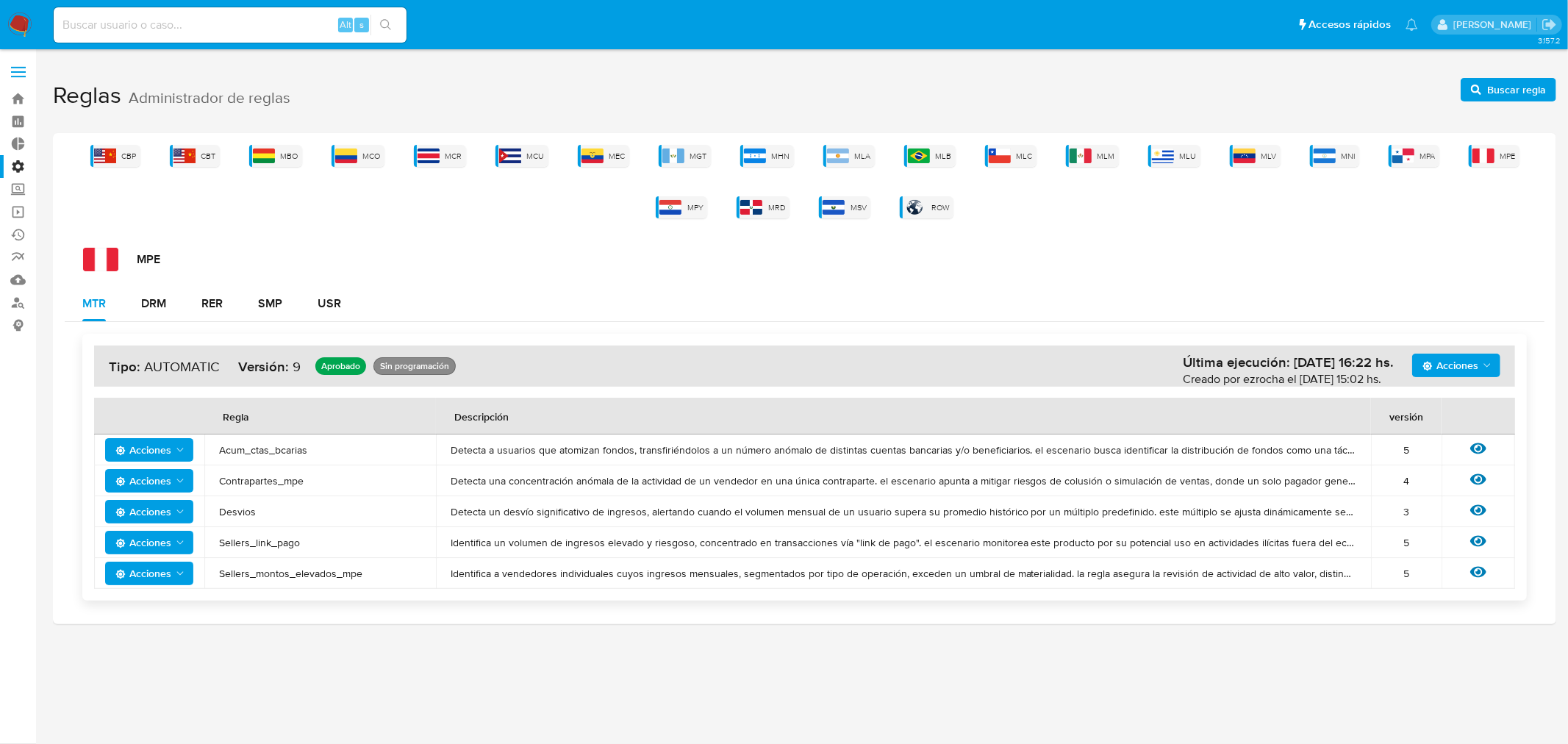
click at [245, 532] on td "Sellers_link_pago" at bounding box center [320, 542] width 232 height 31
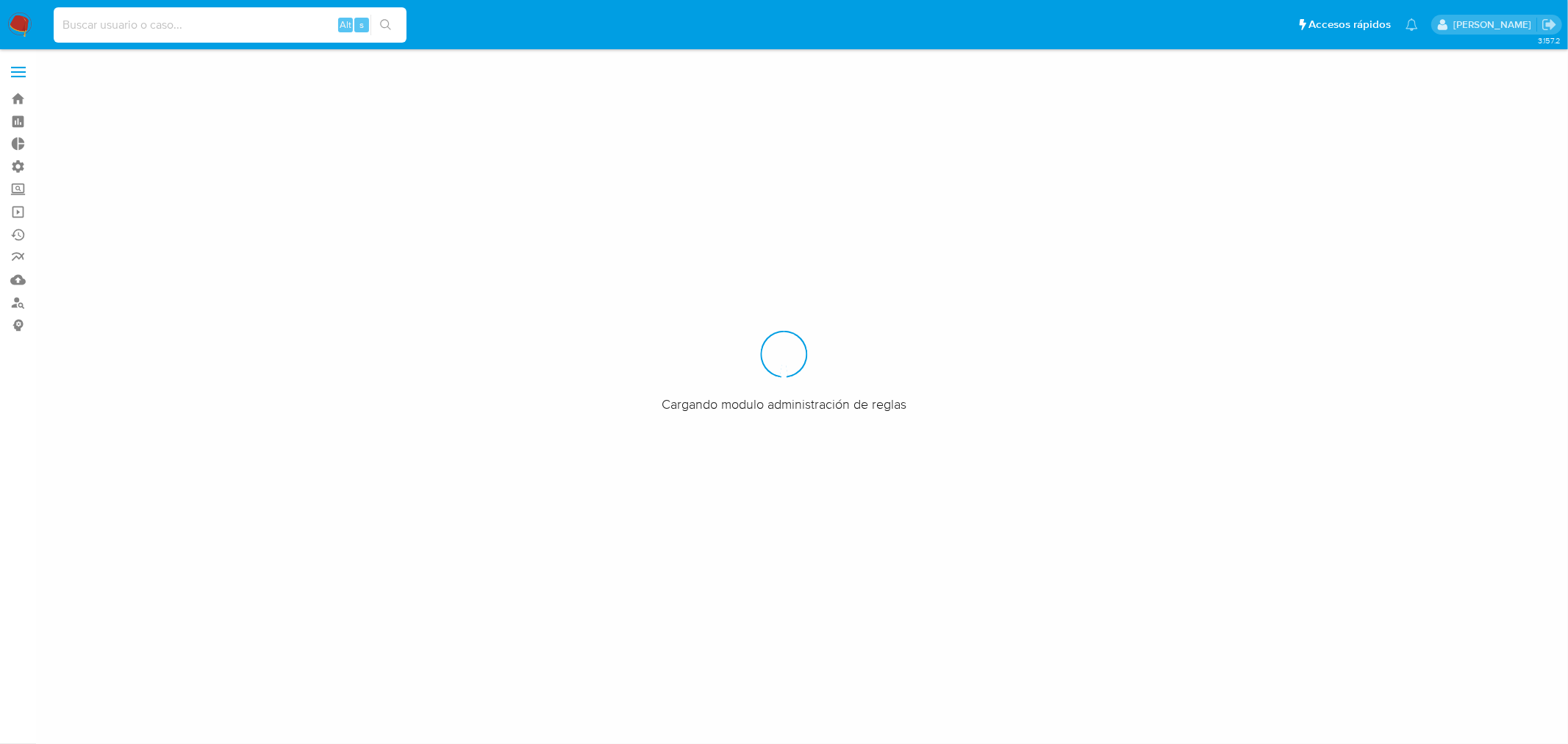
click at [114, 18] on input at bounding box center [230, 25] width 353 height 19
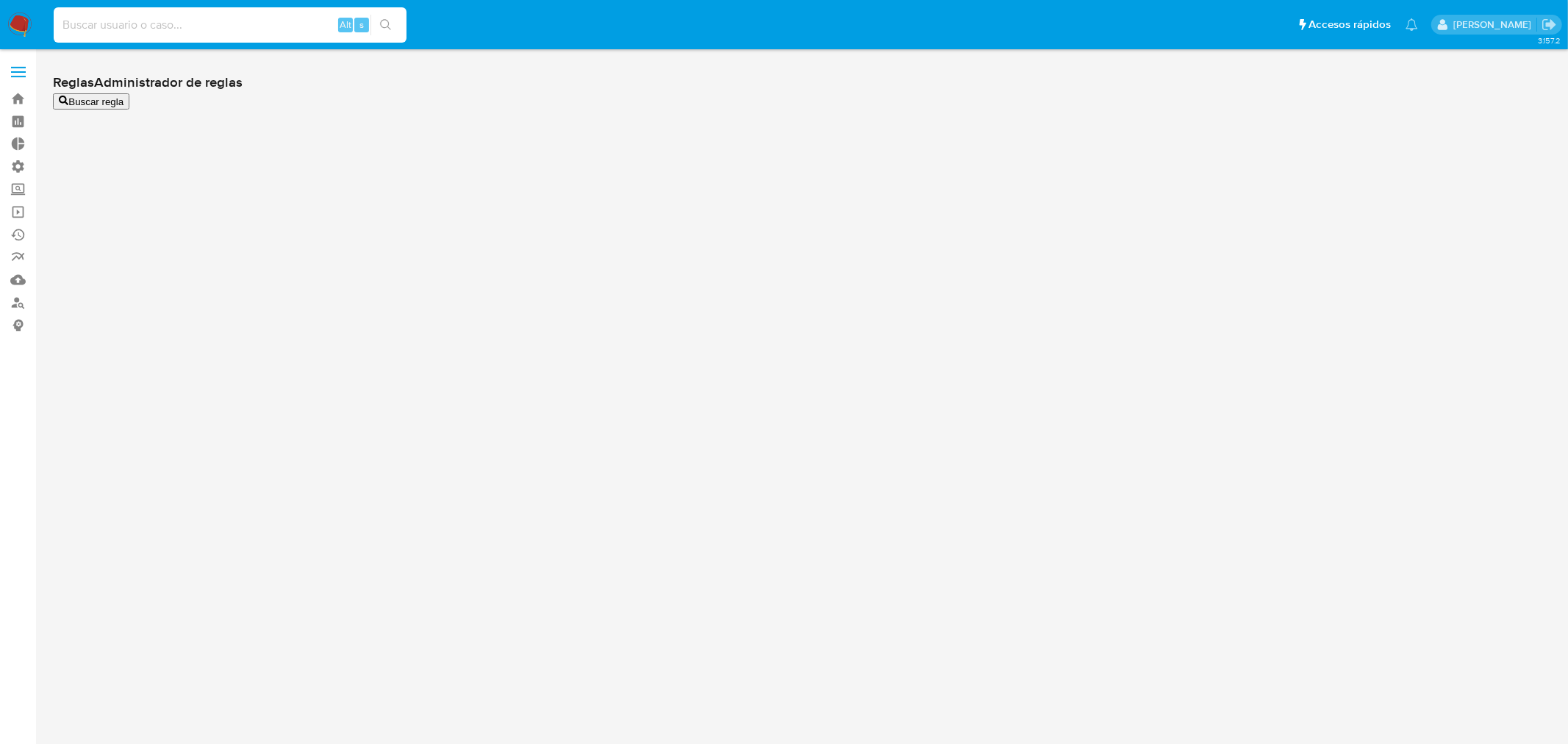
paste input "gSnCKnWLpYBsEVjLgZSIngvb"
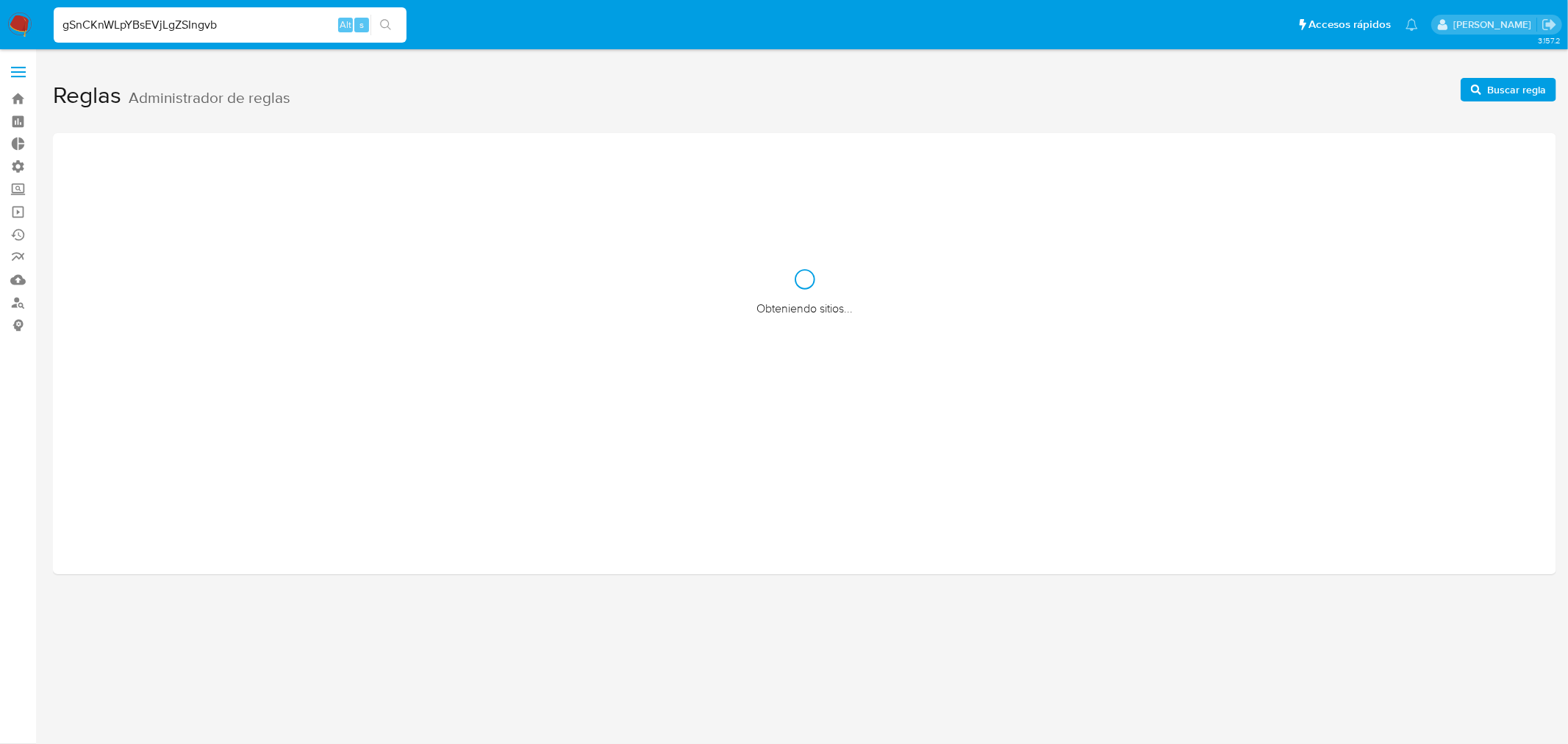
type input "gSnCKnWLpYBsEVjLgZSIngvb"
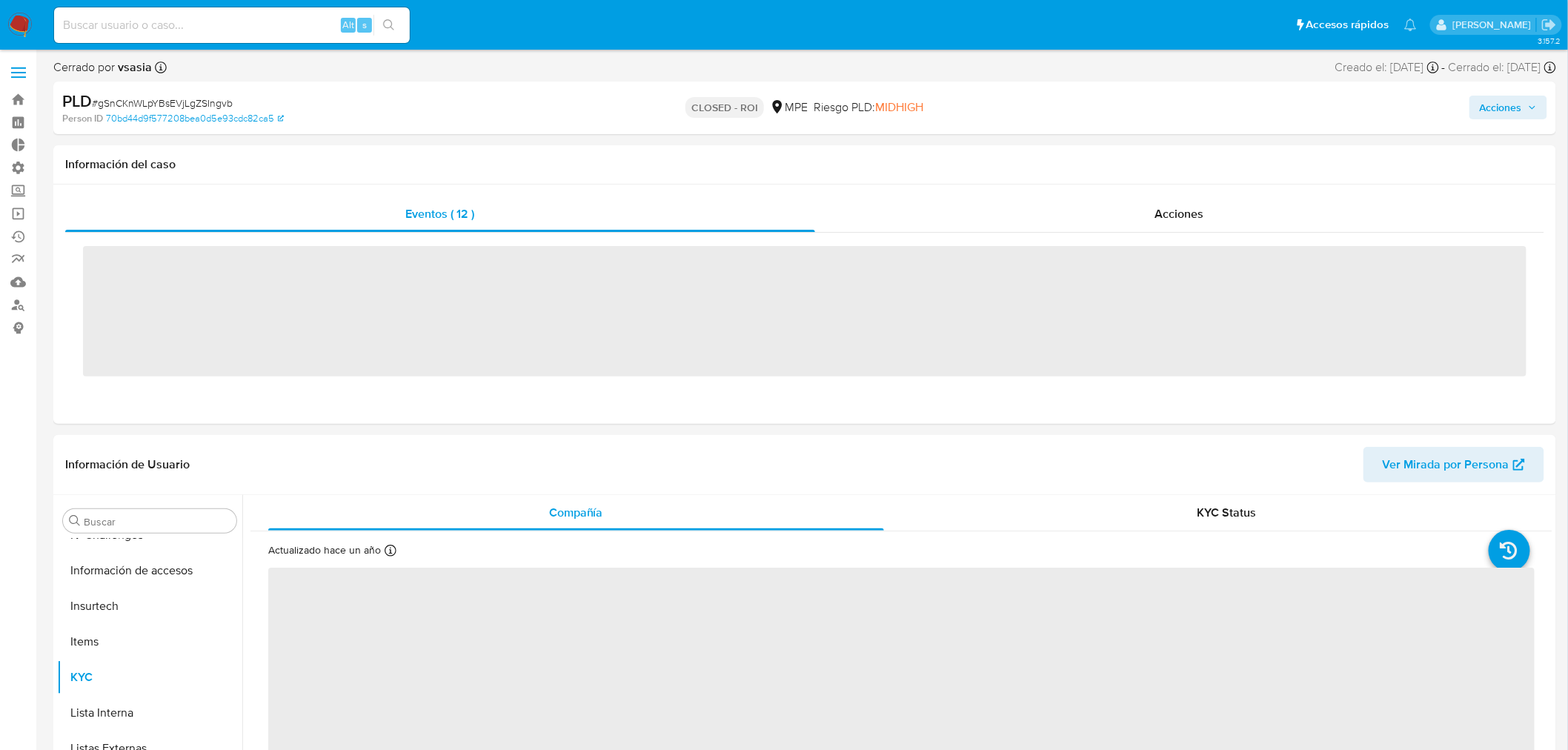
scroll to position [625, 0]
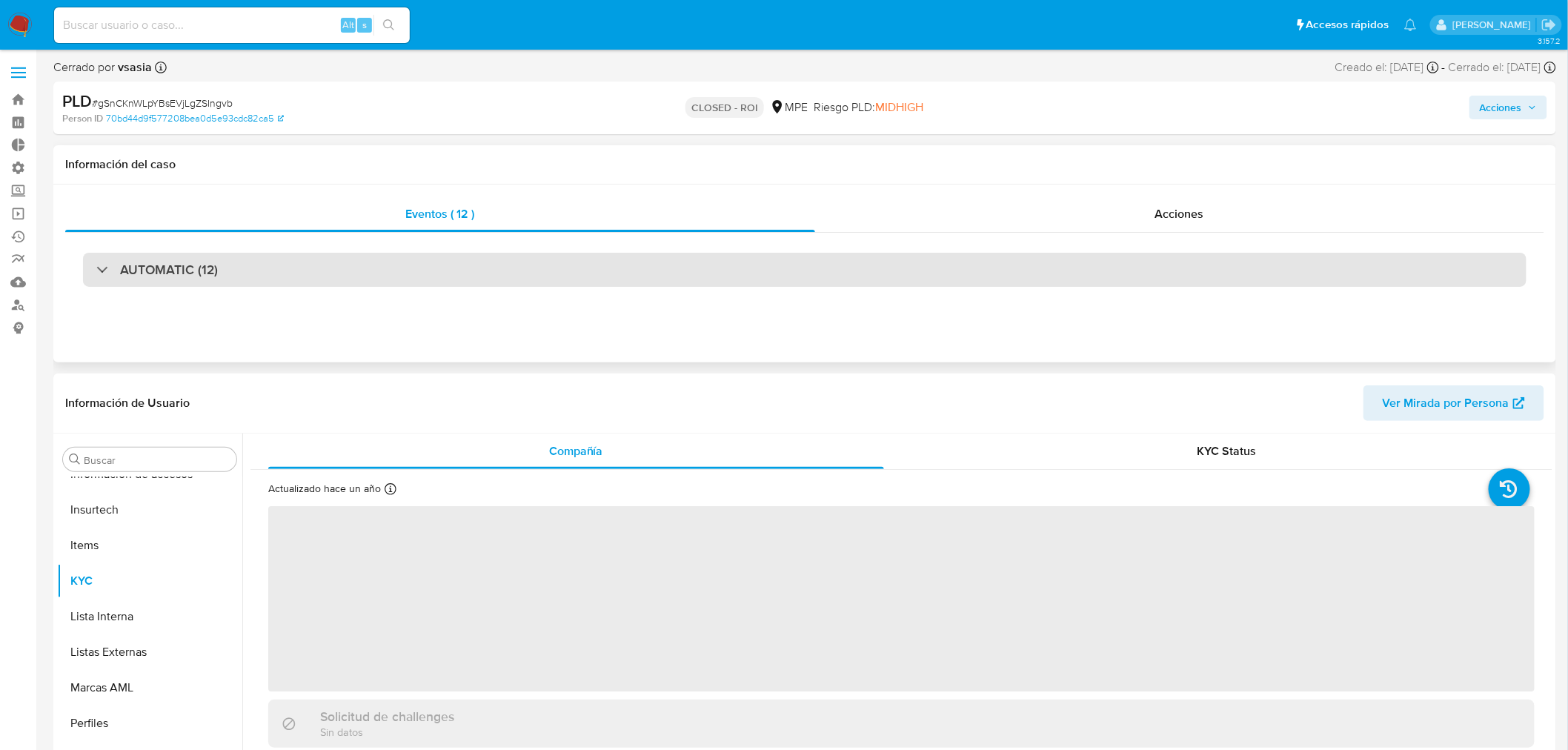
click at [182, 265] on h3 "AUTOMATIC (12)" at bounding box center [168, 270] width 98 height 16
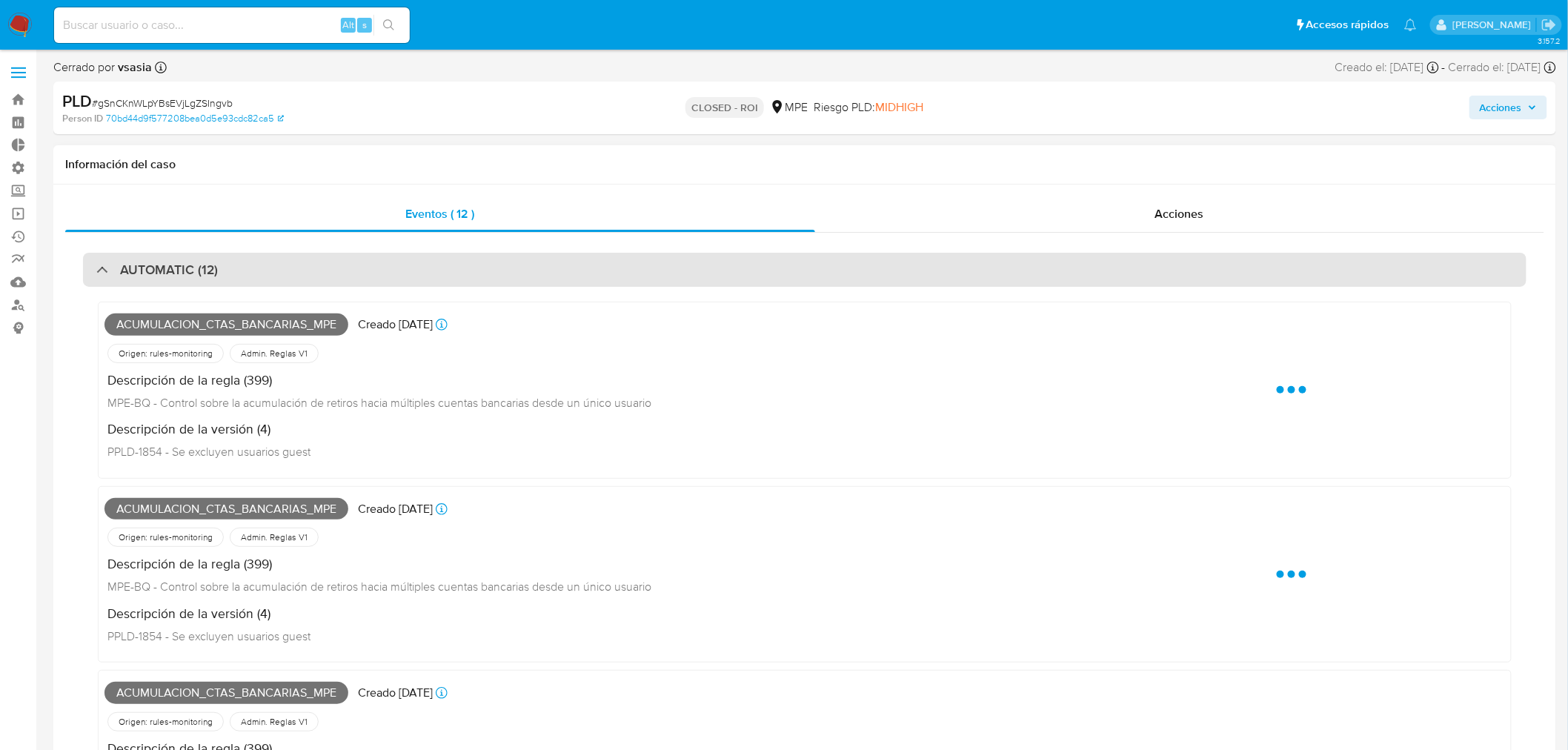
select select "10"
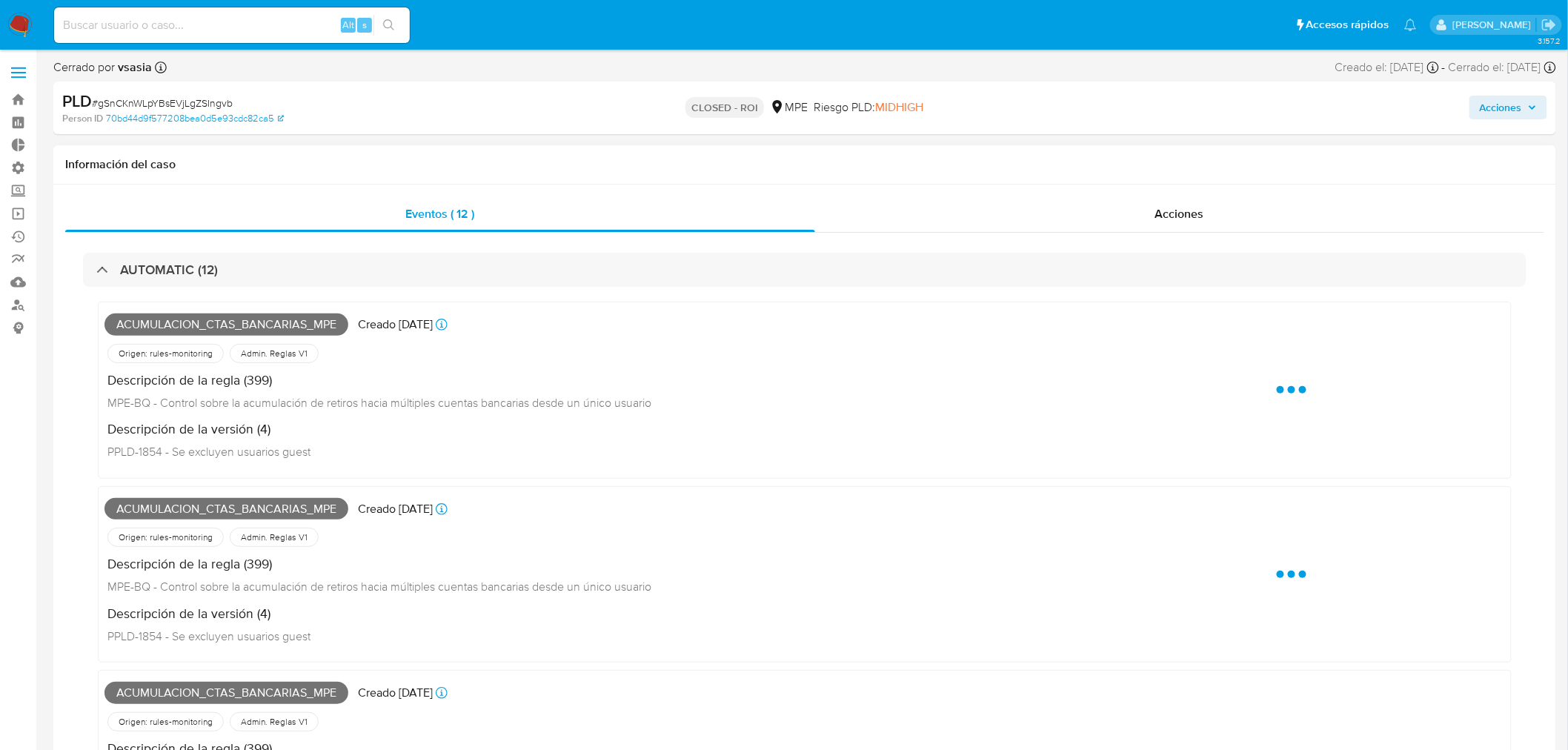
click at [319, 327] on span "ACUMULACION_CTAS_BANCARIAS_MPE" at bounding box center [226, 325] width 243 height 23
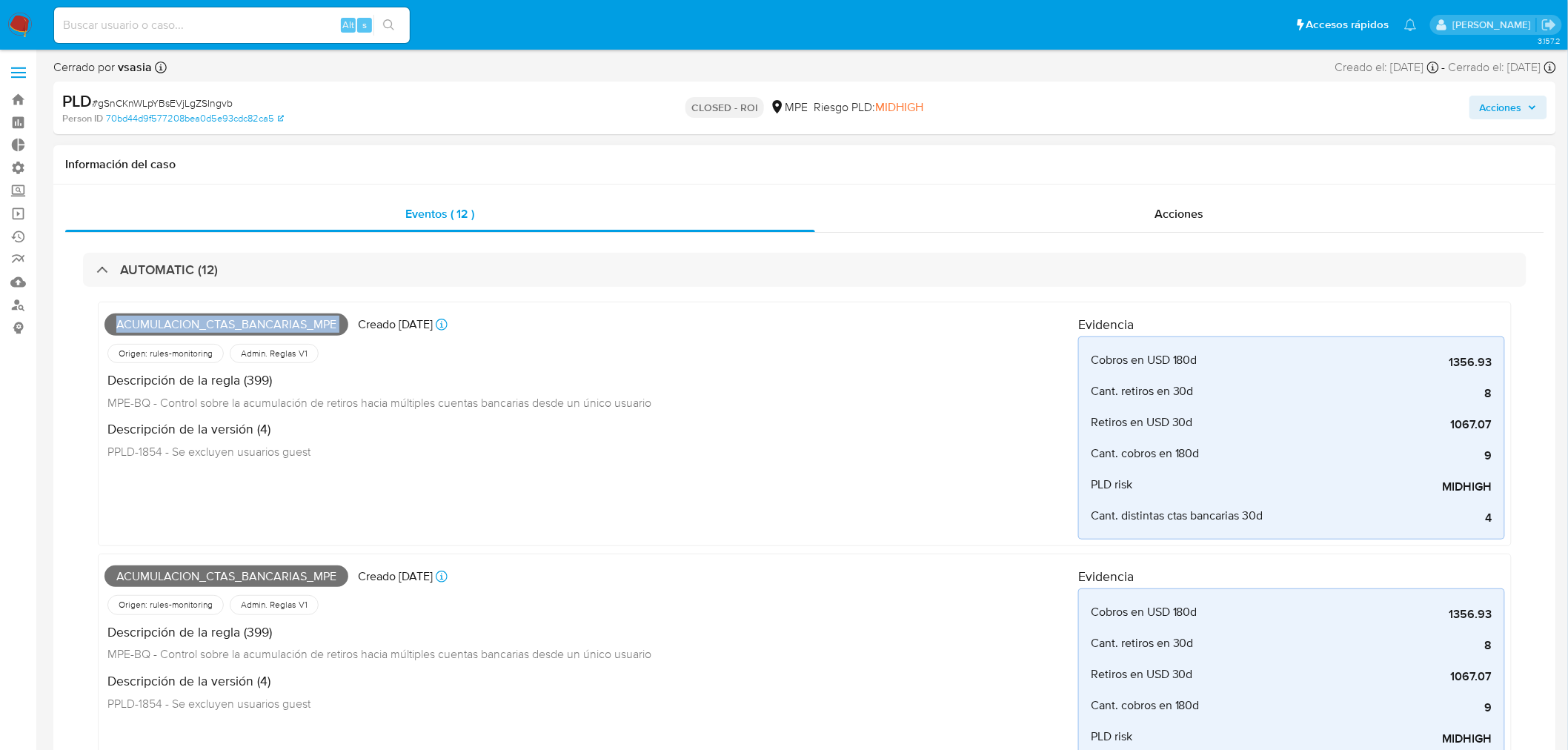
copy span "ACUMULACION_CTAS_BANCARIAS_MPE"
click at [320, 324] on span "ACUMULACION_CTAS_BANCARIAS_MPE" at bounding box center [226, 325] width 243 height 23
click at [323, 328] on span "ACUMULACION_CTAS_BANCARIAS_MPE" at bounding box center [226, 325] width 243 height 23
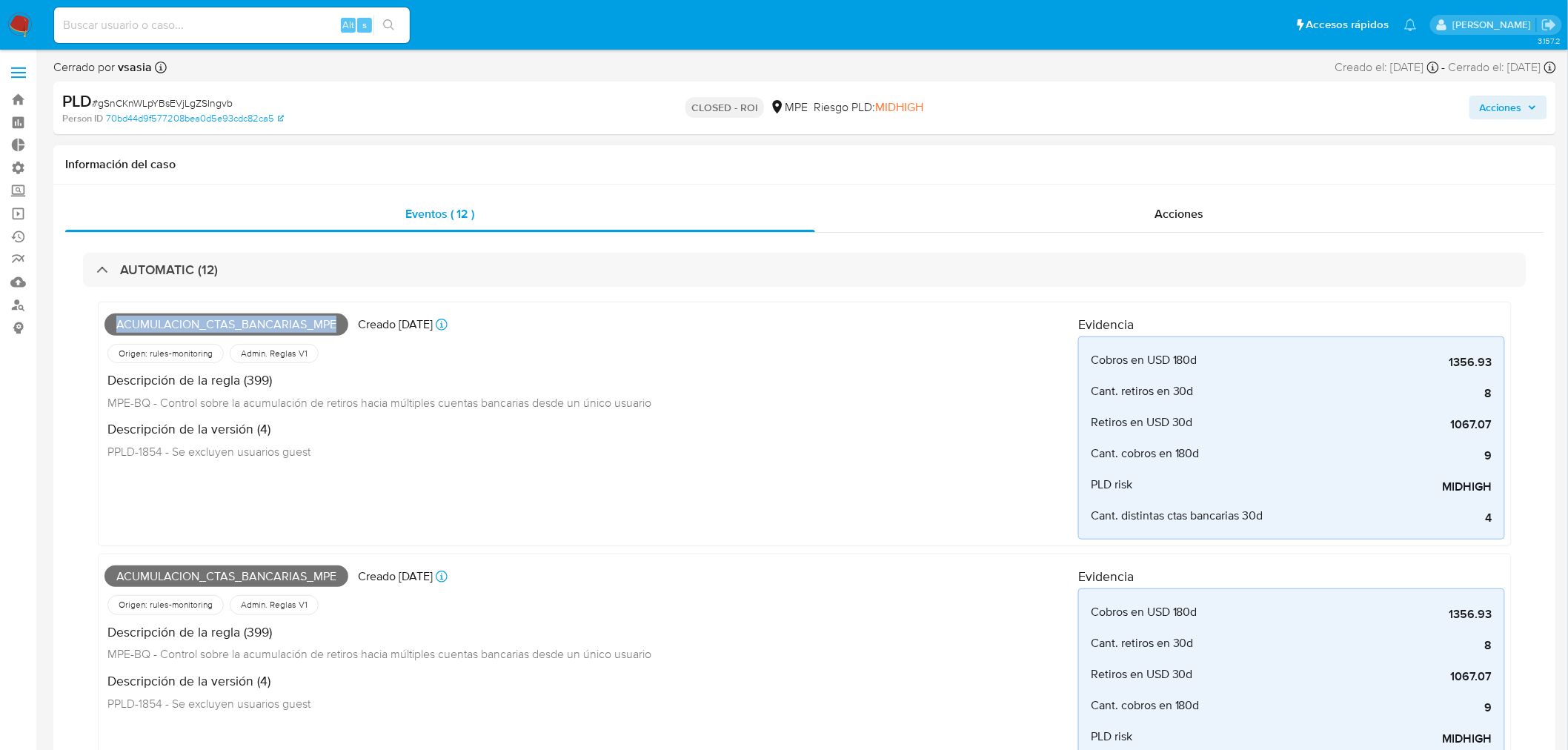
click at [323, 328] on span "ACUMULACION_CTAS_BANCARIAS_MPE" at bounding box center [226, 325] width 243 height 23
click at [217, 327] on span "ACUMULACION_CTAS_BANCARIAS_MPE" at bounding box center [226, 325] width 243 height 23
drag, startPoint x: 217, startPoint y: 327, endPoint x: 131, endPoint y: 496, distance: 189.6
click at [131, 496] on div "ACUMULACION_CTAS_BANCARIAS_MPE Creado hace 2 años Creado: 12/11/2023 10:06:09 O…" at bounding box center [592, 424] width 974 height 231
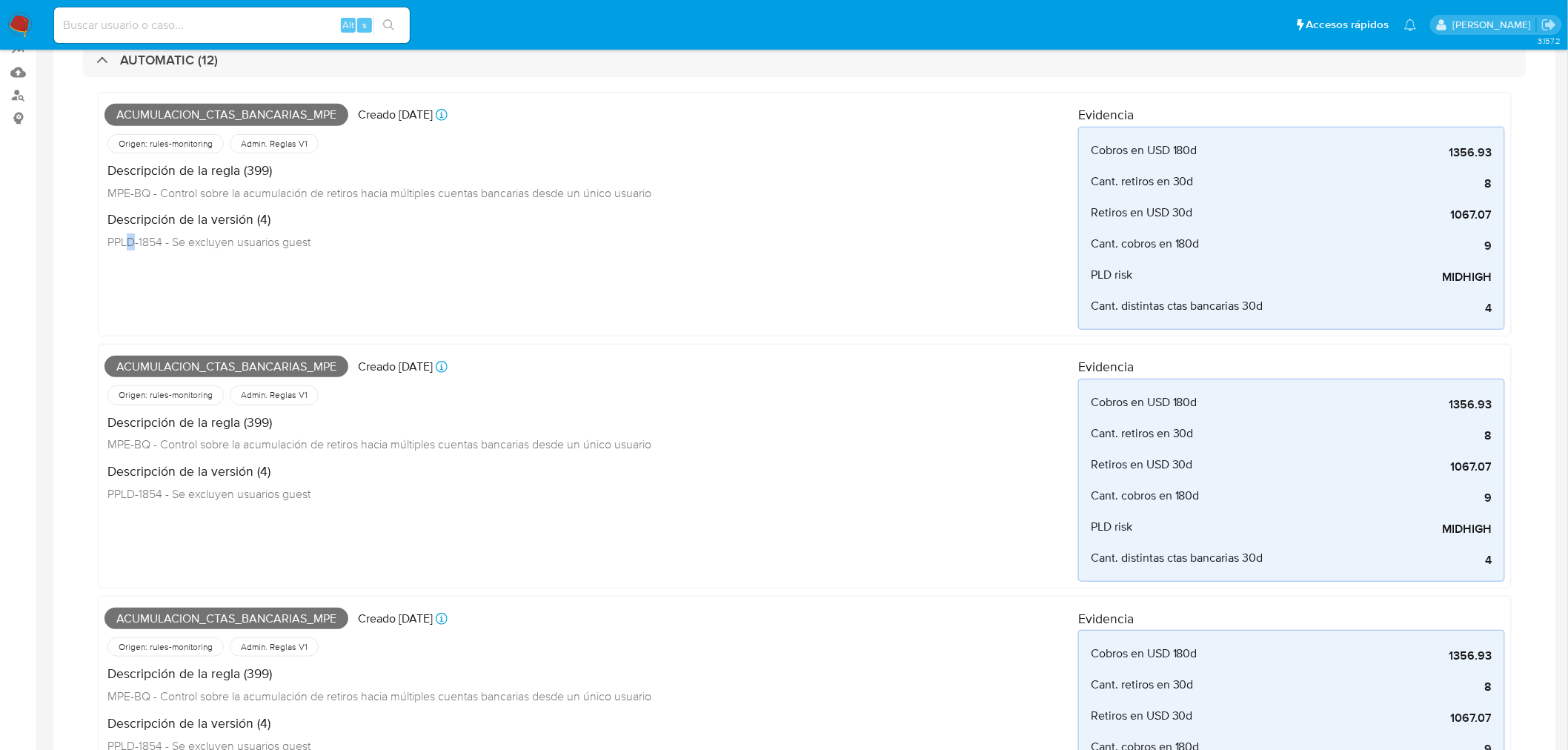
scroll to position [0, 0]
